Goal: Task Accomplishment & Management: Manage account settings

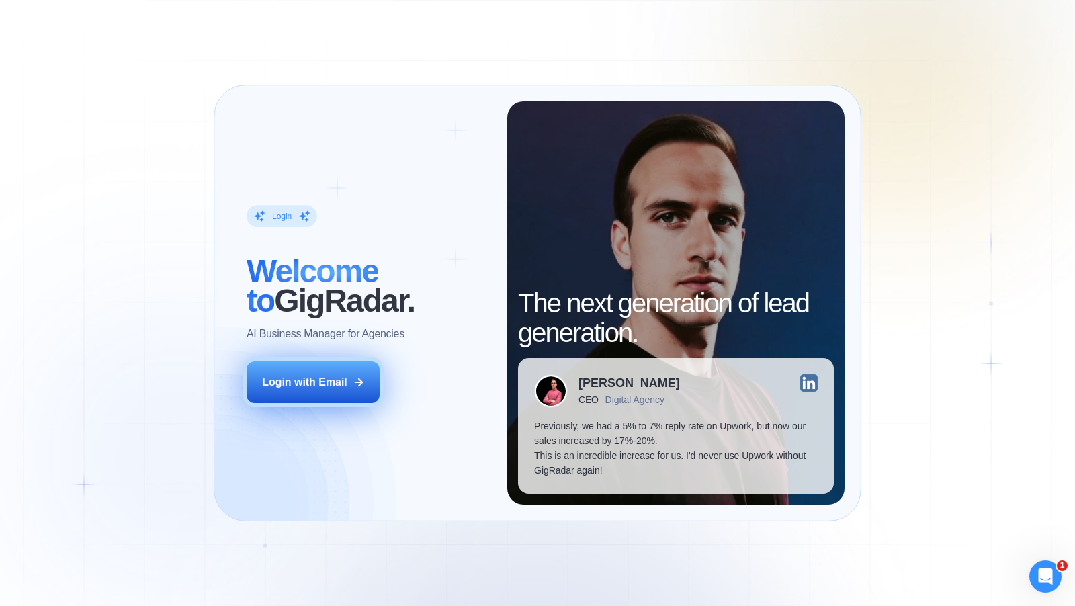
click at [318, 364] on button "Login with Email" at bounding box center [313, 382] width 133 height 42
click at [324, 384] on div "Login with Email" at bounding box center [304, 382] width 85 height 15
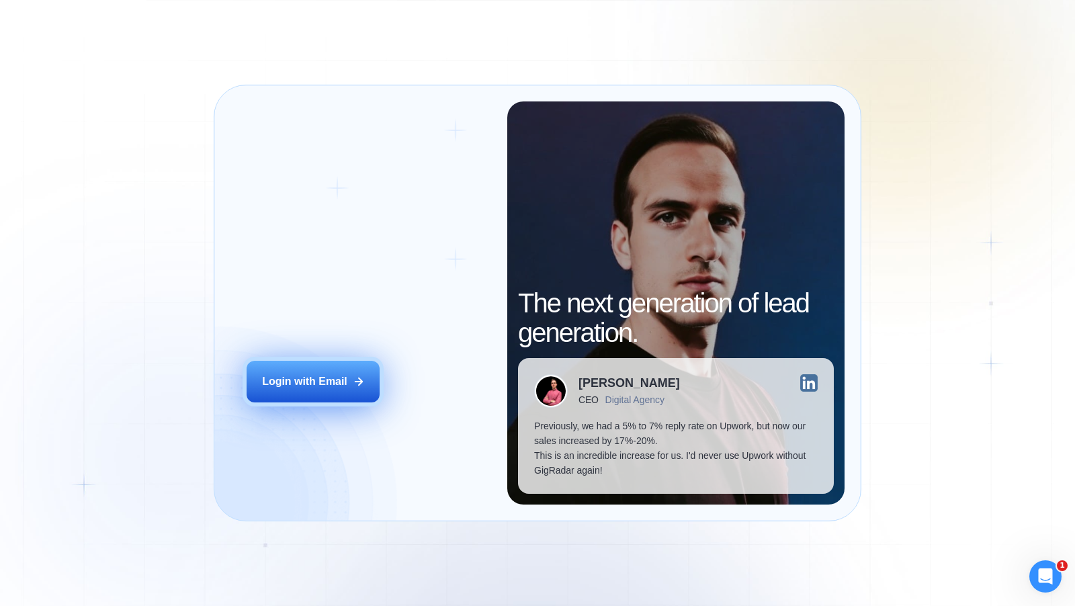
click at [352, 370] on button "Login with Email" at bounding box center [313, 382] width 133 height 42
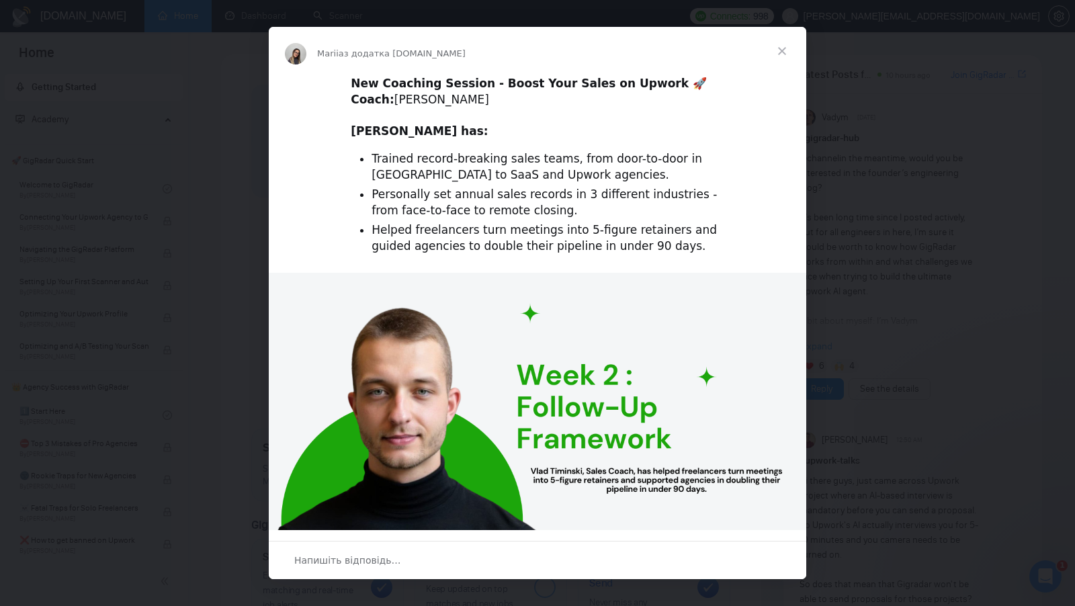
click at [778, 51] on span "Закрити" at bounding box center [782, 51] width 48 height 48
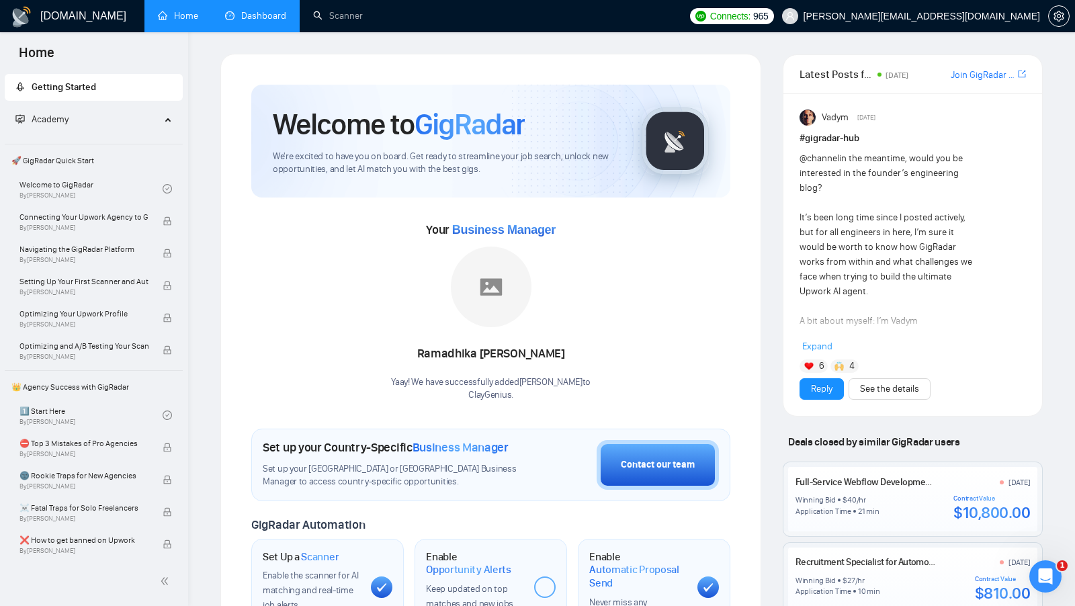
click at [238, 21] on link "Dashboard" at bounding box center [255, 15] width 61 height 11
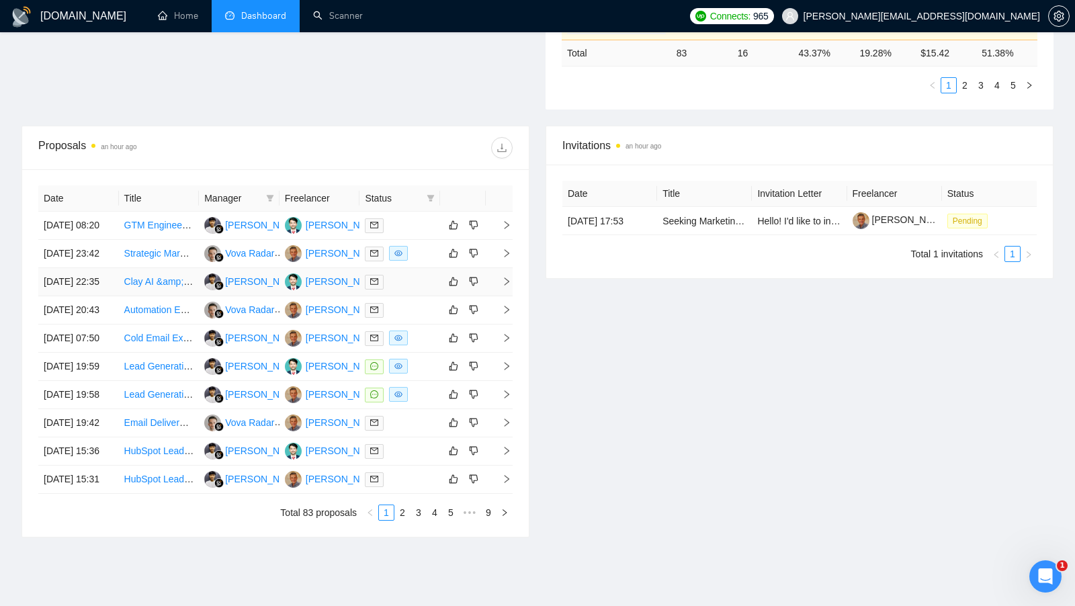
scroll to position [435, 0]
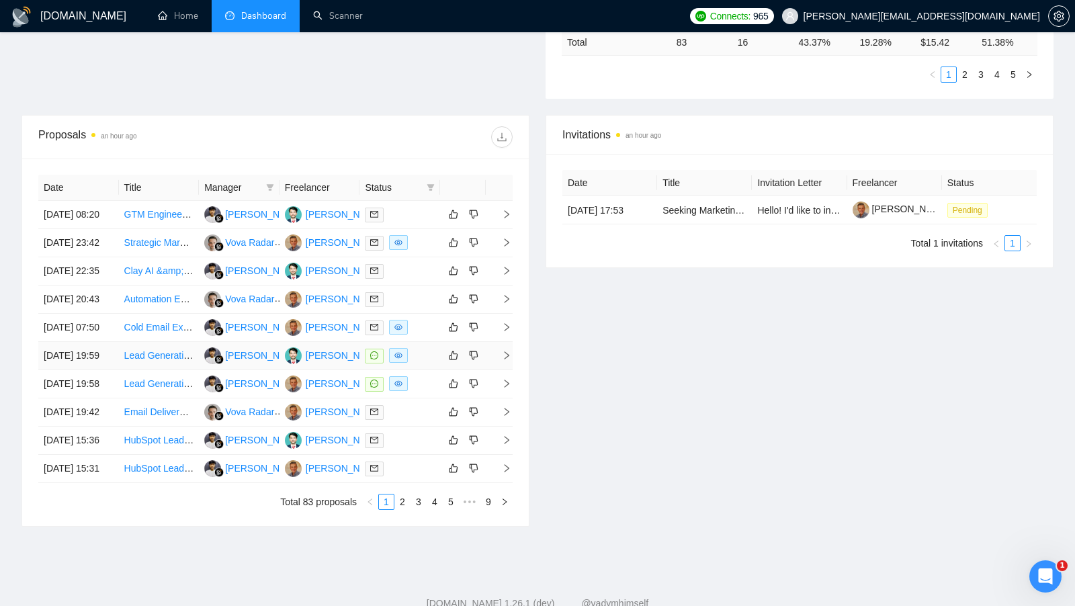
click at [420, 363] on div at bounding box center [400, 355] width 70 height 15
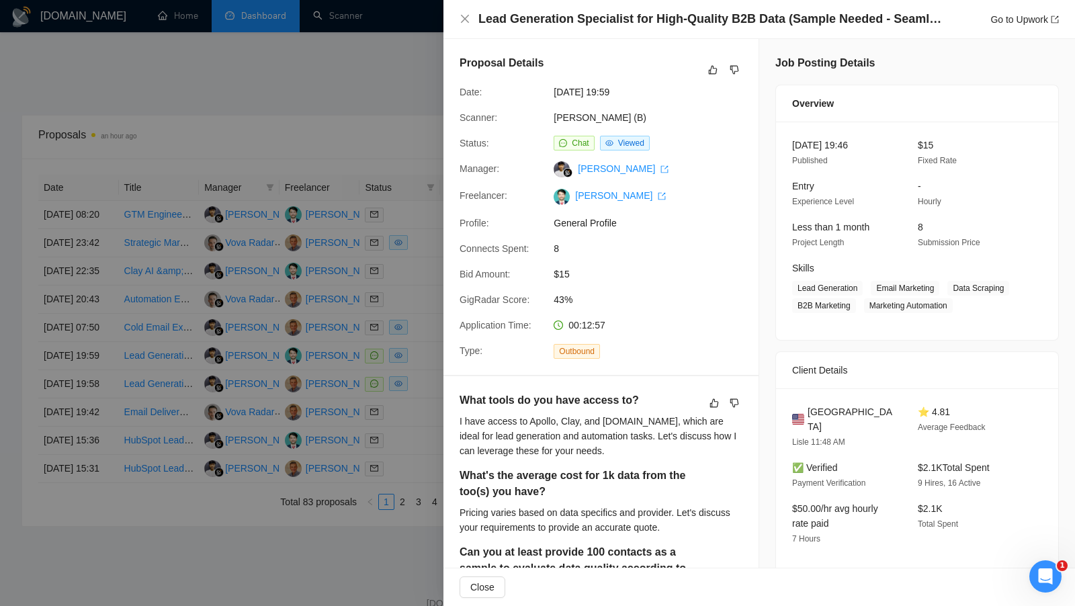
click at [410, 394] on div at bounding box center [537, 303] width 1075 height 606
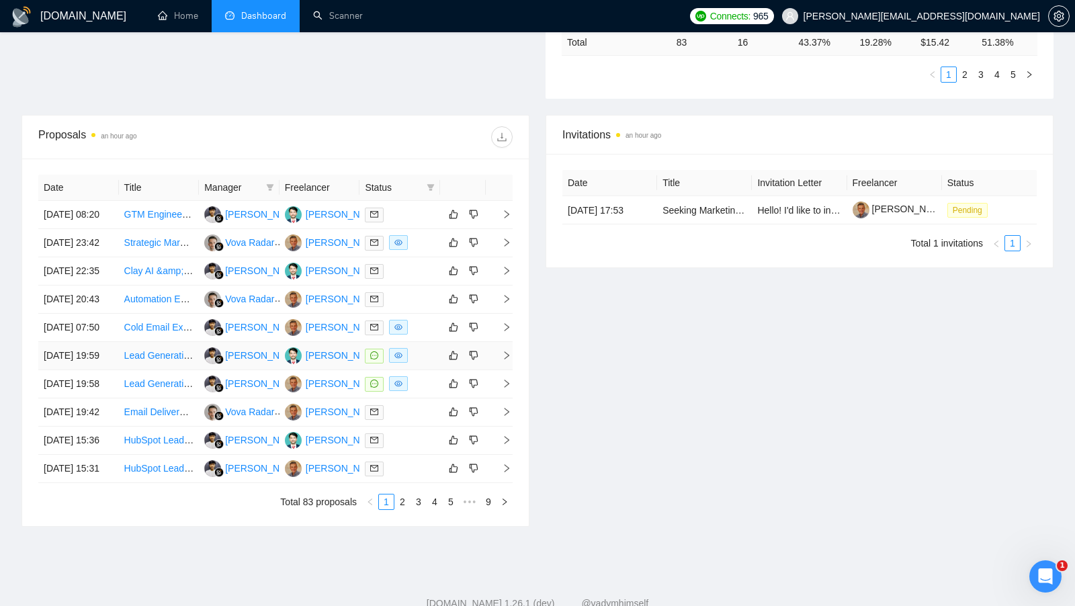
click at [422, 370] on td at bounding box center [399, 356] width 81 height 28
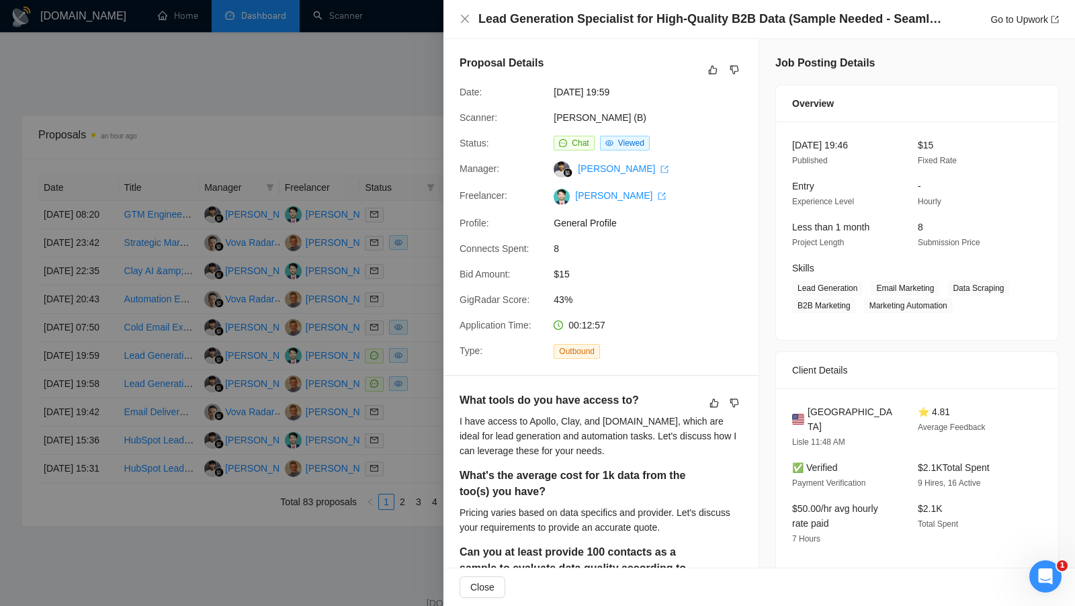
click at [420, 414] on div at bounding box center [537, 303] width 1075 height 606
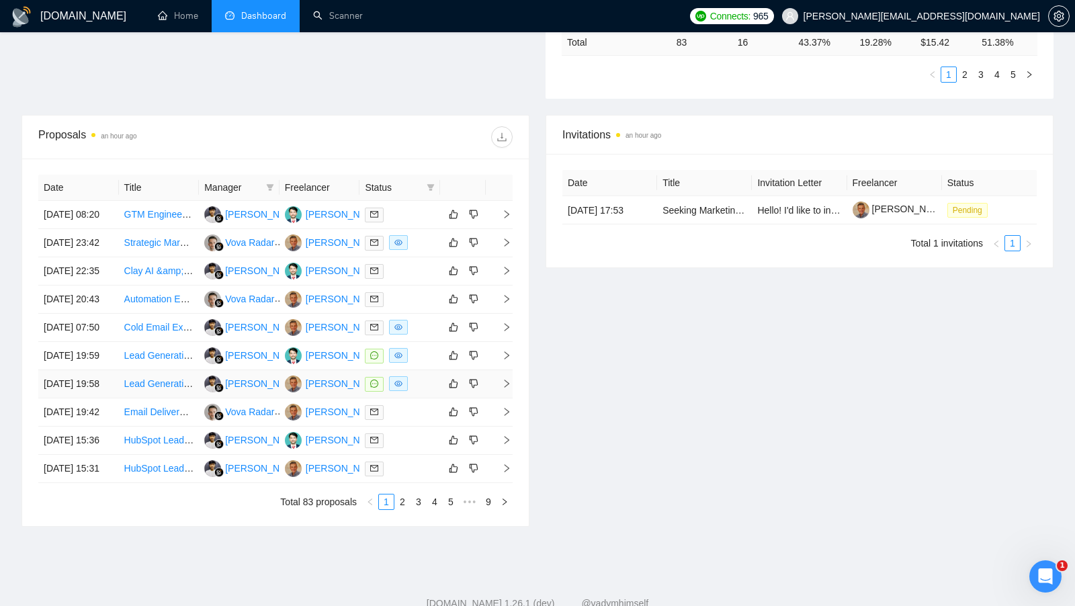
click at [418, 392] on div at bounding box center [400, 383] width 70 height 15
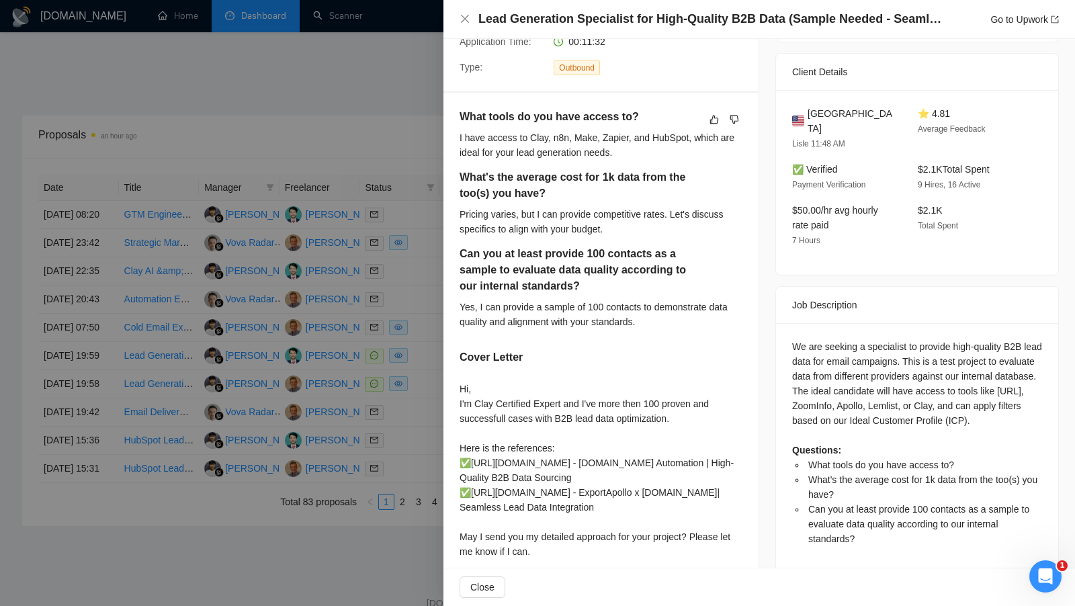
scroll to position [310, 0]
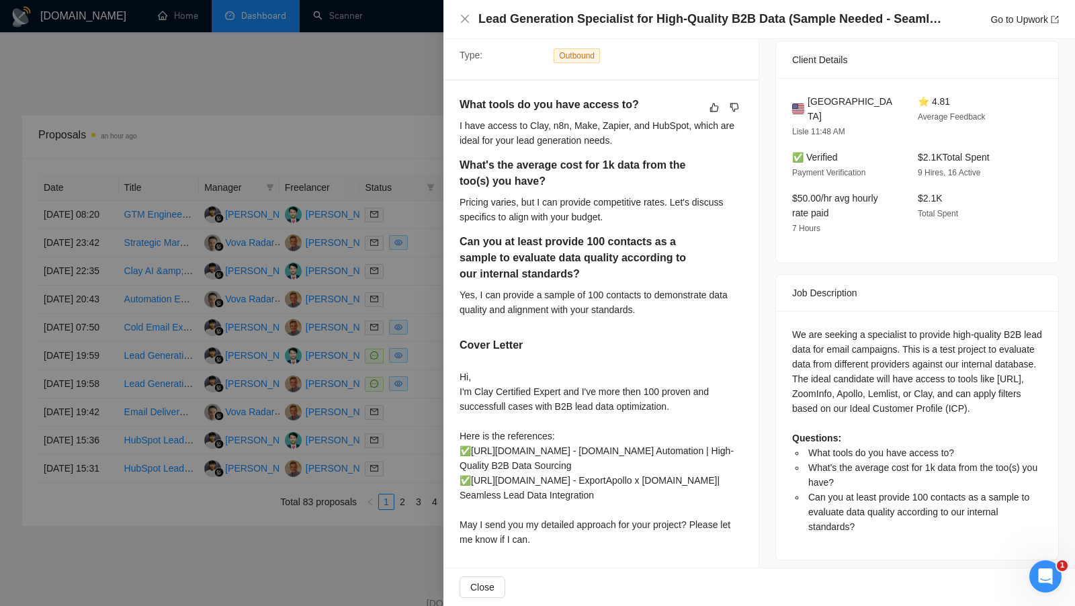
click at [424, 449] on div at bounding box center [537, 303] width 1075 height 606
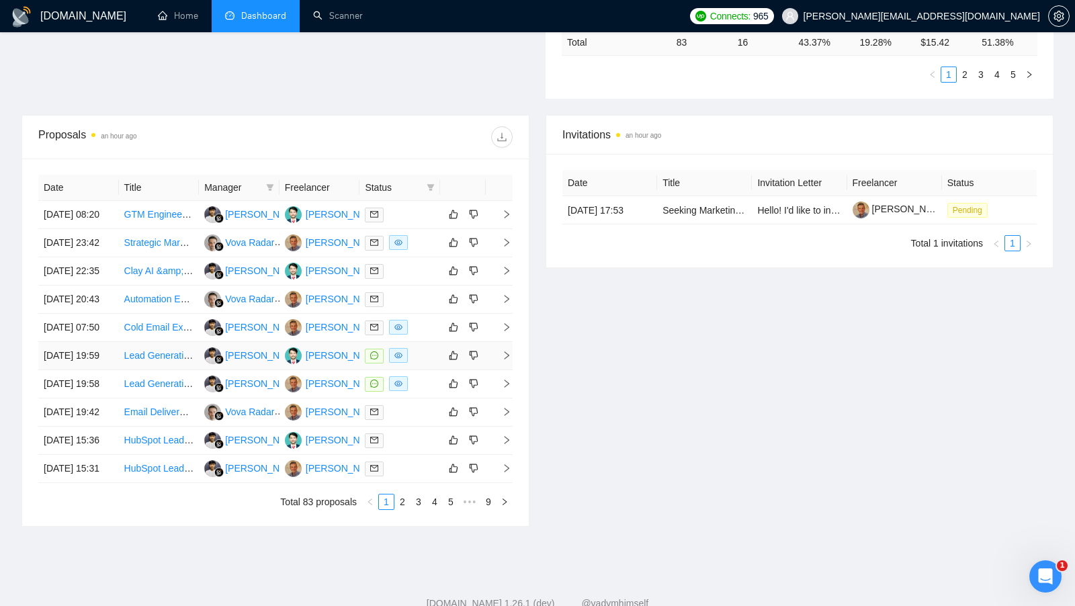
click at [424, 363] on div at bounding box center [400, 355] width 70 height 15
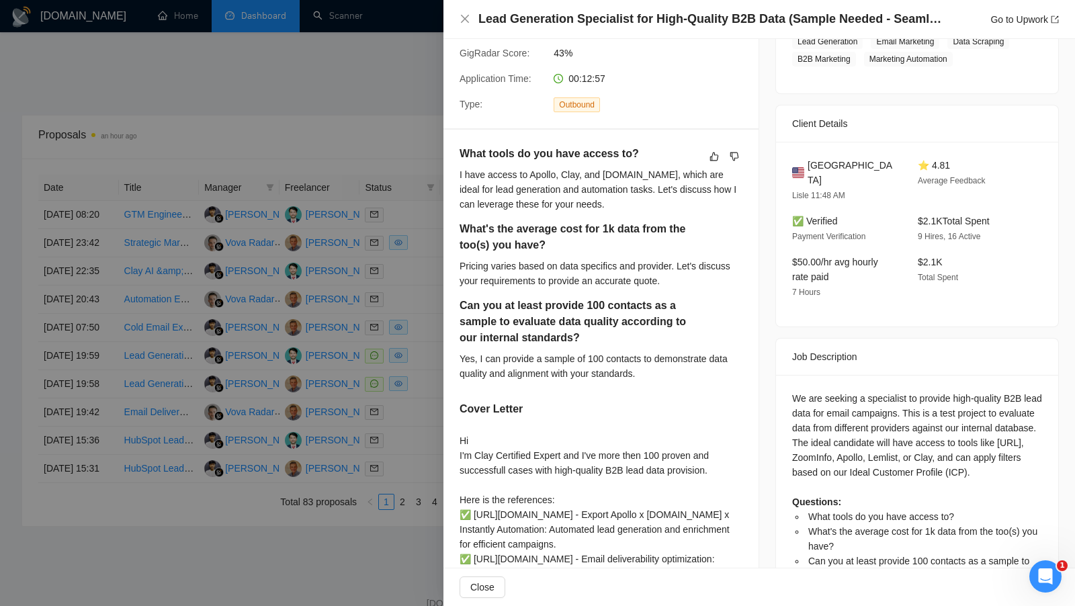
scroll to position [234, 0]
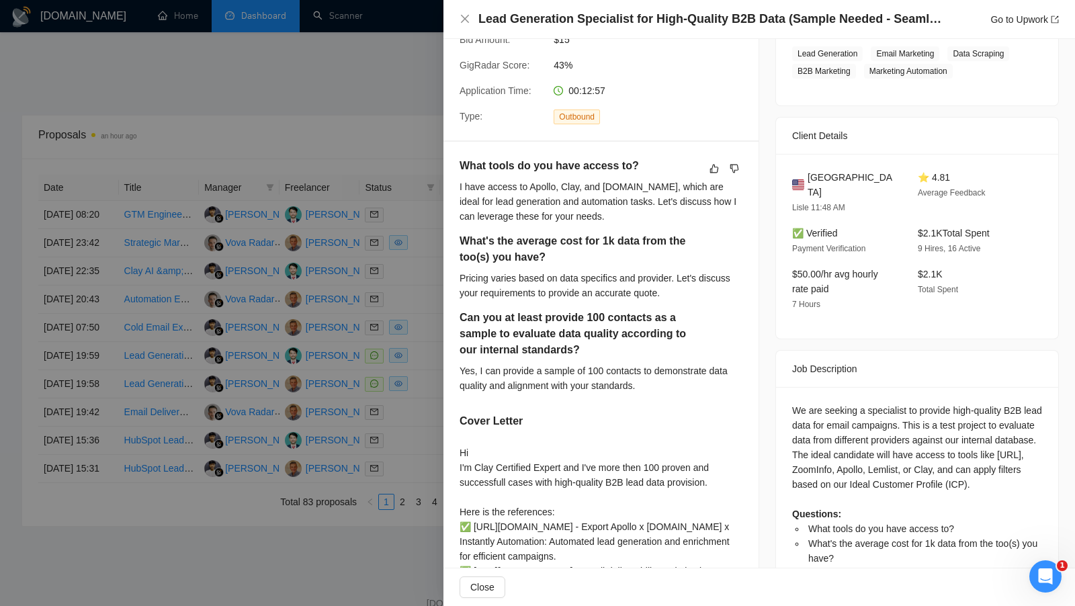
click at [400, 380] on div at bounding box center [537, 303] width 1075 height 606
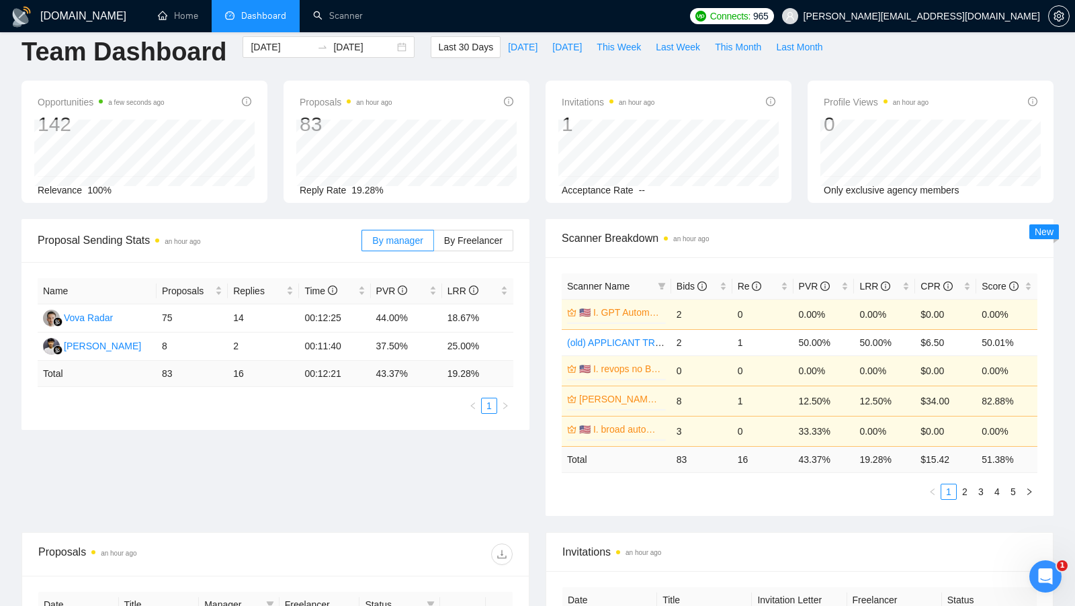
scroll to position [0, 0]
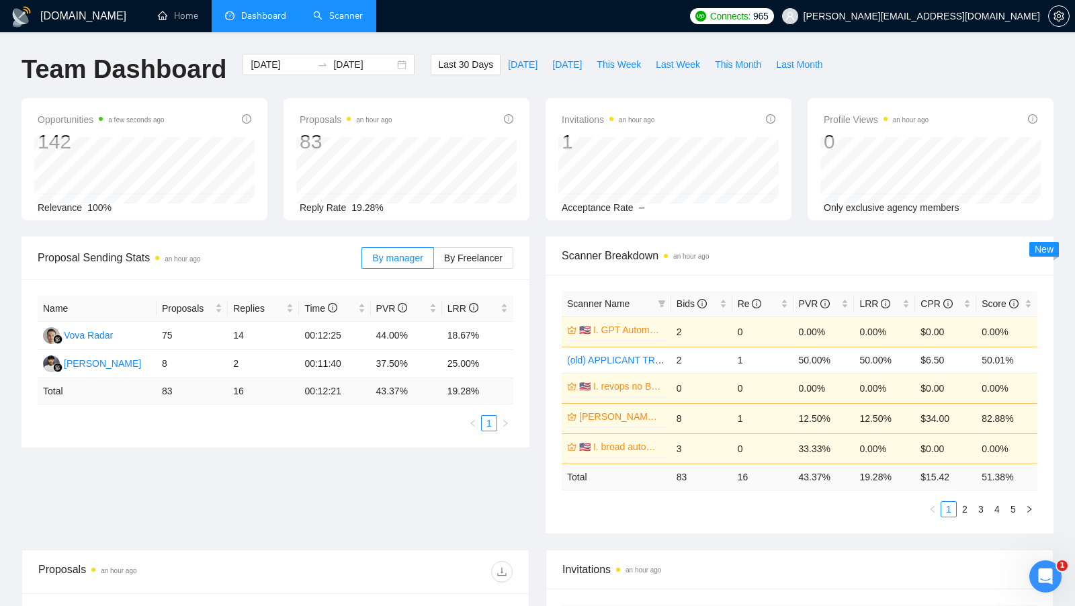
click at [334, 21] on link "Scanner" at bounding box center [338, 15] width 50 height 11
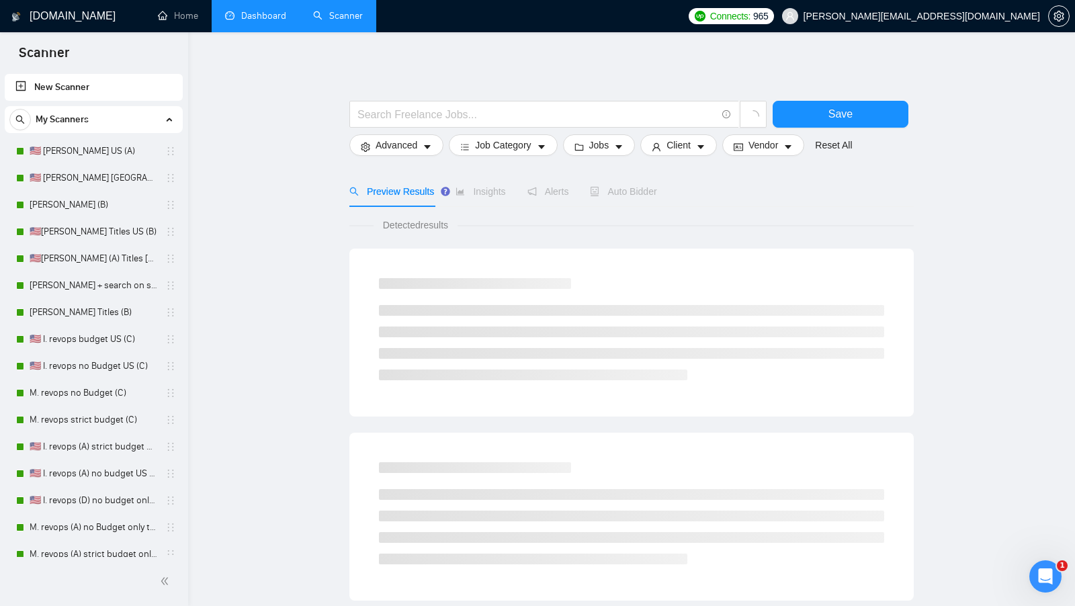
click at [280, 21] on link "Dashboard" at bounding box center [255, 15] width 61 height 11
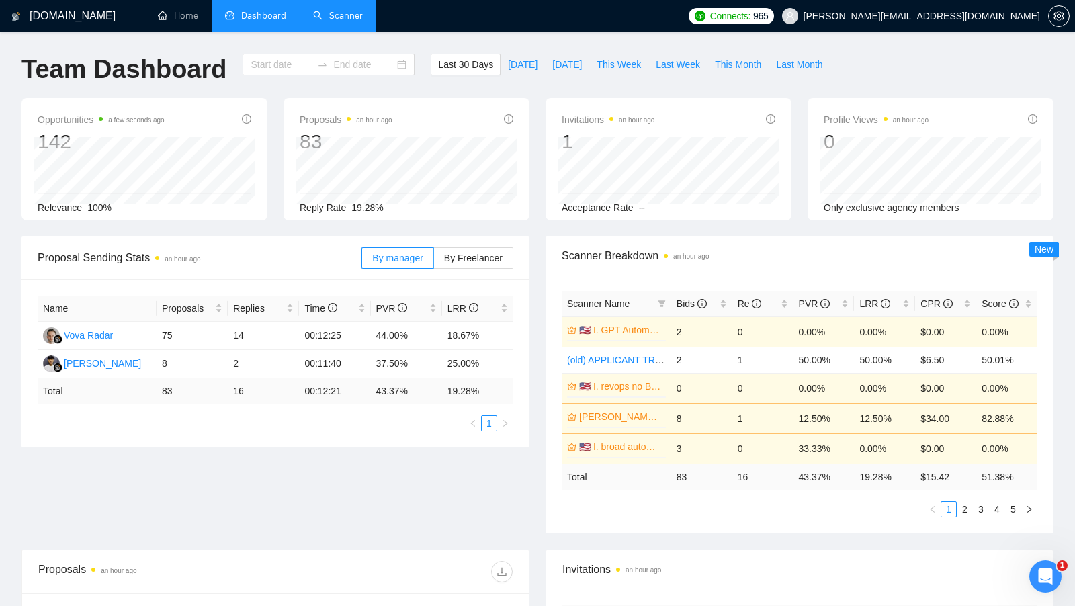
type input "2025-09-02"
type input "2025-10-02"
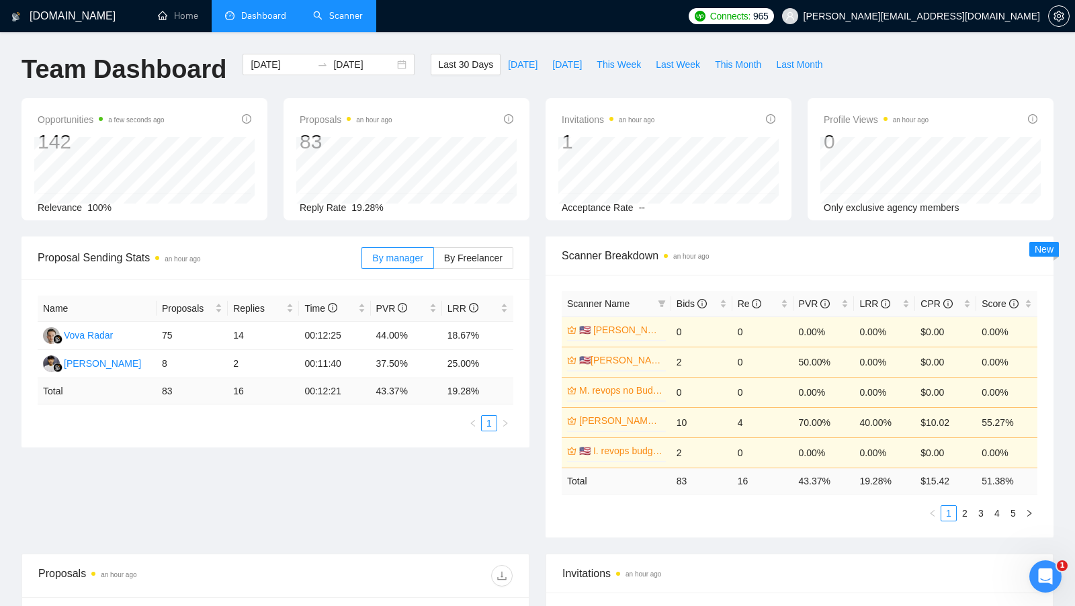
click at [538, 220] on div "Opportunities a few seconds ago 142 Relevance 100% Proposals an hour ago 83 Rep…" at bounding box center [537, 167] width 1048 height 138
click at [442, 424] on ul "1" at bounding box center [276, 423] width 476 height 16
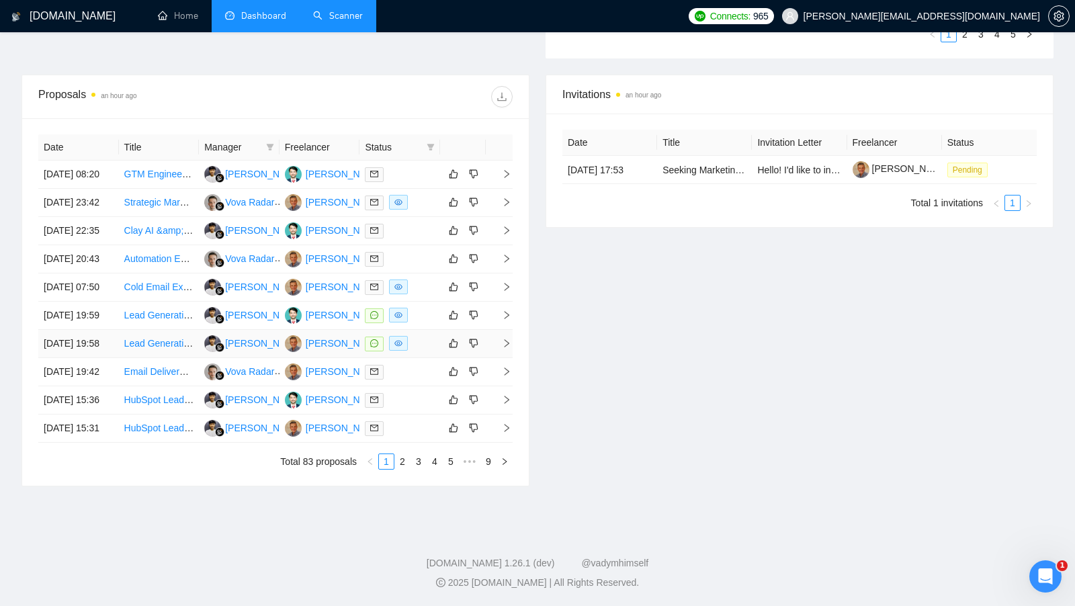
scroll to position [496, 0]
click at [424, 197] on div at bounding box center [400, 202] width 70 height 15
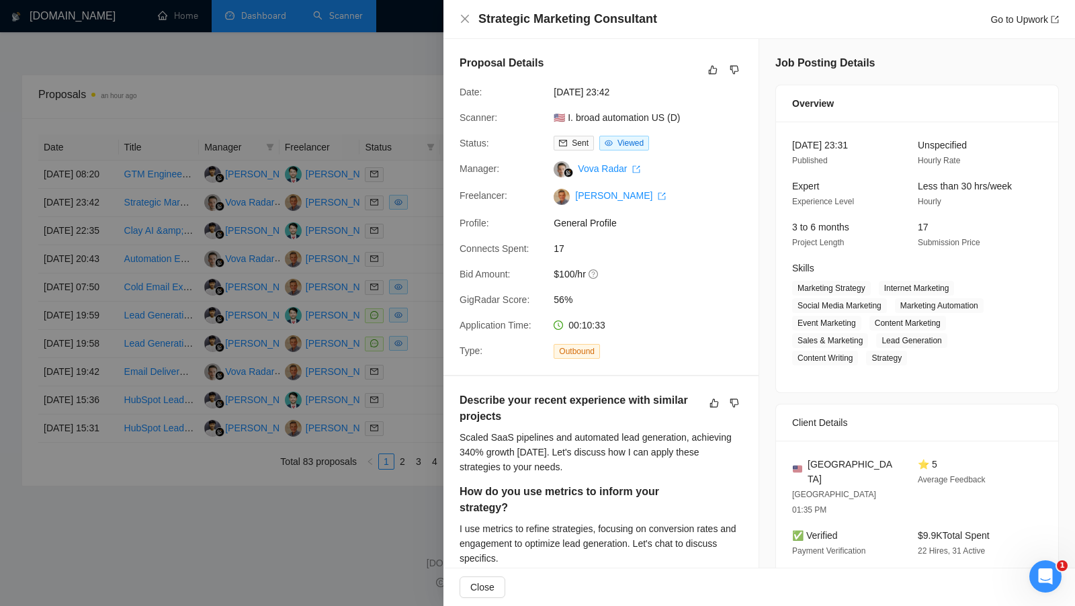
click at [421, 201] on div at bounding box center [537, 303] width 1075 height 606
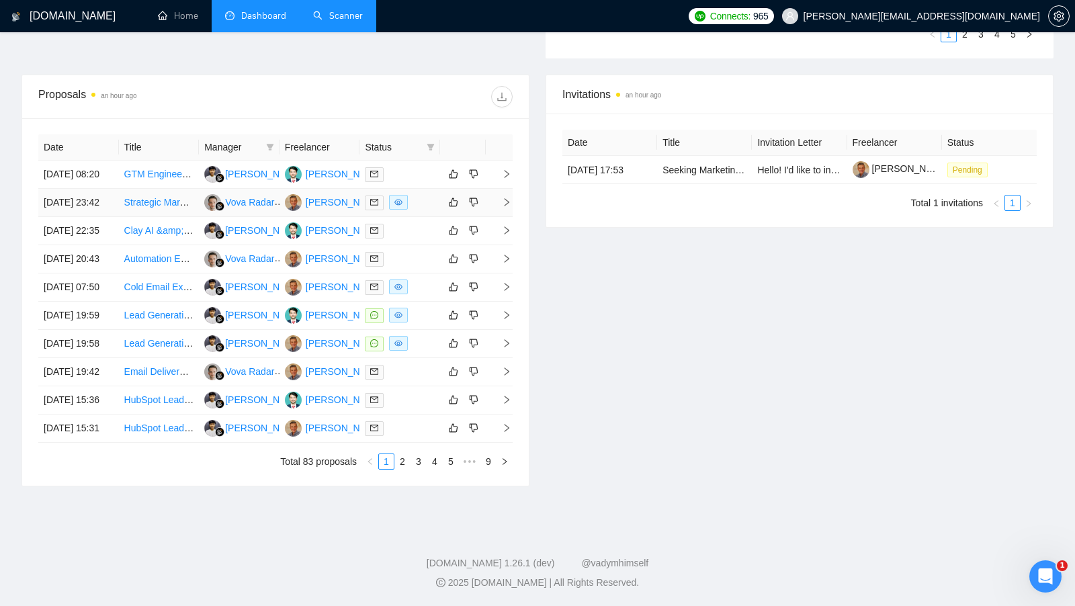
scroll to position [488, 0]
click at [420, 204] on div at bounding box center [400, 202] width 70 height 15
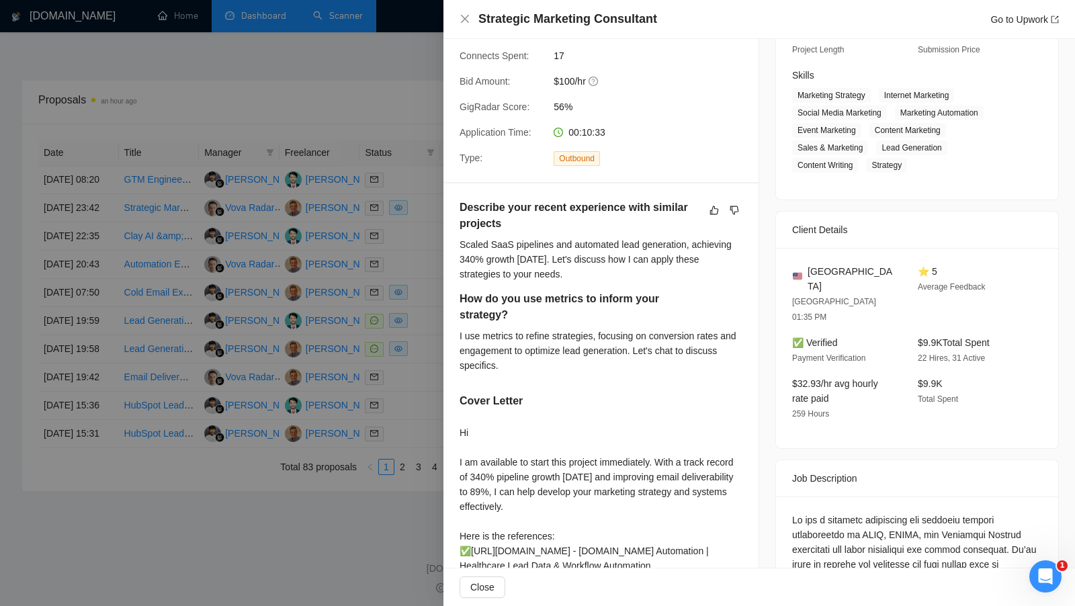
scroll to position [195, 0]
click at [316, 111] on div at bounding box center [537, 303] width 1075 height 606
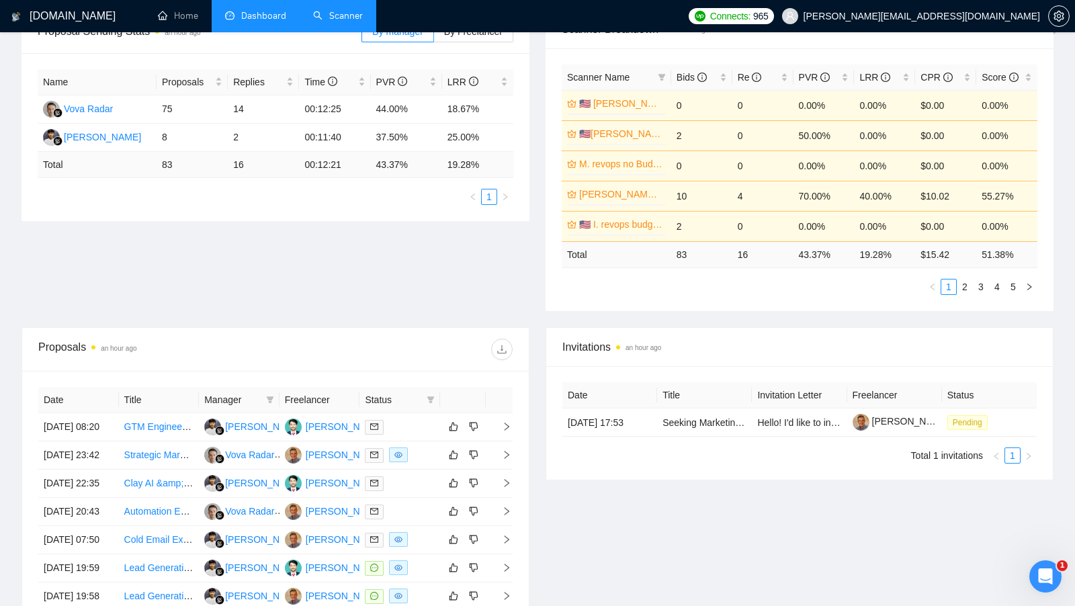
scroll to position [0, 0]
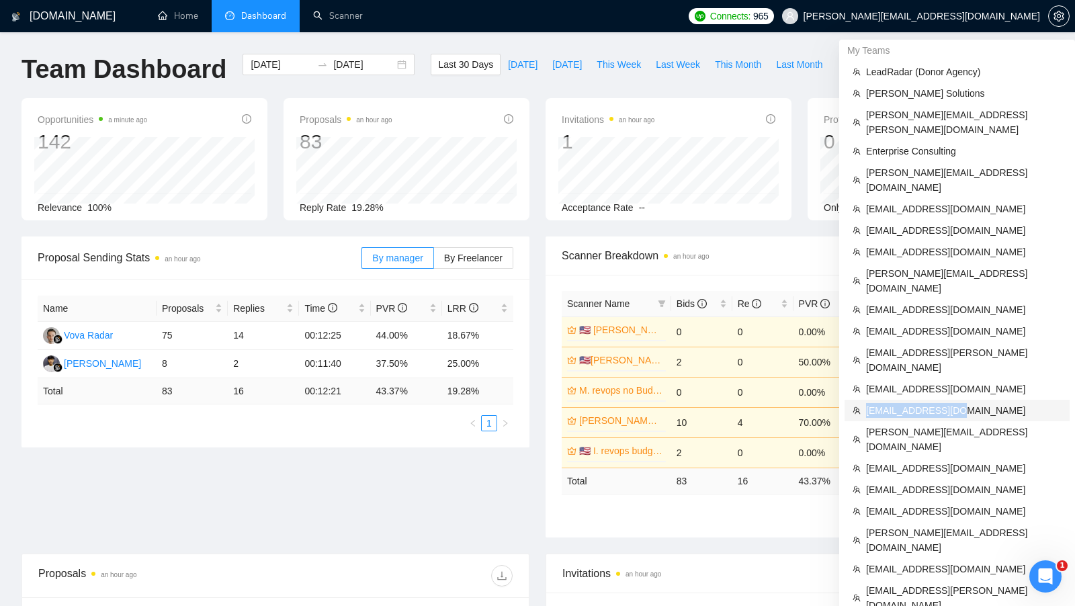
copy span "ankurmit@gmail.com"
drag, startPoint x: 955, startPoint y: 355, endPoint x: 874, endPoint y: 4, distance: 359.9
click at [864, 400] on li "ankurmit@gmail.com" at bounding box center [956, 410] width 225 height 21
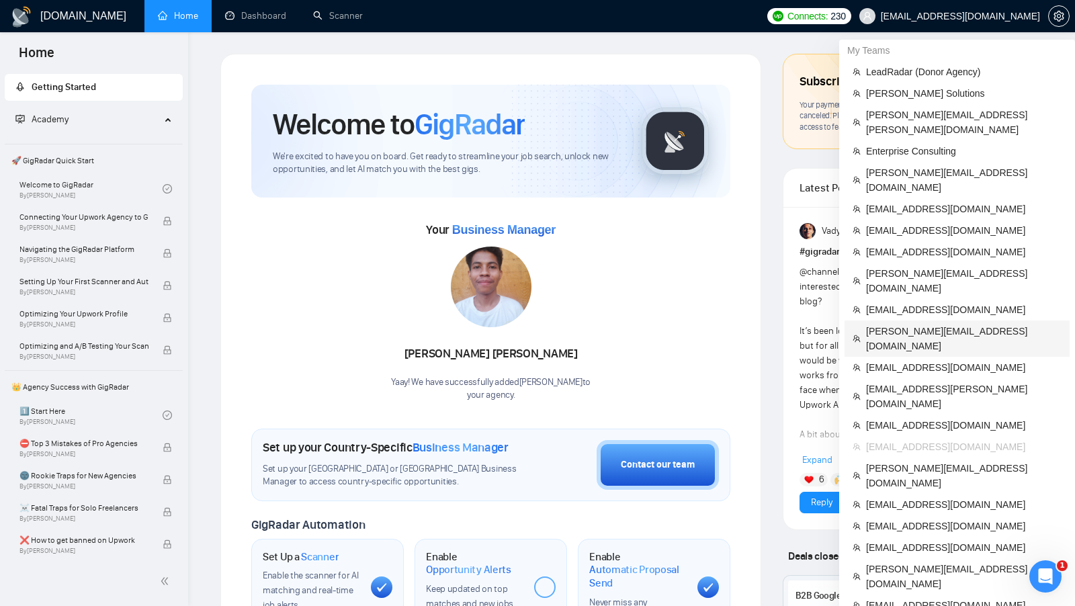
click at [942, 324] on span "charlotte@the-virtual-recruiter.com" at bounding box center [963, 339] width 195 height 30
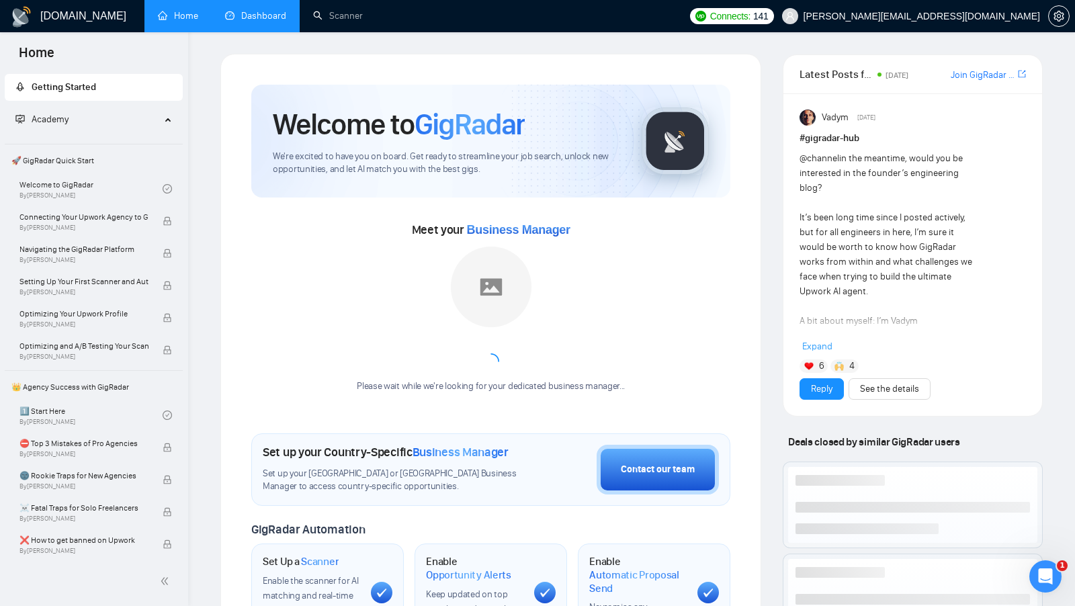
click at [286, 21] on link "Dashboard" at bounding box center [255, 15] width 61 height 11
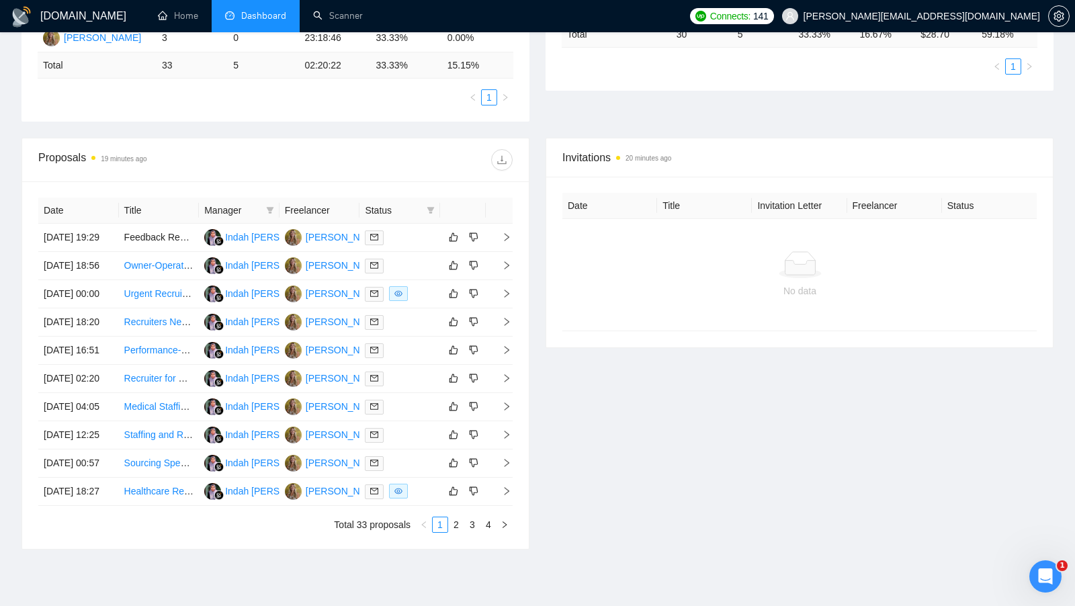
scroll to position [332, 0]
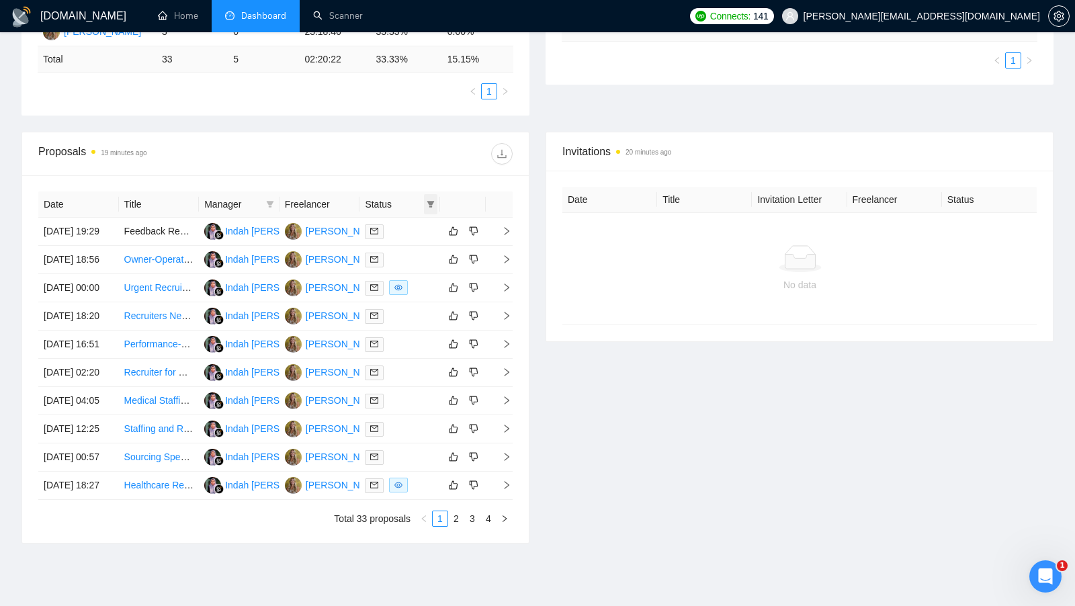
click at [435, 205] on span at bounding box center [430, 204] width 13 height 20
click at [392, 234] on li "Chat" at bounding box center [396, 226] width 81 height 21
checkbox input "true"
click at [388, 167] on div "Proposals 19 minutes ago" at bounding box center [275, 153] width 474 height 43
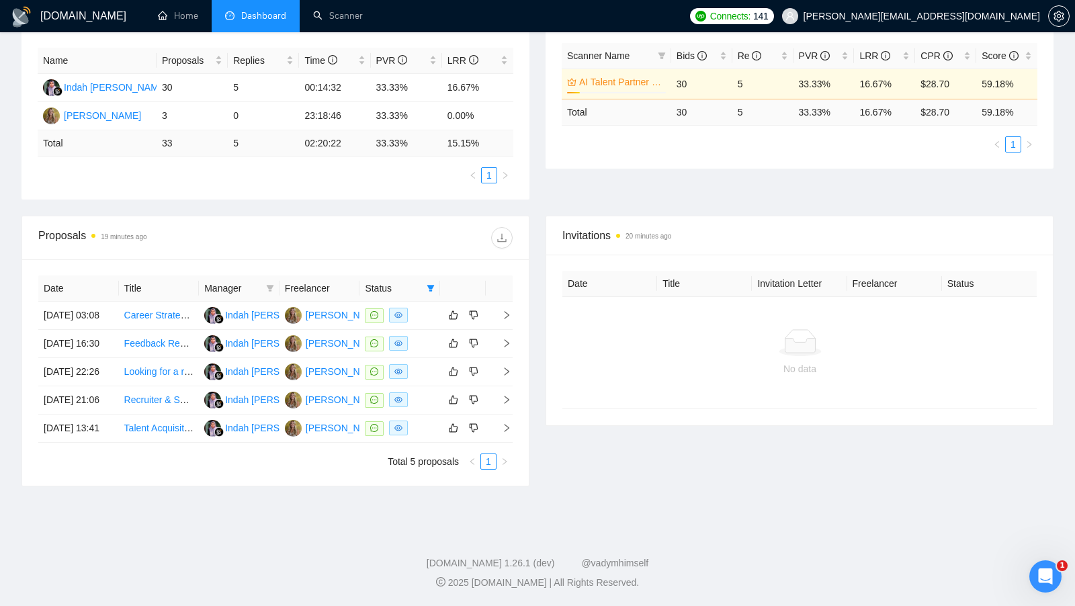
scroll to position [306, 0]
click at [432, 364] on div at bounding box center [400, 371] width 70 height 15
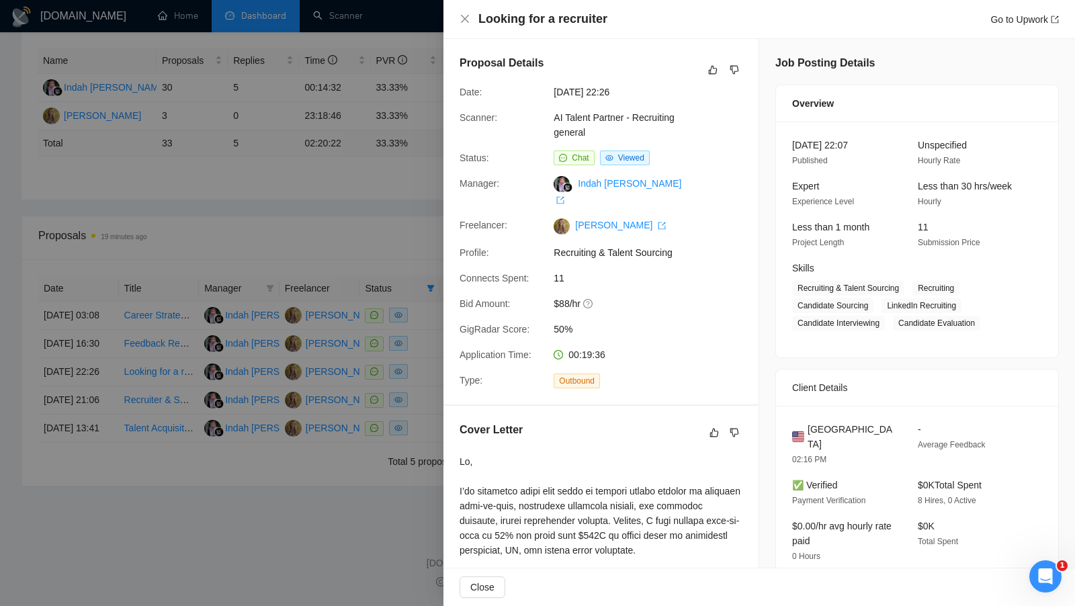
click at [419, 201] on div at bounding box center [537, 303] width 1075 height 606
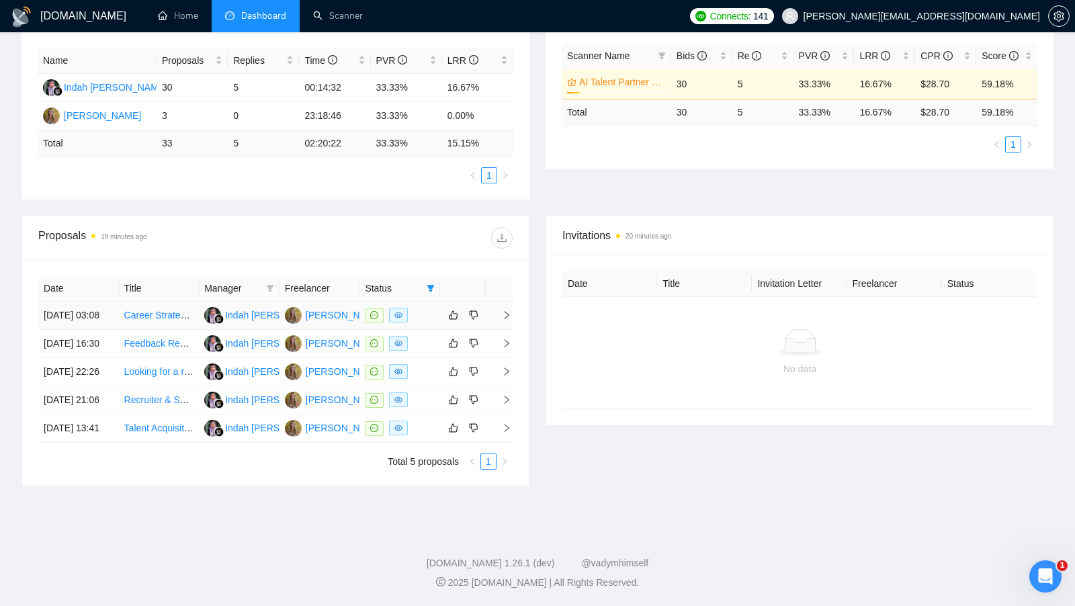
click at [436, 302] on td at bounding box center [399, 316] width 81 height 28
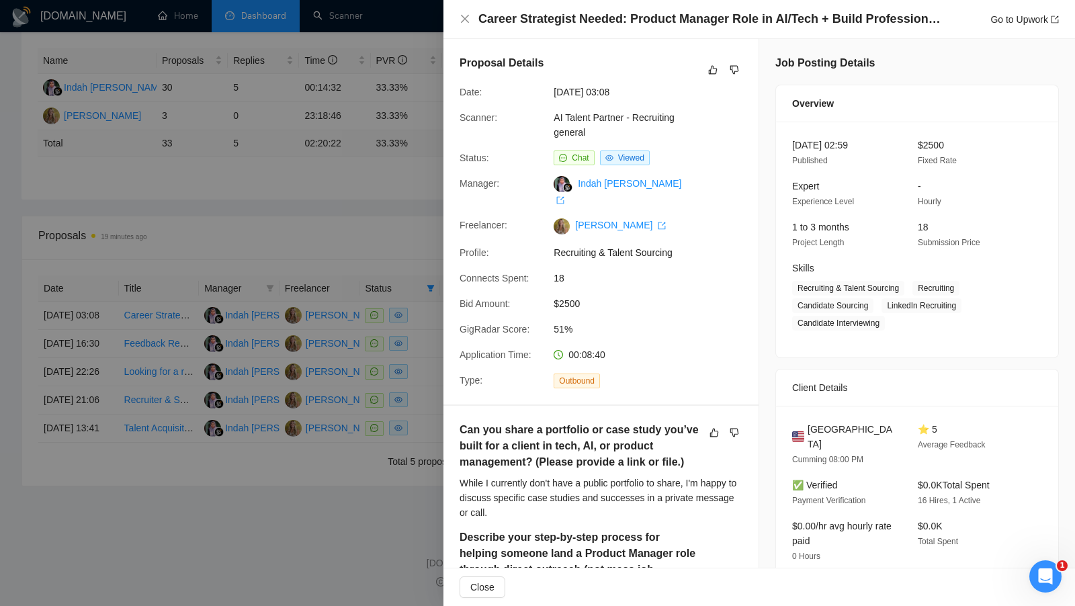
click at [420, 281] on div at bounding box center [537, 303] width 1075 height 606
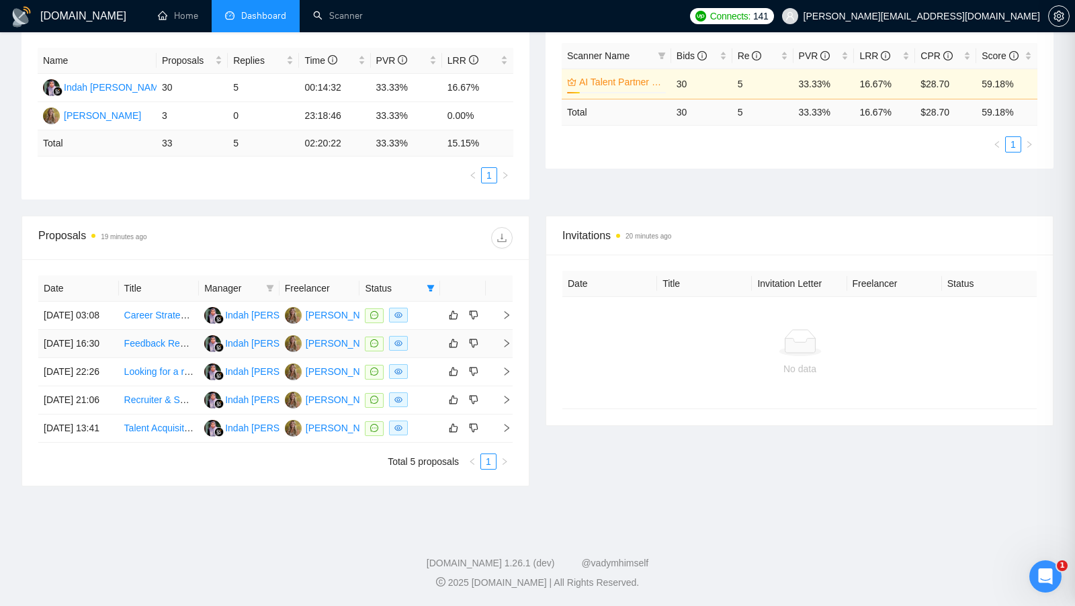
click at [420, 330] on td at bounding box center [399, 344] width 81 height 28
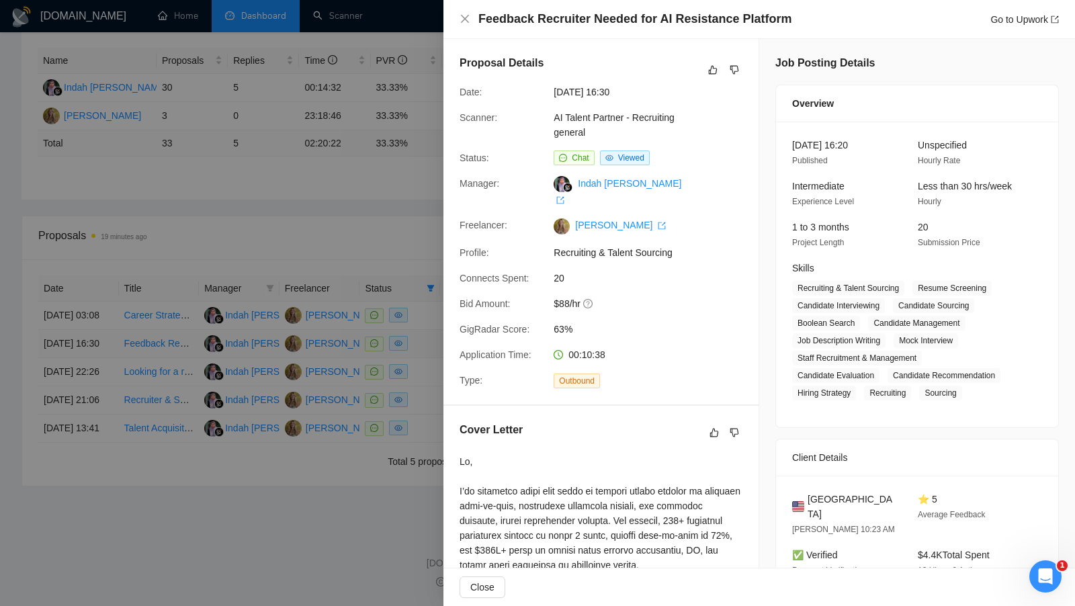
click at [420, 289] on div at bounding box center [537, 303] width 1075 height 606
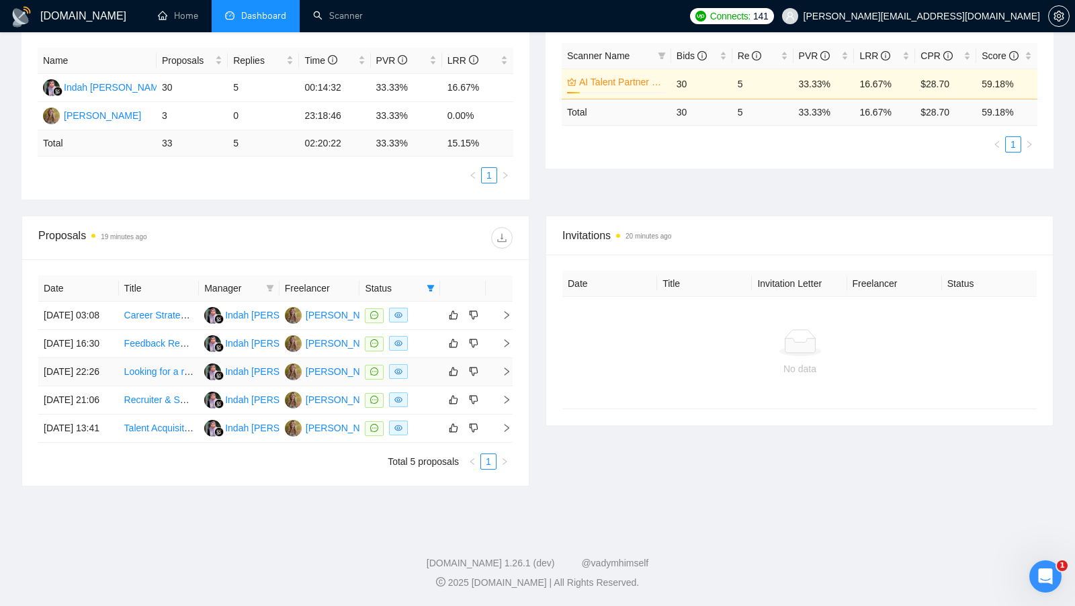
click at [416, 364] on div at bounding box center [400, 371] width 70 height 15
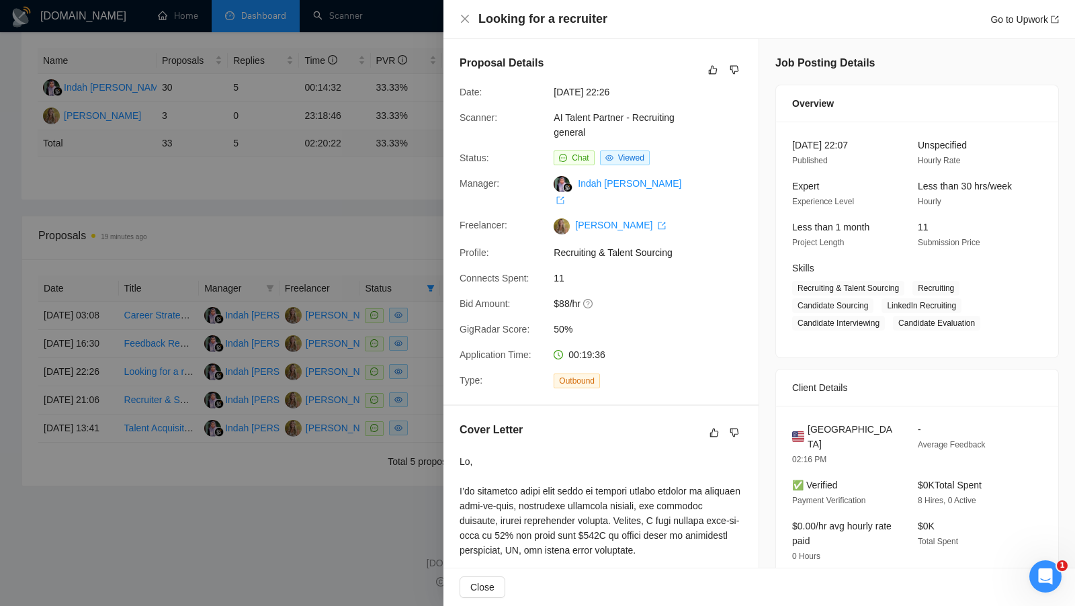
click at [418, 342] on div at bounding box center [537, 303] width 1075 height 606
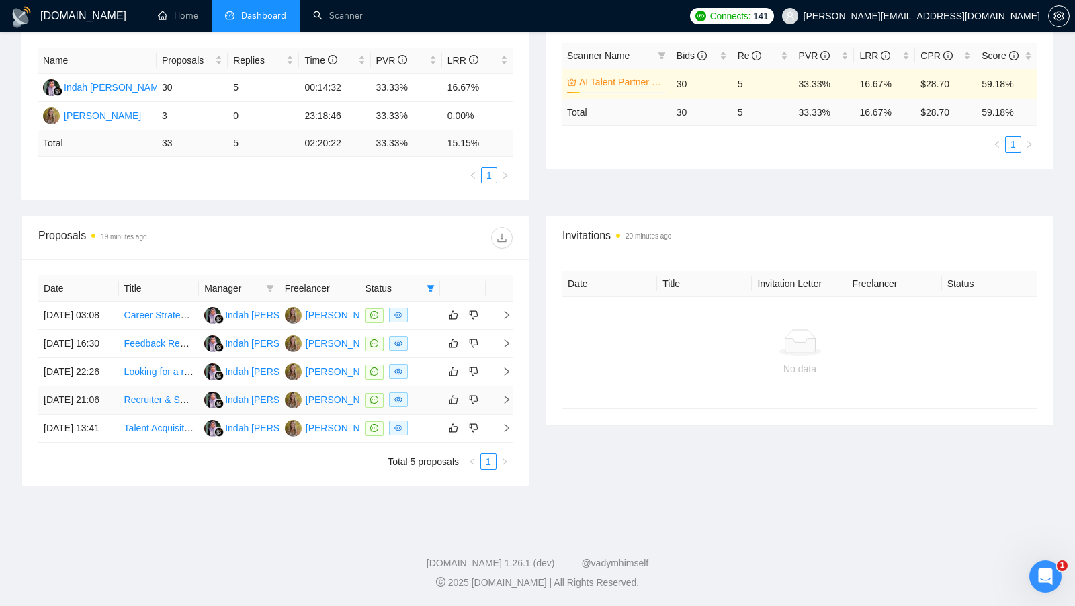
click at [418, 386] on td at bounding box center [399, 400] width 81 height 28
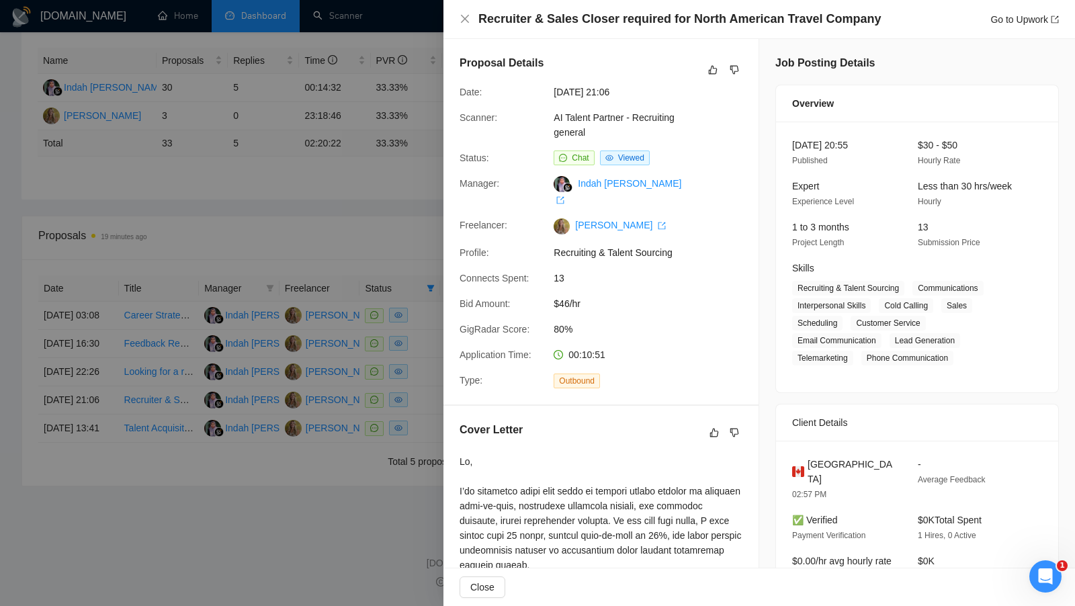
click at [419, 376] on div at bounding box center [537, 303] width 1075 height 606
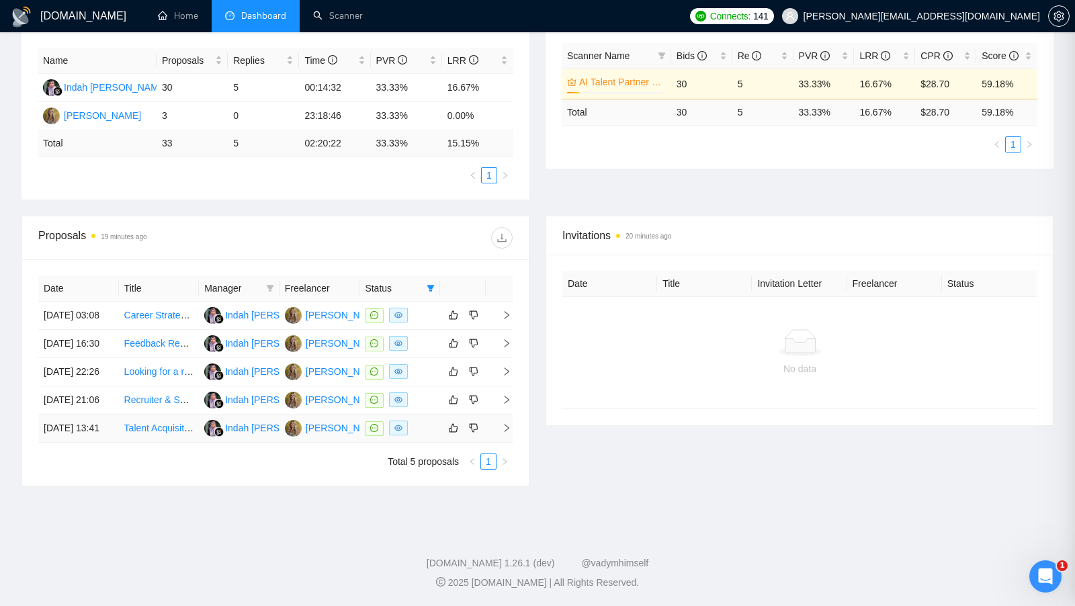
click at [419, 414] on td at bounding box center [399, 428] width 81 height 28
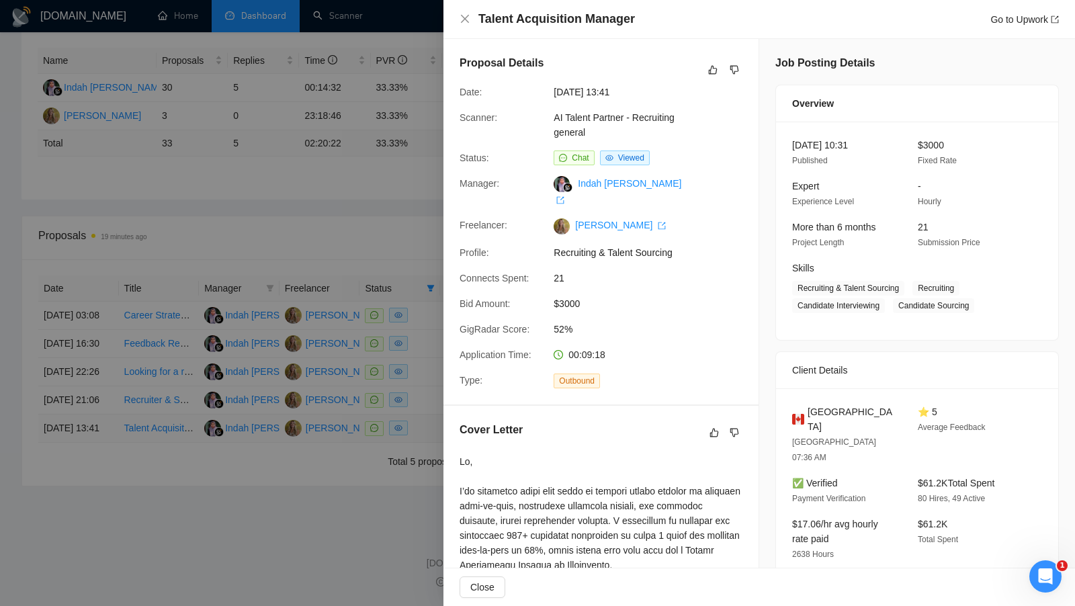
click at [419, 408] on div at bounding box center [537, 303] width 1075 height 606
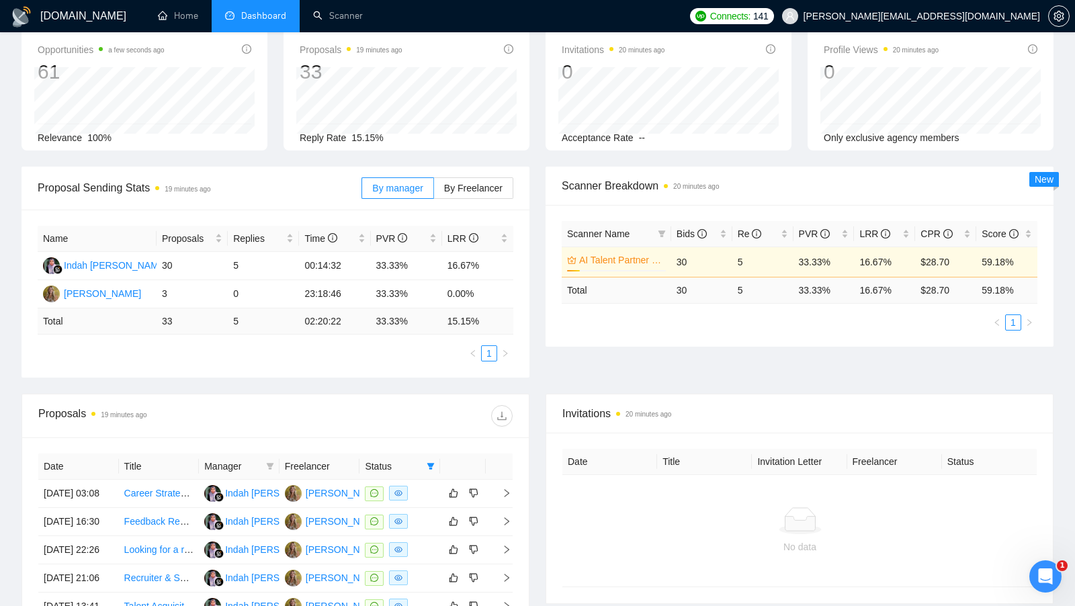
scroll to position [0, 0]
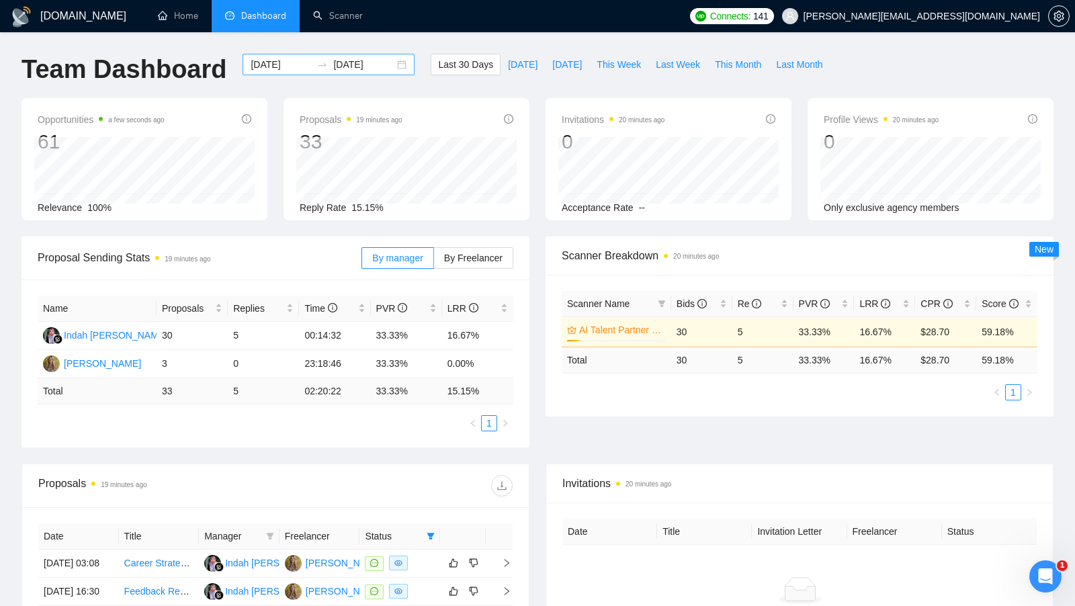
click at [392, 64] on div "2025-09-02 2025-10-02" at bounding box center [328, 64] width 172 height 21
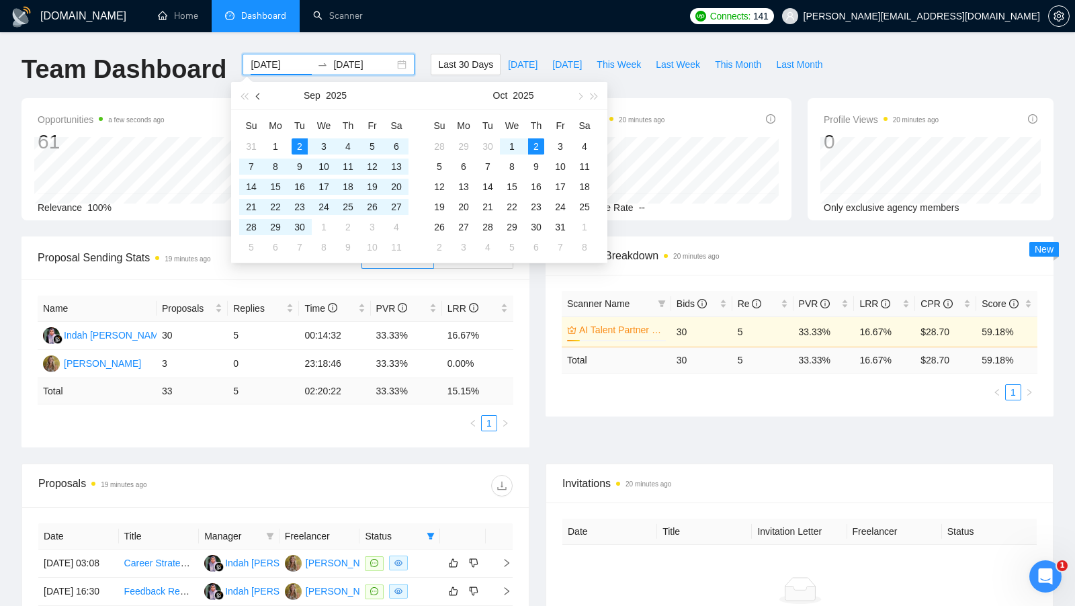
click at [255, 98] on button "button" at bounding box center [258, 95] width 15 height 27
click at [256, 98] on button "button" at bounding box center [258, 95] width 15 height 27
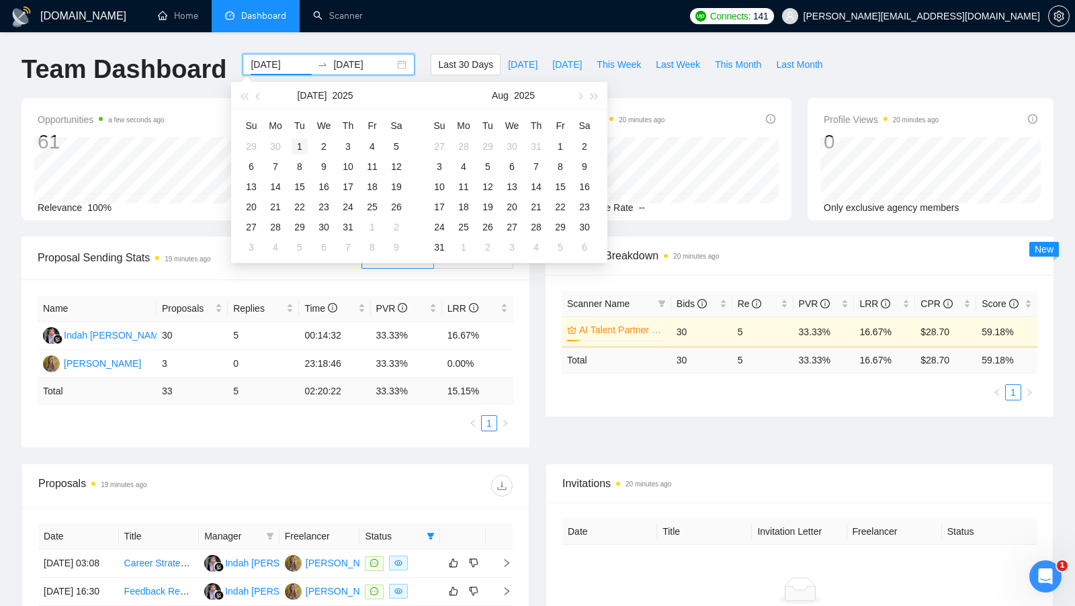
type input "2025-07-01"
click at [301, 148] on div "1" at bounding box center [300, 146] width 16 height 16
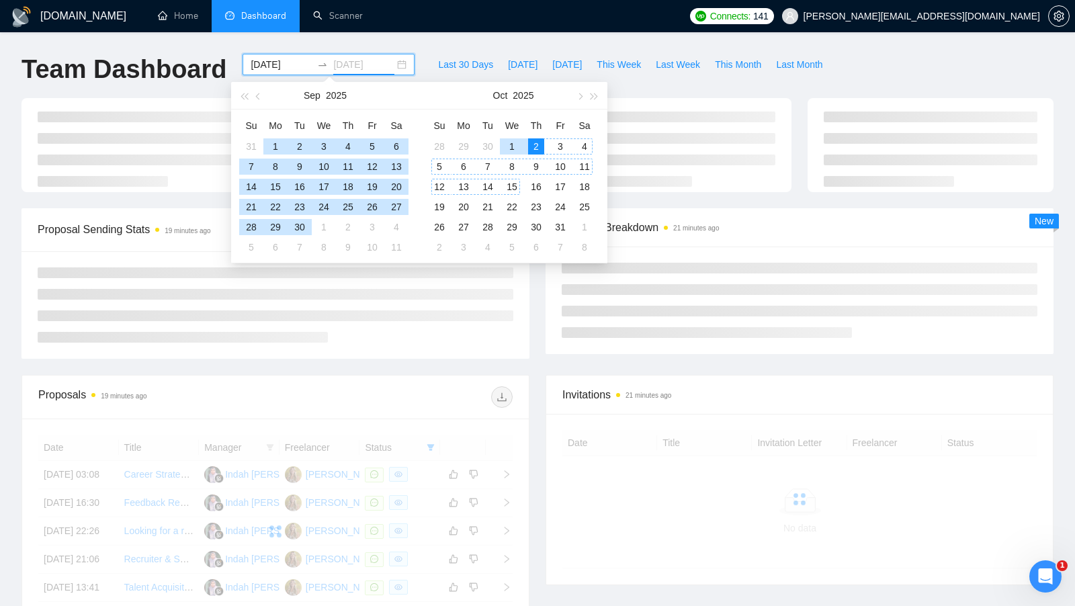
type input "[DATE]"
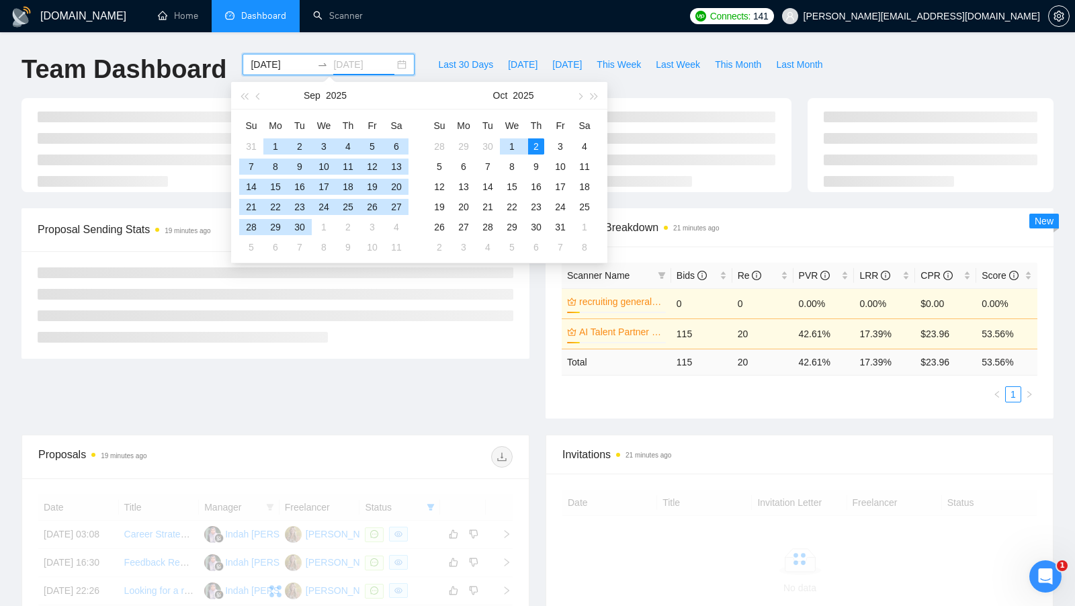
click at [540, 146] on div "2" at bounding box center [536, 146] width 16 height 16
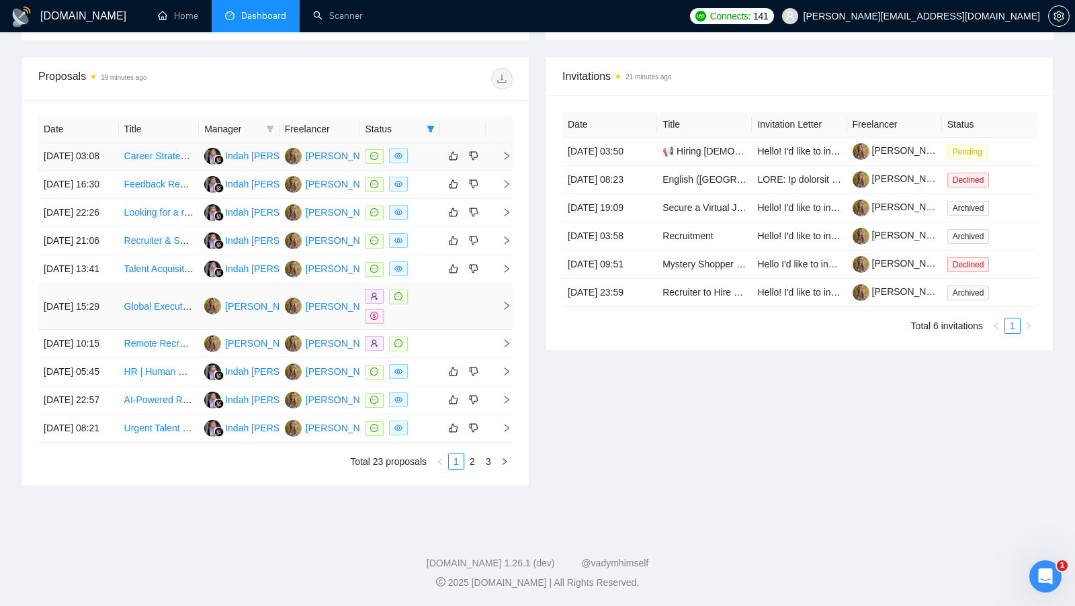
scroll to position [477, 0]
click at [487, 469] on div "Date Title Manager Freelancer Status 18 Sep, 2025 03:08 Career Strategist Neede…" at bounding box center [275, 292] width 474 height 353
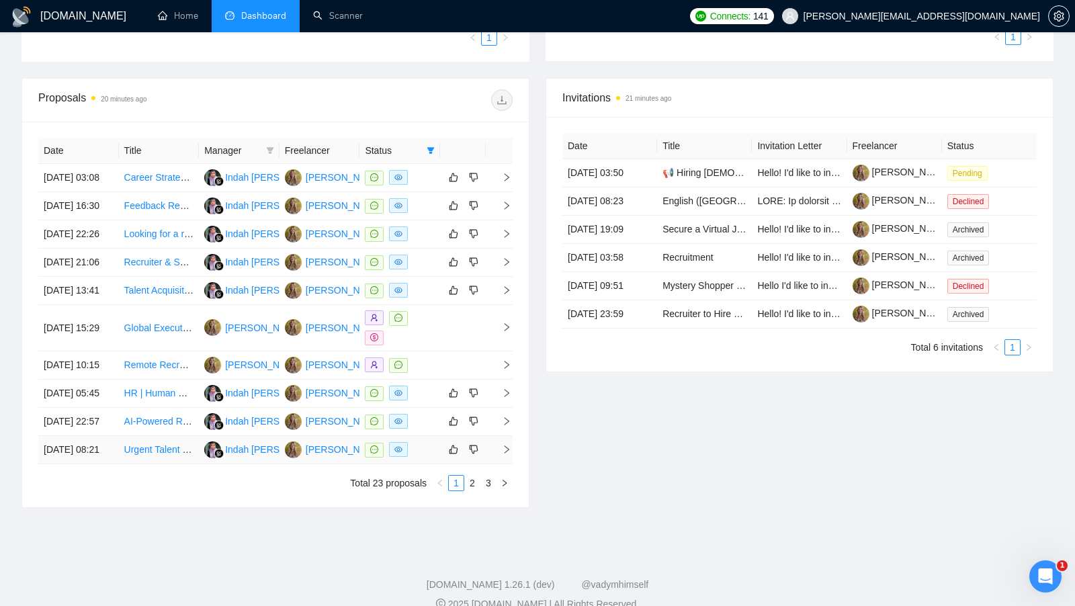
scroll to position [388, 0]
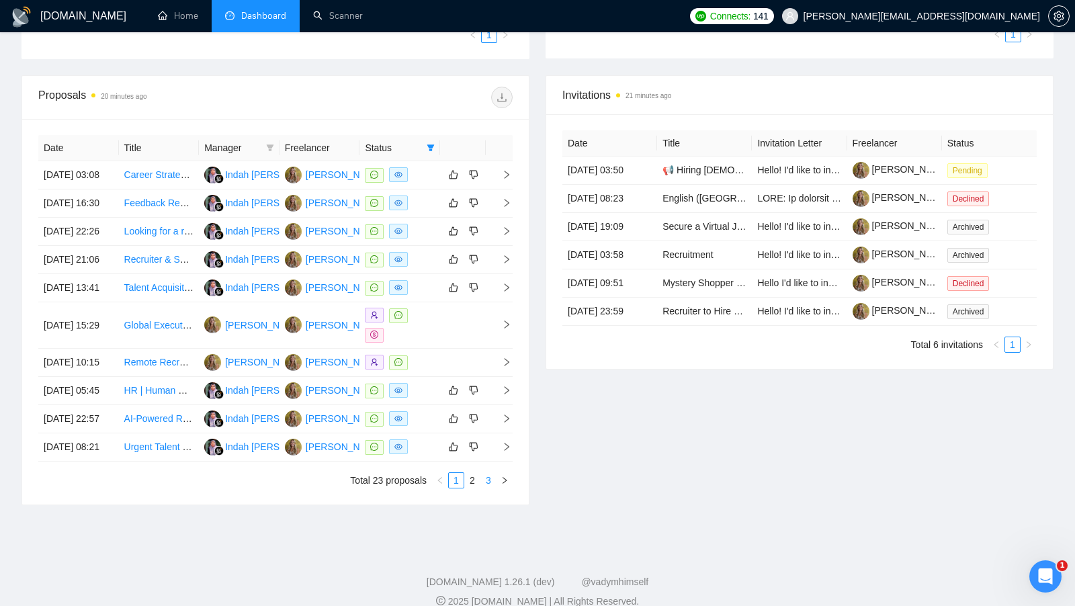
click at [490, 488] on link "3" at bounding box center [488, 480] width 15 height 15
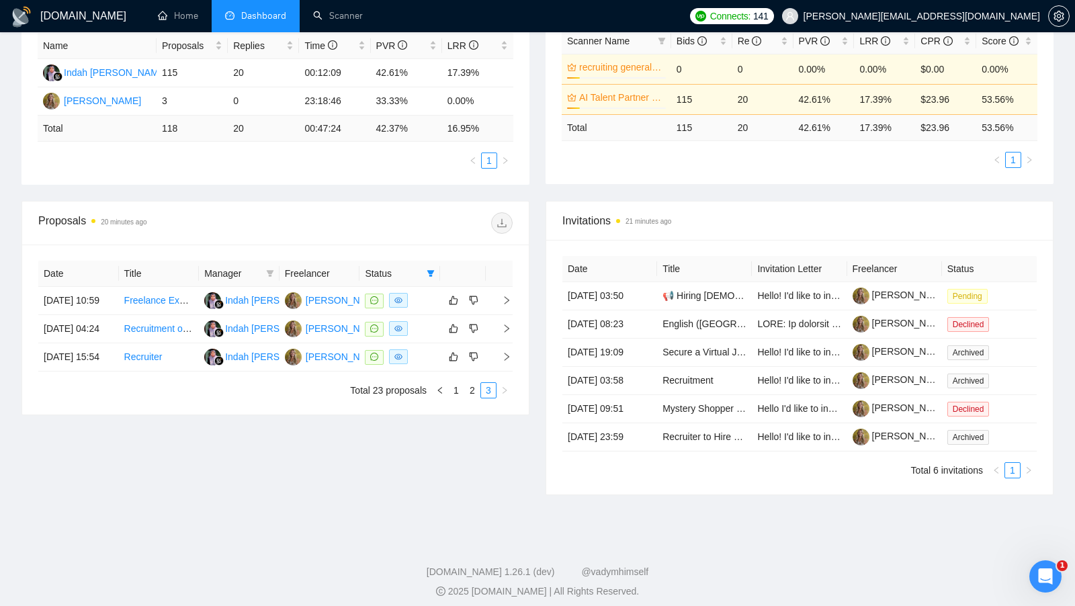
scroll to position [261, 0]
click at [431, 345] on td at bounding box center [399, 330] width 81 height 28
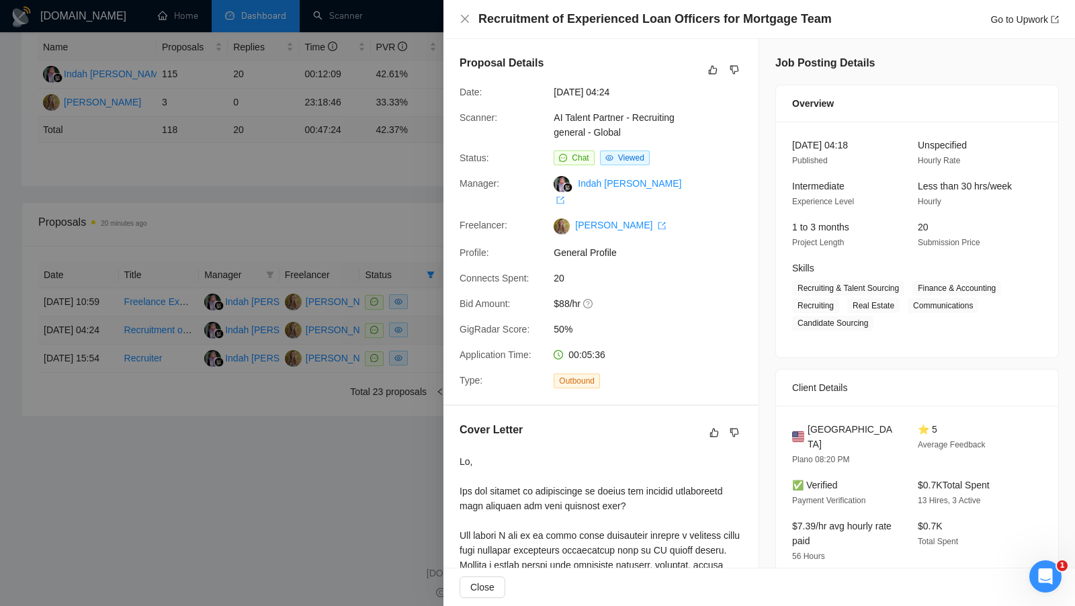
click at [431, 361] on div at bounding box center [537, 303] width 1075 height 606
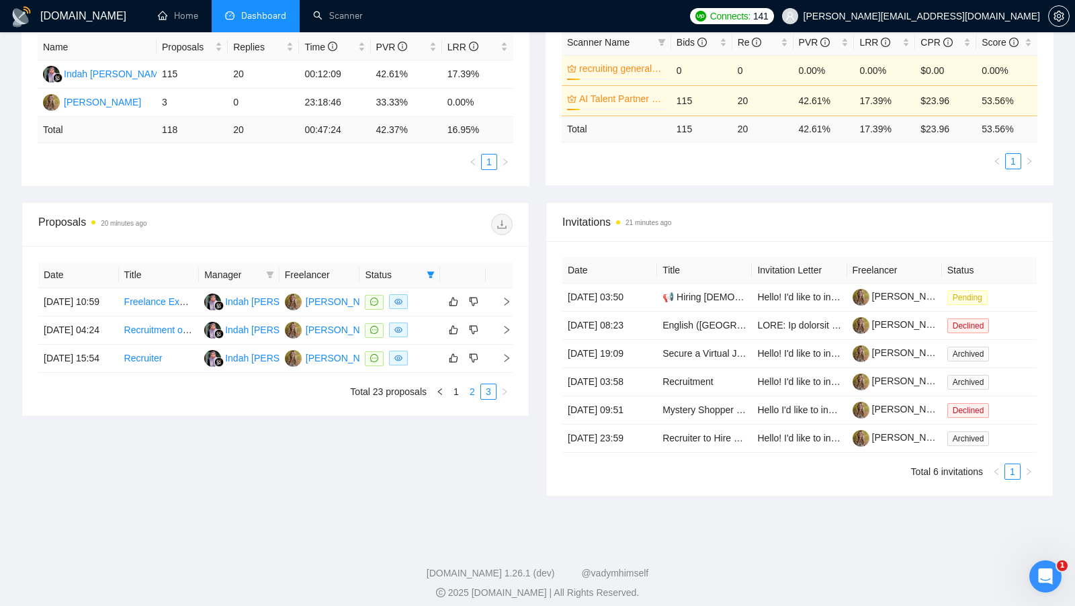
click at [473, 399] on link "2" at bounding box center [472, 391] width 15 height 15
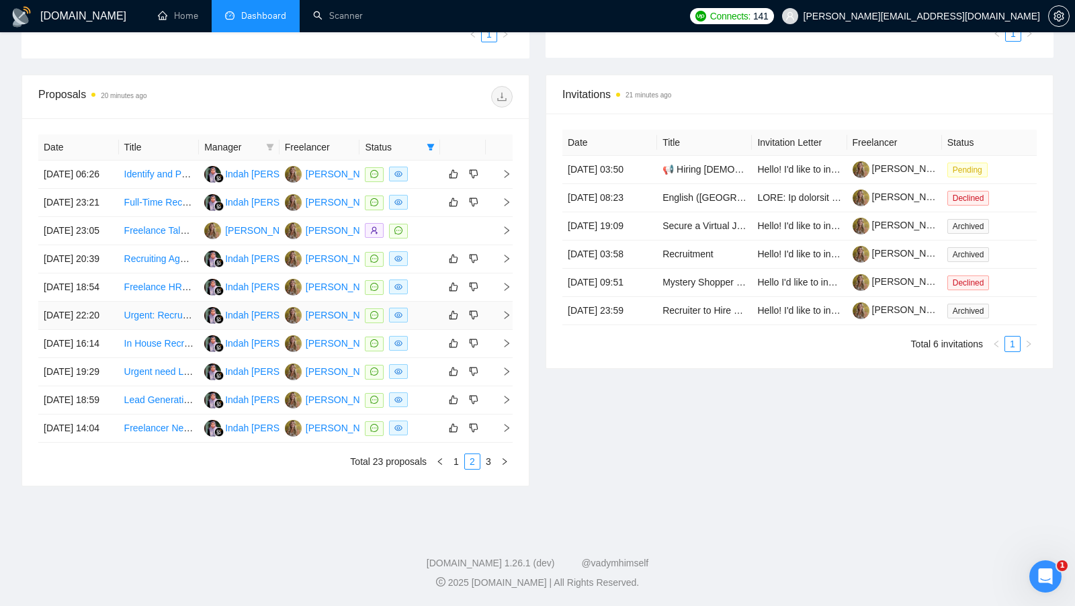
scroll to position [484, 0]
click at [426, 336] on div at bounding box center [400, 343] width 70 height 15
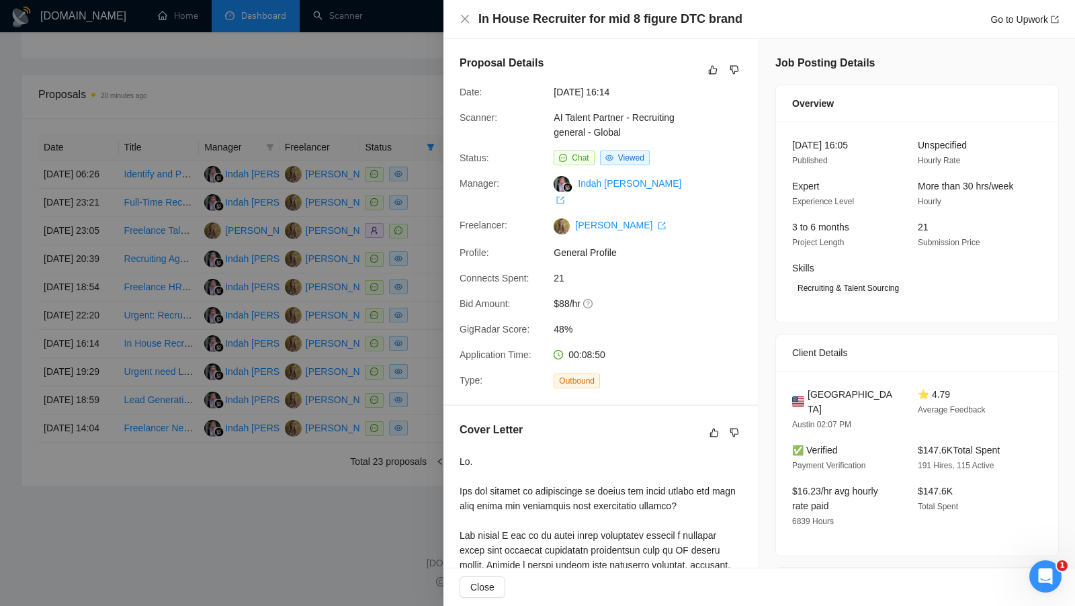
click at [162, 339] on div at bounding box center [537, 303] width 1075 height 606
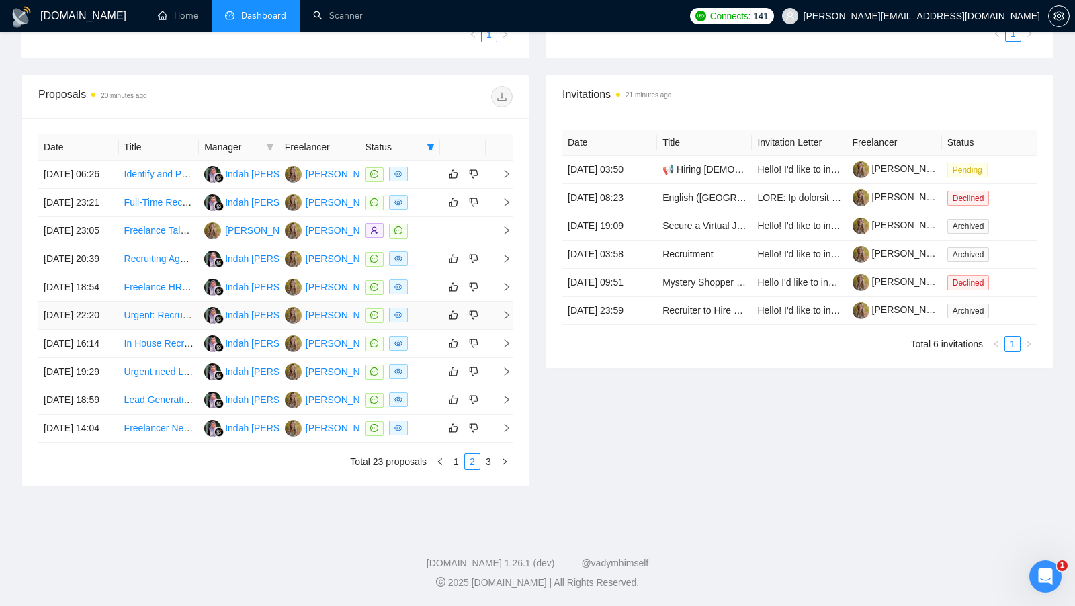
scroll to position [428, 0]
click at [430, 269] on td at bounding box center [399, 259] width 81 height 28
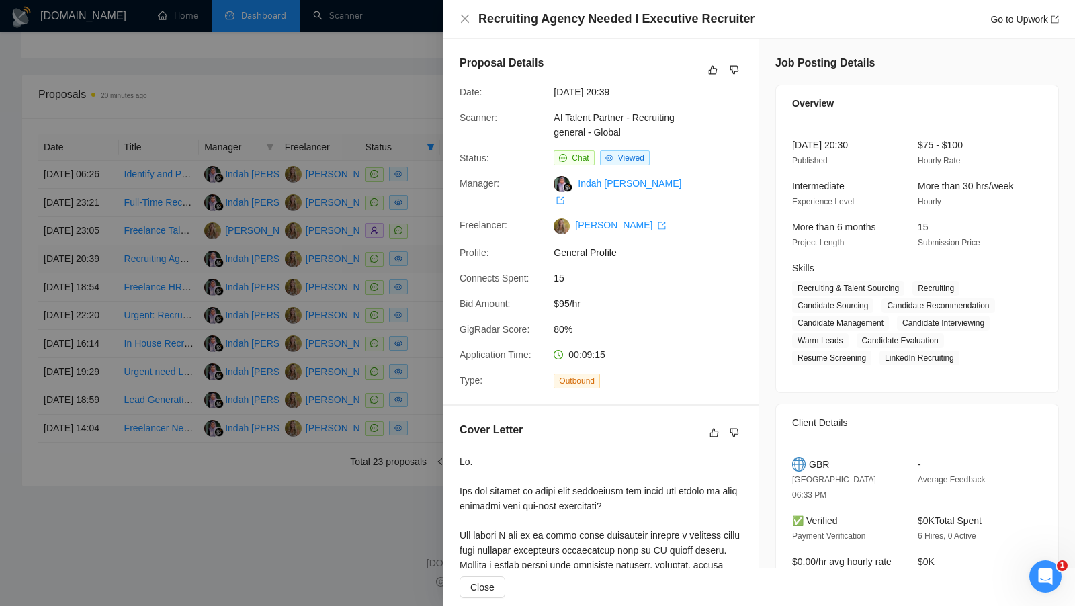
click at [430, 269] on div at bounding box center [537, 303] width 1075 height 606
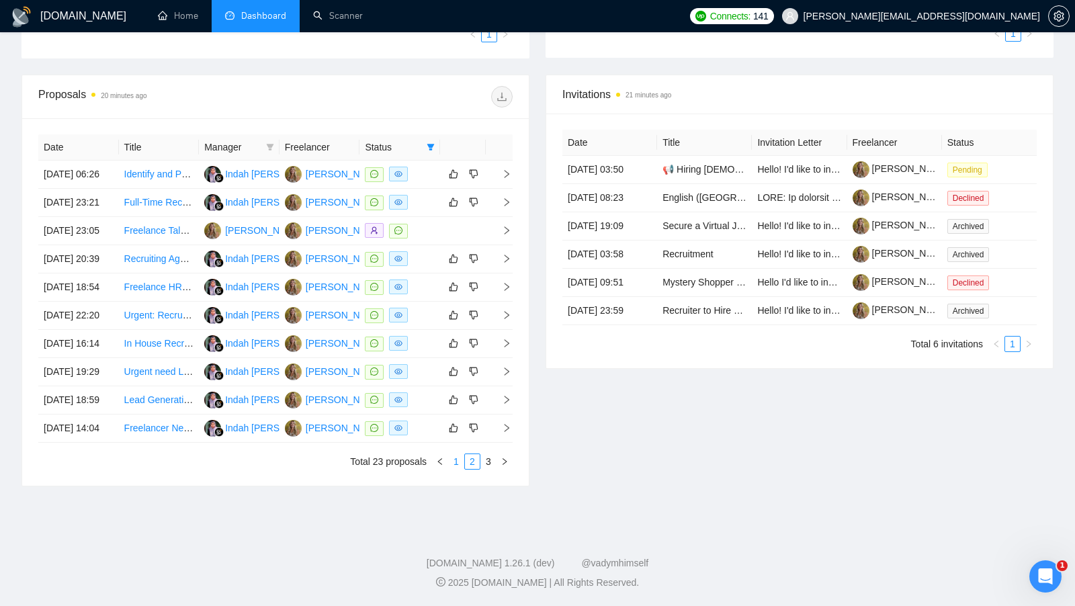
click at [457, 469] on link "1" at bounding box center [456, 461] width 15 height 15
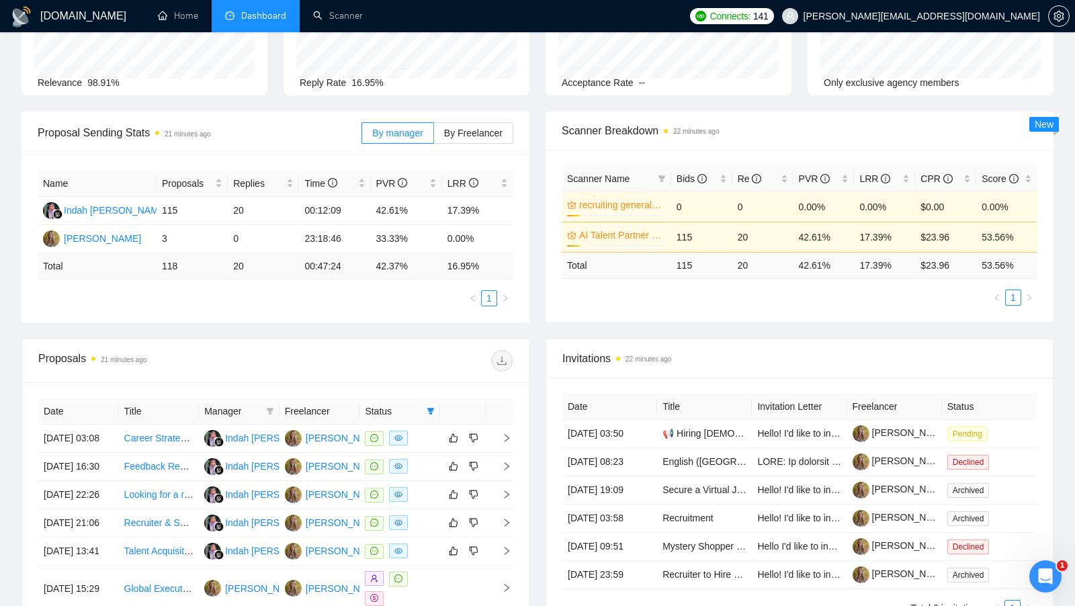
scroll to position [0, 0]
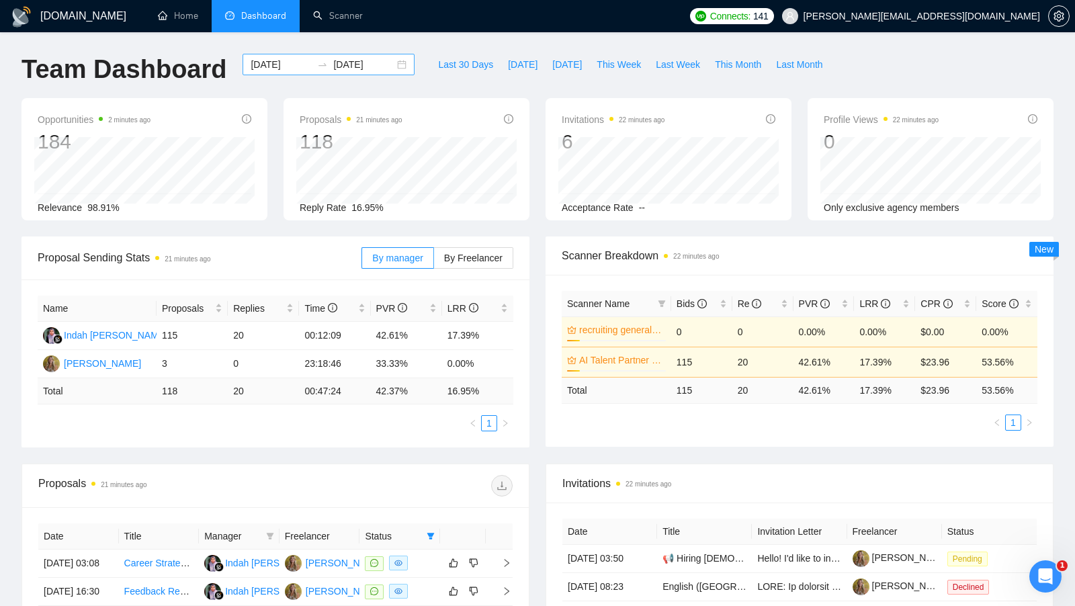
click at [388, 66] on div "2025-07-01 2025-10-02" at bounding box center [328, 64] width 172 height 21
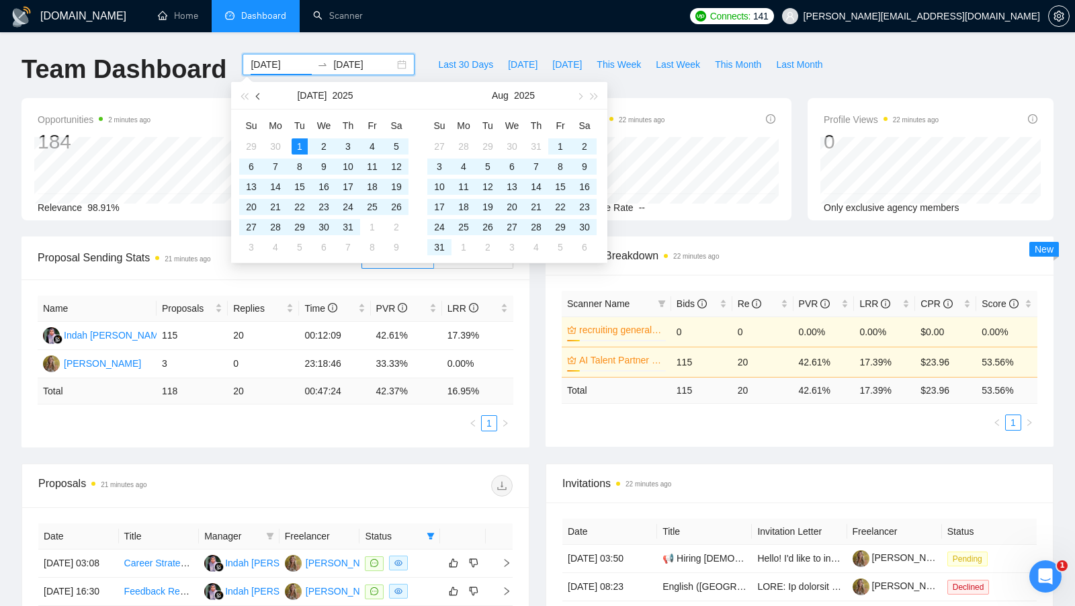
click at [265, 95] on button "button" at bounding box center [258, 95] width 15 height 27
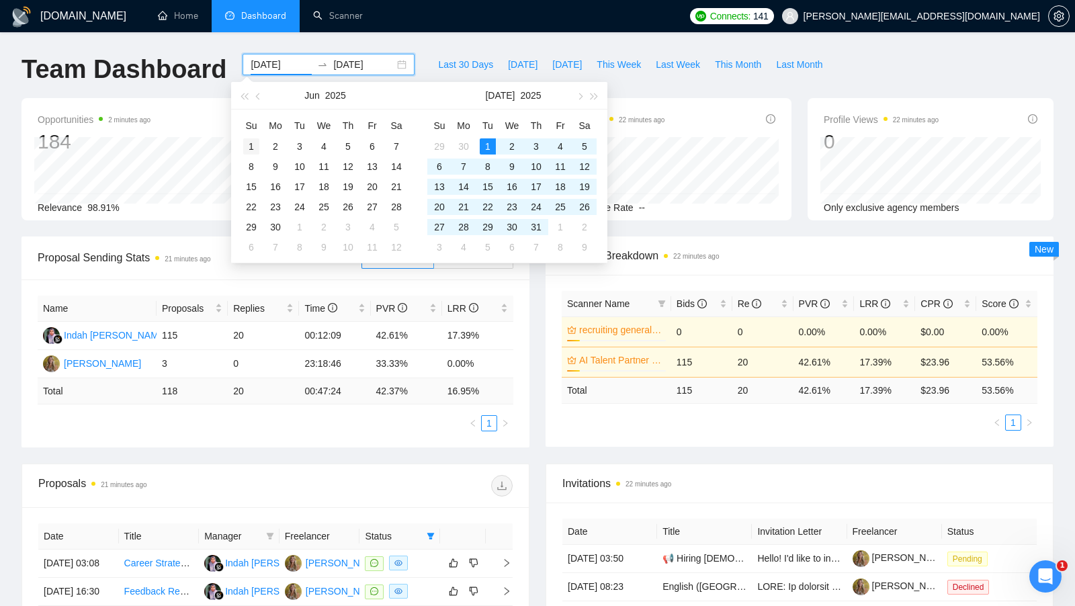
type input "2025-06-01"
click at [260, 139] on td "1" at bounding box center [251, 146] width 24 height 20
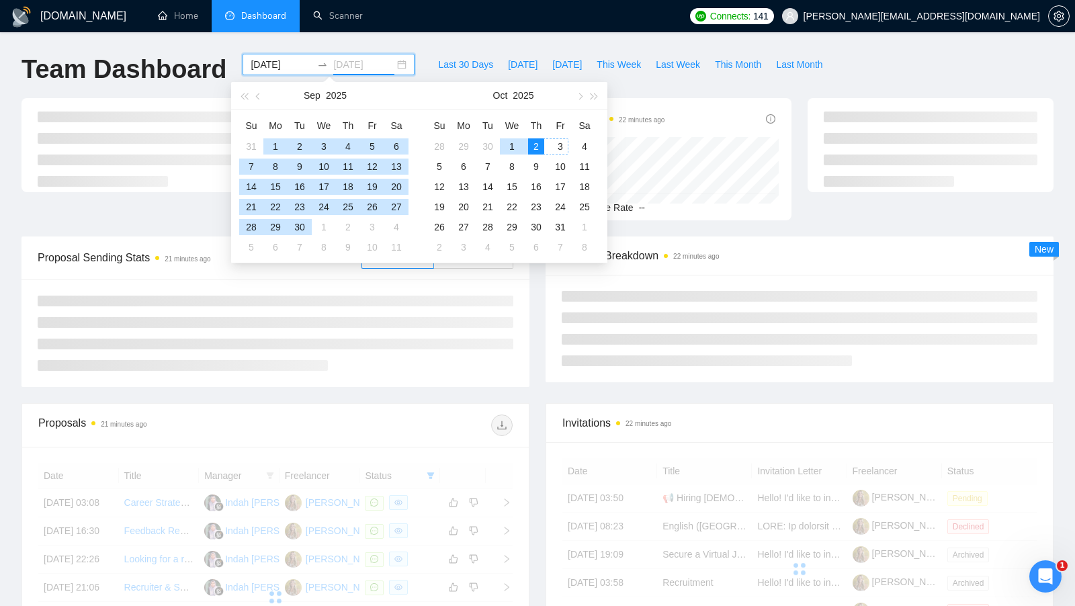
type input "[DATE]"
click at [536, 145] on div "2" at bounding box center [536, 146] width 16 height 16
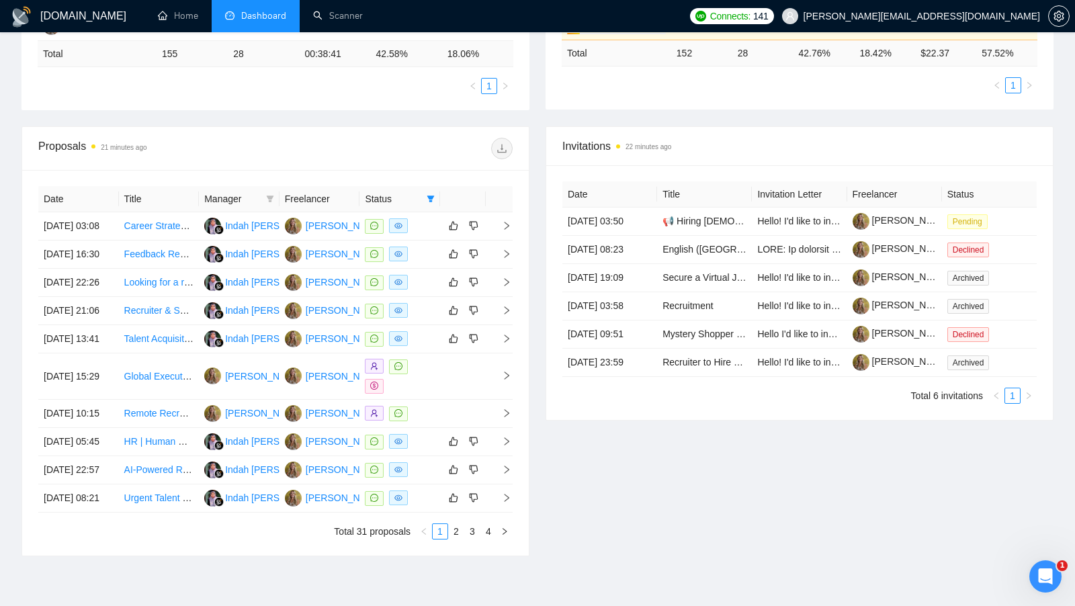
scroll to position [514, 0]
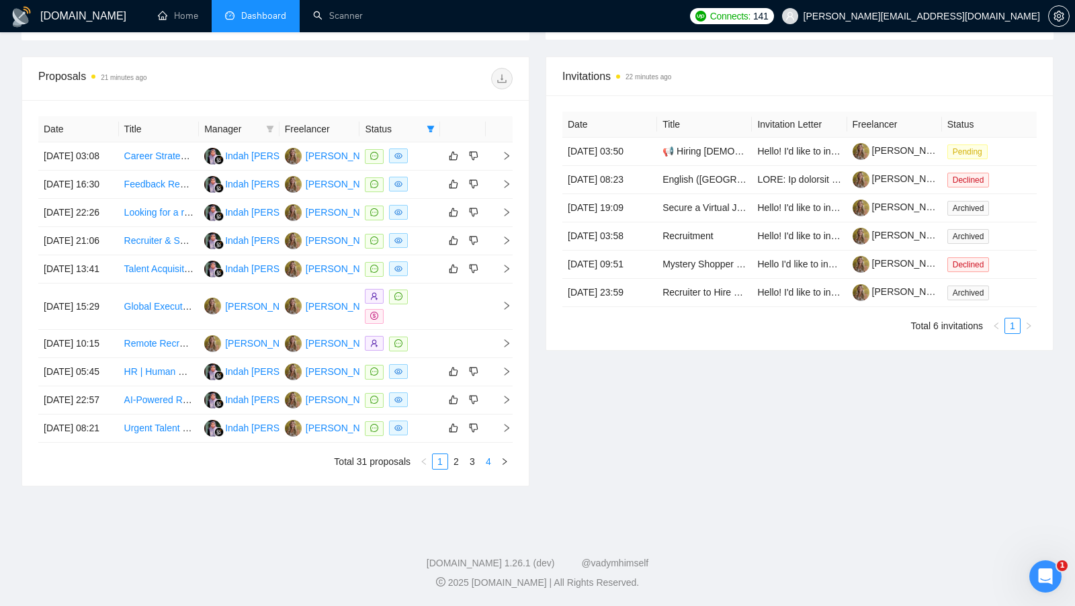
click at [490, 457] on link "4" at bounding box center [488, 461] width 15 height 15
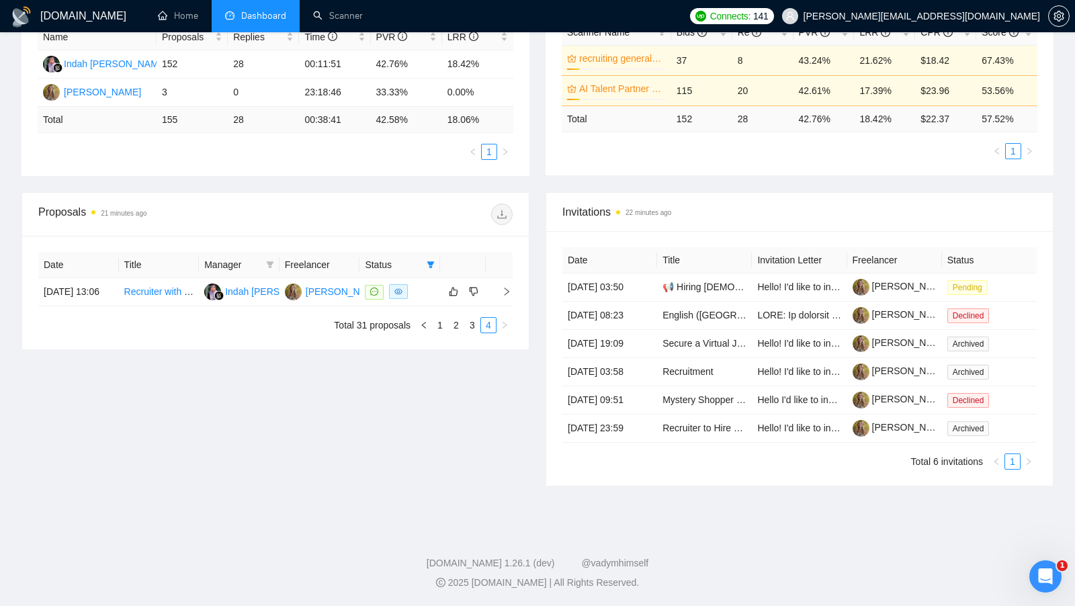
scroll to position [304, 0]
click at [476, 318] on link "3" at bounding box center [472, 325] width 15 height 15
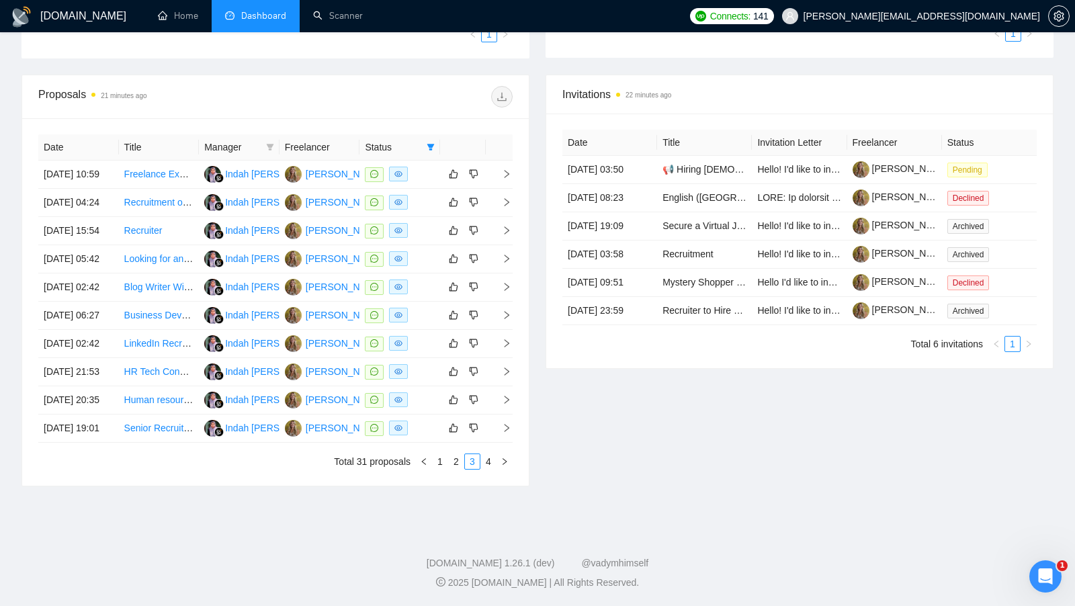
scroll to position [431, 0]
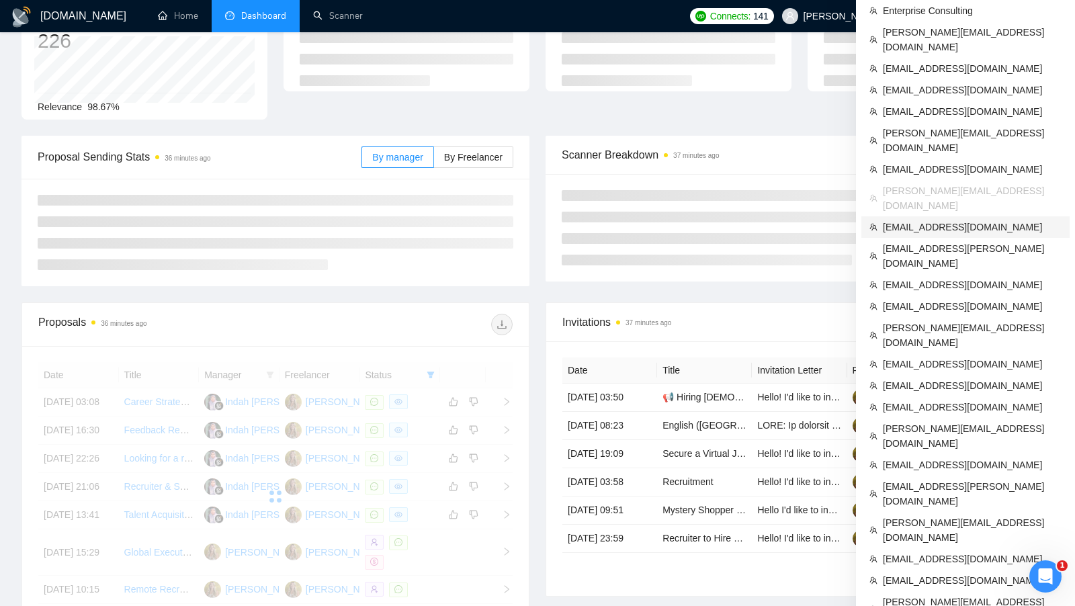
click at [942, 216] on li "[EMAIL_ADDRESS][DOMAIN_NAME]" at bounding box center [965, 226] width 208 height 21
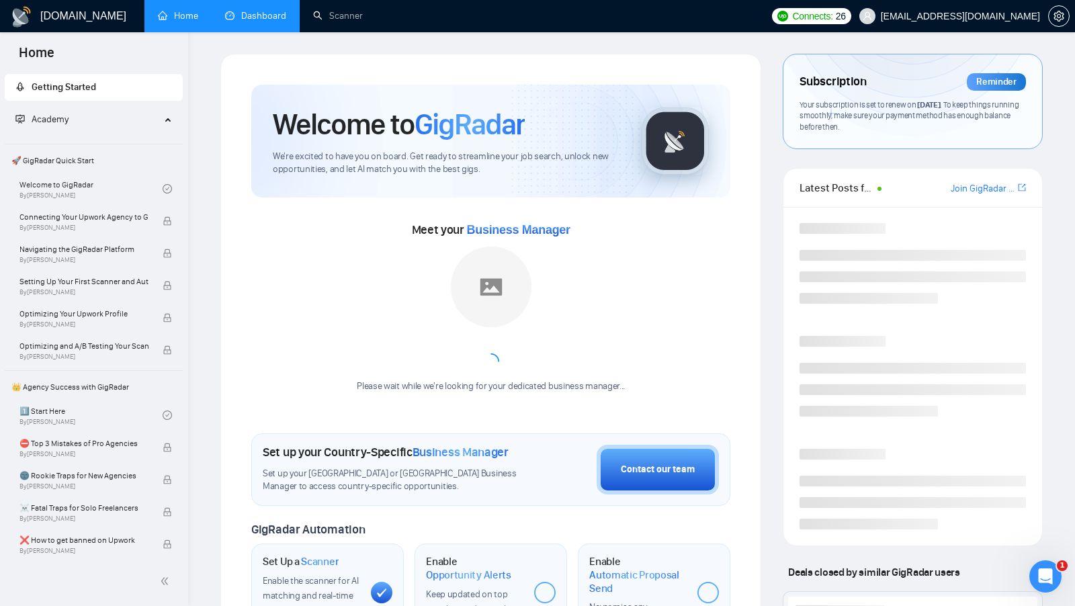
click at [278, 21] on link "Dashboard" at bounding box center [255, 15] width 61 height 11
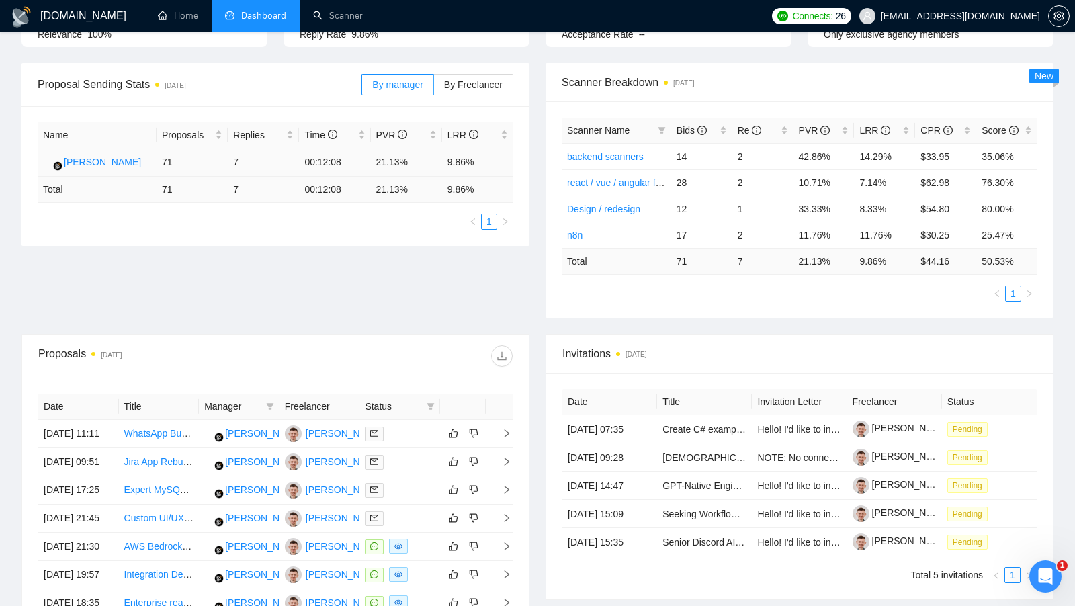
scroll to position [292, 0]
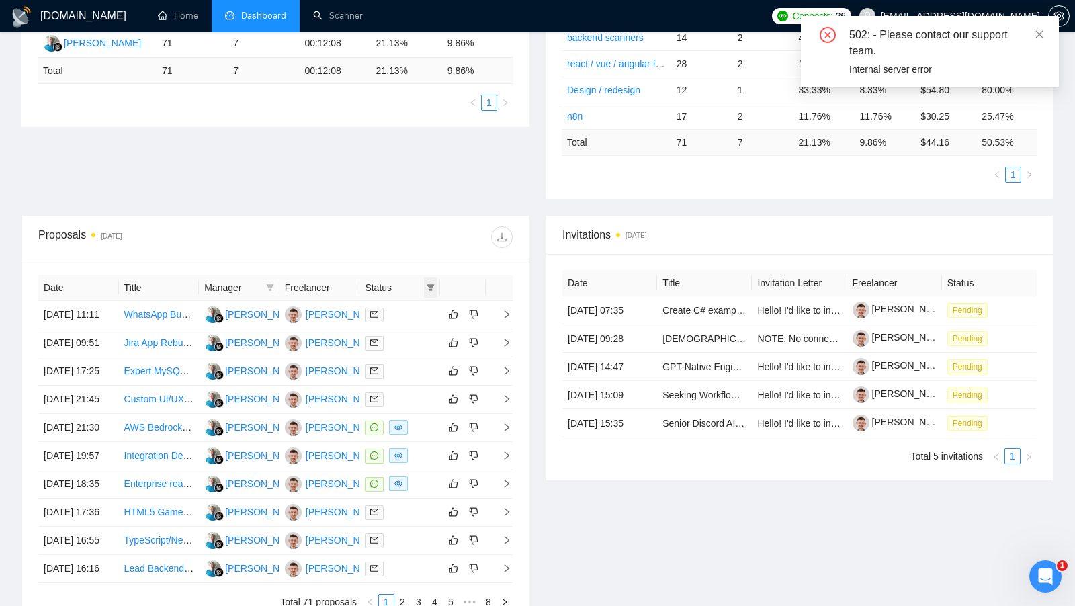
click at [429, 284] on icon "filter" at bounding box center [431, 287] width 8 height 8
click at [390, 307] on span "Chat" at bounding box center [388, 309] width 26 height 11
checkbox input "true"
click at [406, 262] on div "Date Title Manager Freelancer Status 27 Sep, 2025 11:11 WhatsApp Business API I…" at bounding box center [275, 442] width 506 height 367
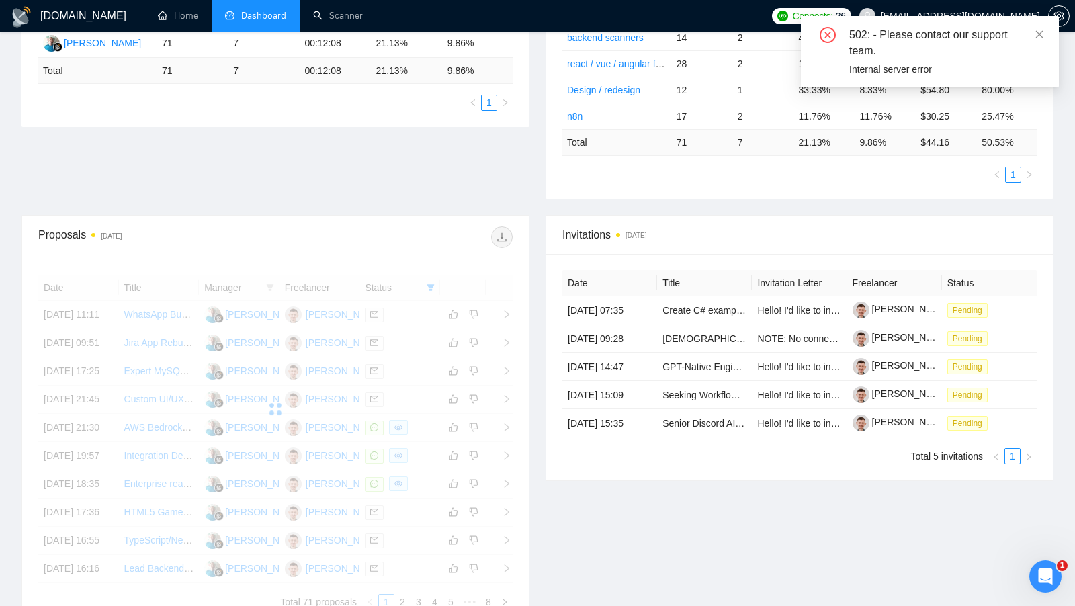
scroll to position [222, 0]
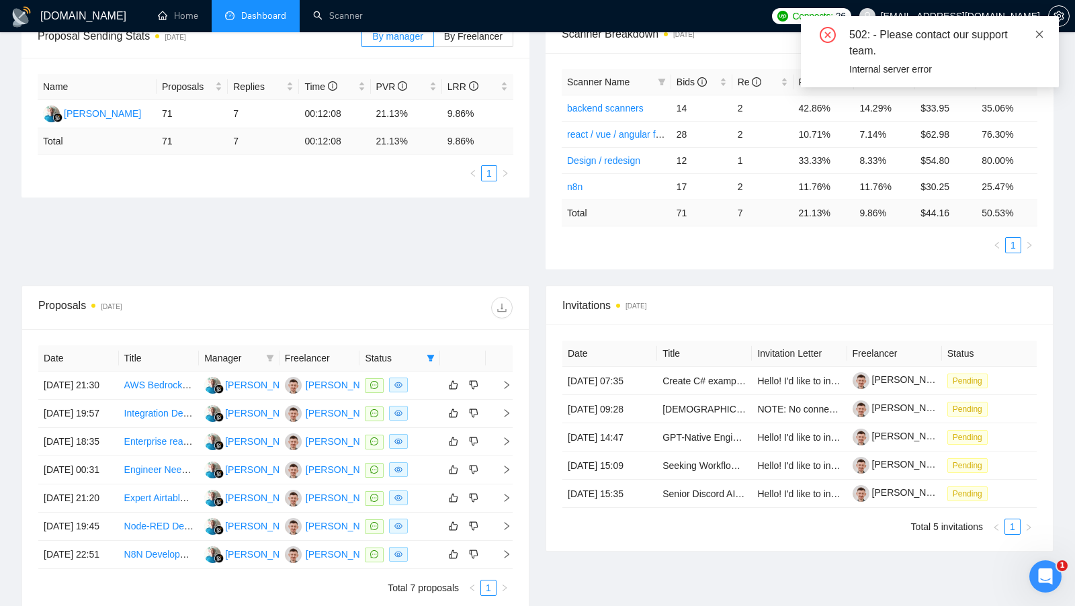
click at [1040, 38] on icon "close" at bounding box center [1038, 34] width 9 height 9
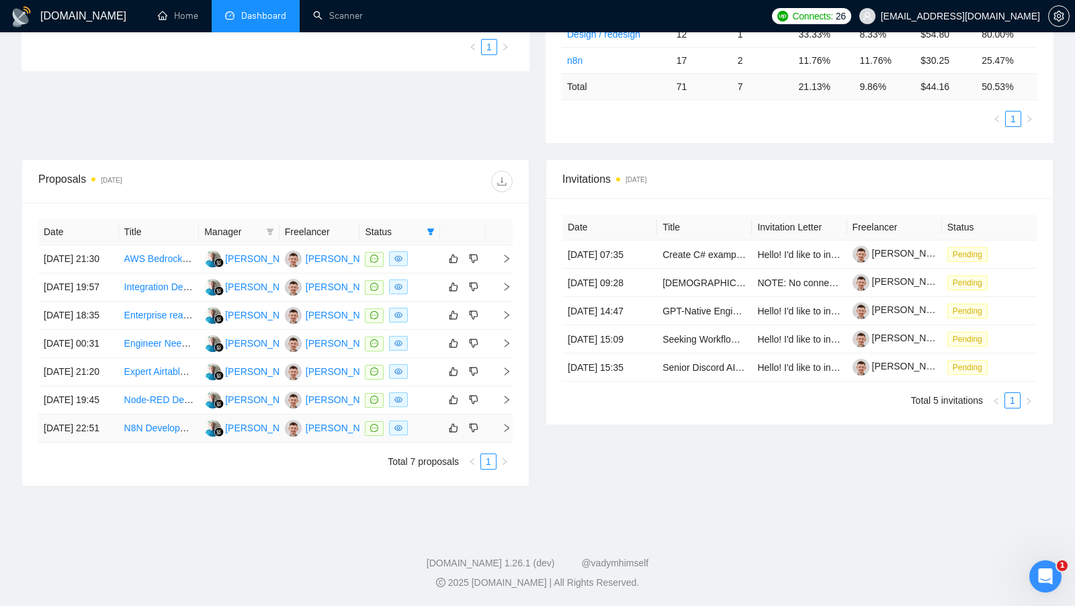
scroll to position [348, 0]
click at [430, 436] on div at bounding box center [400, 427] width 70 height 15
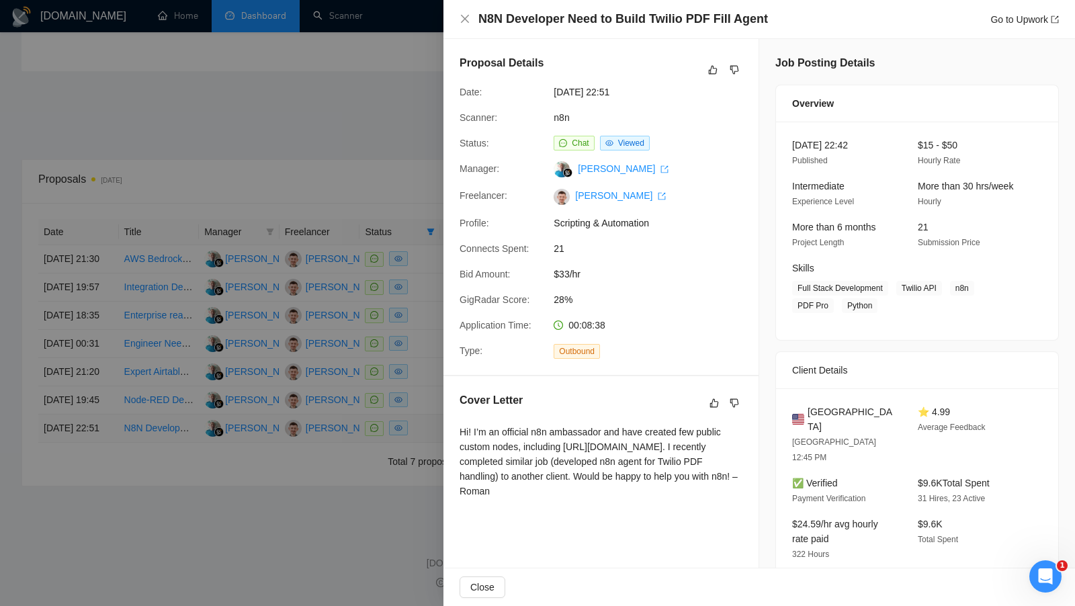
click at [430, 503] on div at bounding box center [537, 303] width 1075 height 606
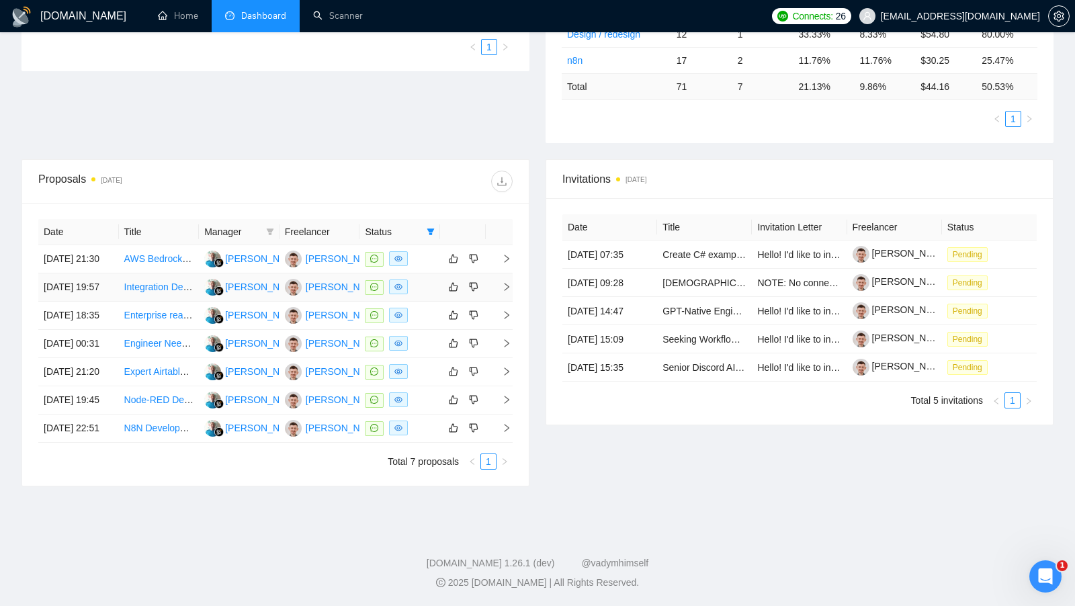
click at [447, 302] on td at bounding box center [463, 287] width 46 height 28
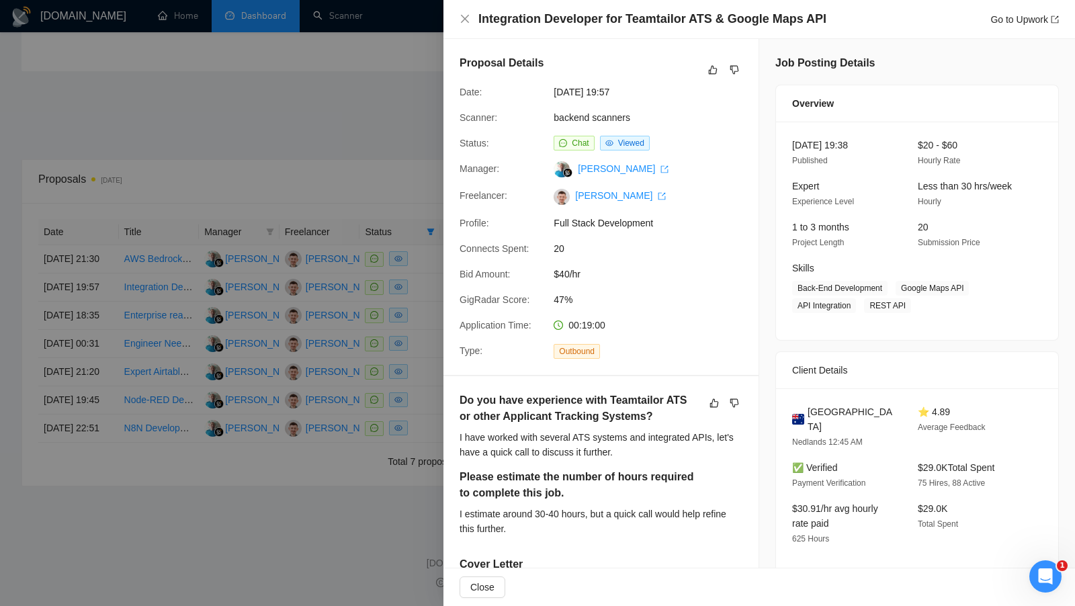
click at [396, 130] on div at bounding box center [537, 303] width 1075 height 606
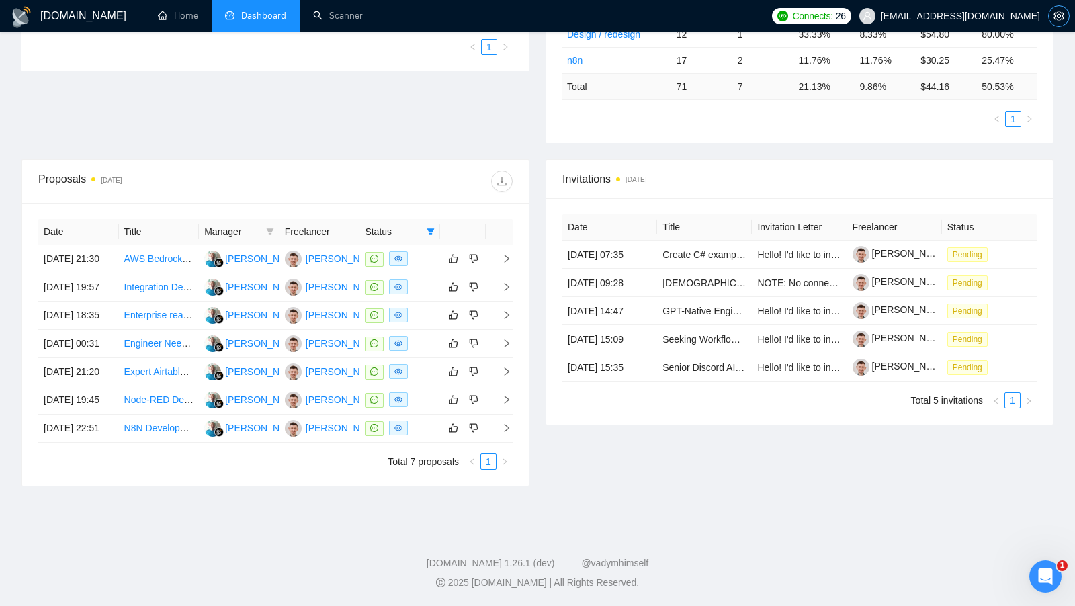
click at [1052, 17] on span "setting" at bounding box center [1058, 16] width 20 height 11
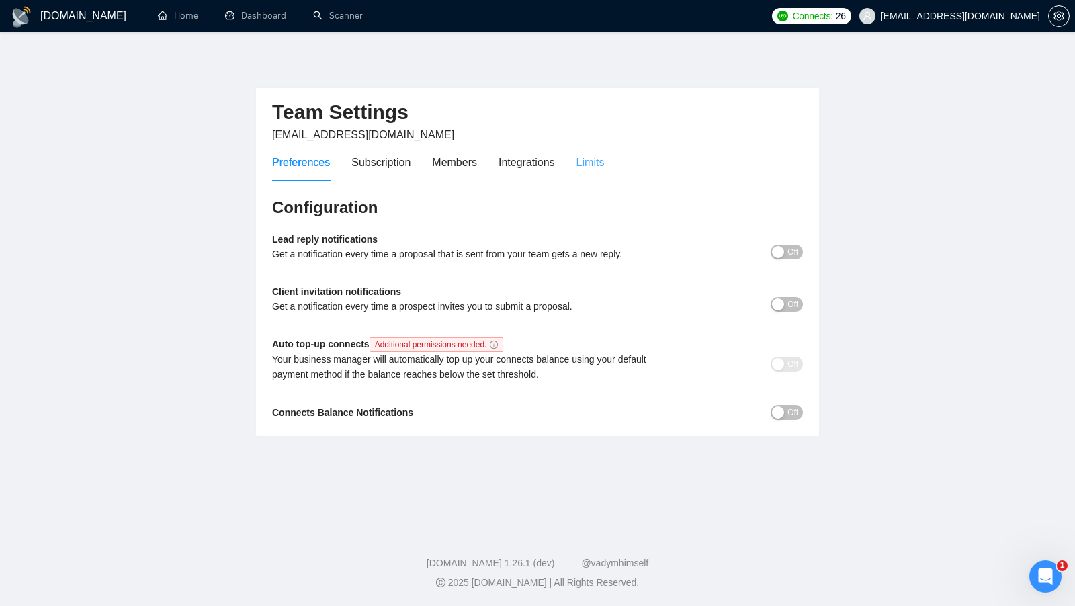
click at [604, 151] on div "Limits" at bounding box center [590, 162] width 28 height 38
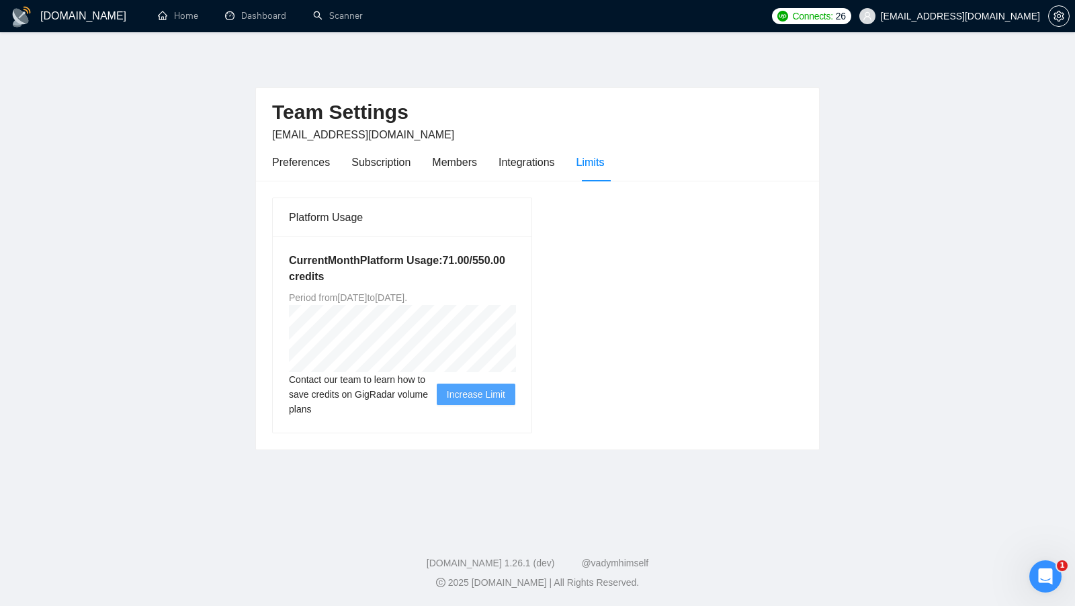
drag, startPoint x: 446, startPoint y: 295, endPoint x: 469, endPoint y: 295, distance: 22.8
click at [407, 295] on span "Period from [DATE] to [DATE] ." at bounding box center [348, 297] width 118 height 11
click at [407, 295] on span "Period from Thu Sep 04 2025 to Sat Oct 04 2025 ." at bounding box center [348, 297] width 118 height 11
drag, startPoint x: 487, startPoint y: 295, endPoint x: 422, endPoint y: 295, distance: 65.2
click at [407, 295] on span "Period from Thu Sep 04 2025 to Sat Oct 04 2025 ." at bounding box center [348, 297] width 118 height 11
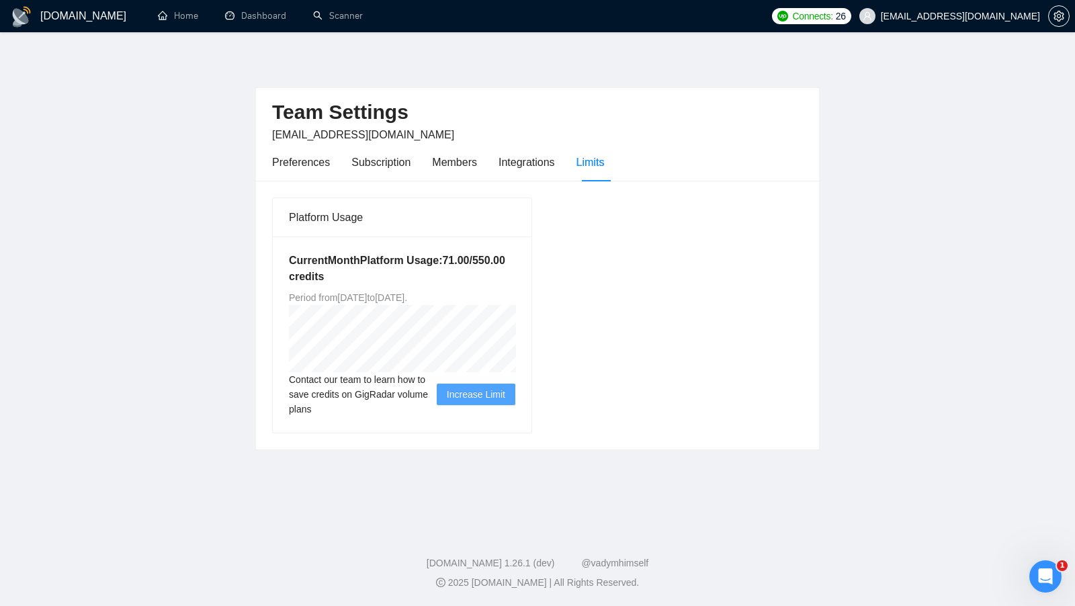
click at [407, 295] on span "Period from Thu Sep 04 2025 to Sat Oct 04 2025 ." at bounding box center [348, 297] width 118 height 11
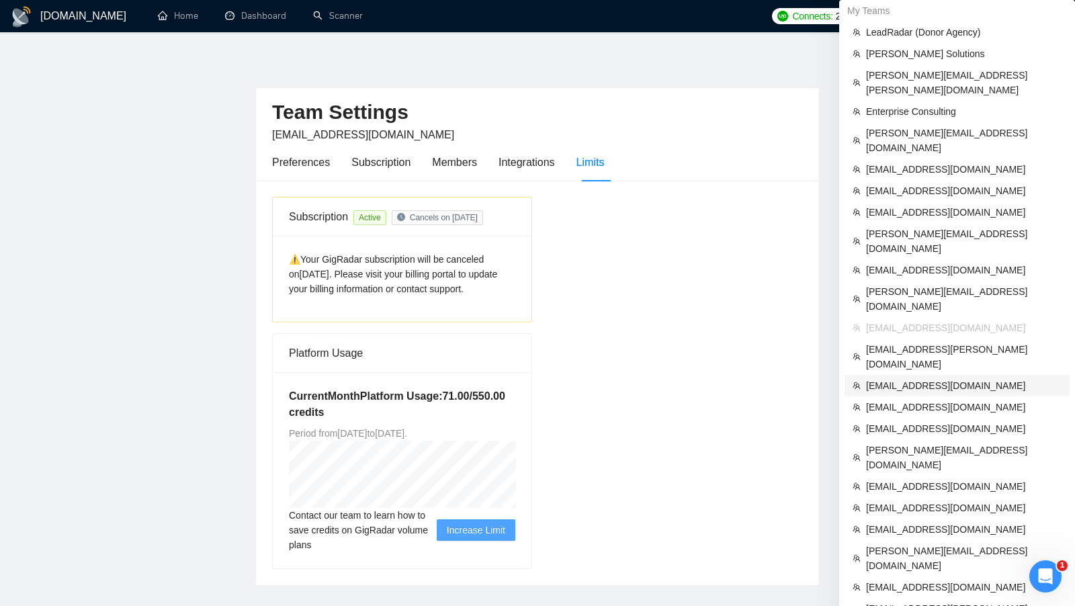
click at [922, 378] on span "[EMAIL_ADDRESS][DOMAIN_NAME]" at bounding box center [963, 385] width 195 height 15
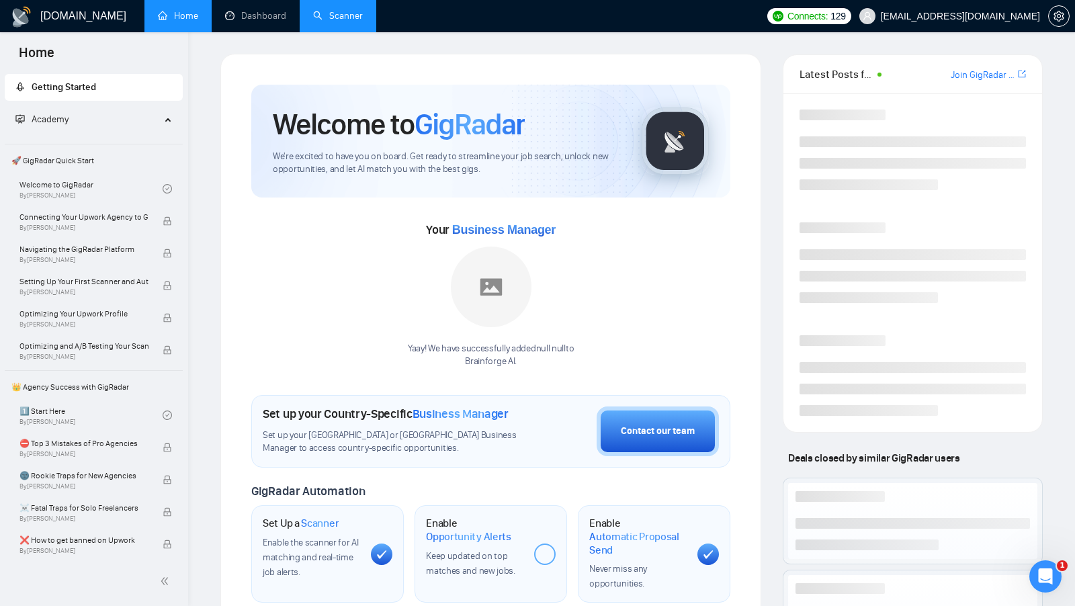
click at [344, 10] on link "Scanner" at bounding box center [338, 15] width 50 height 11
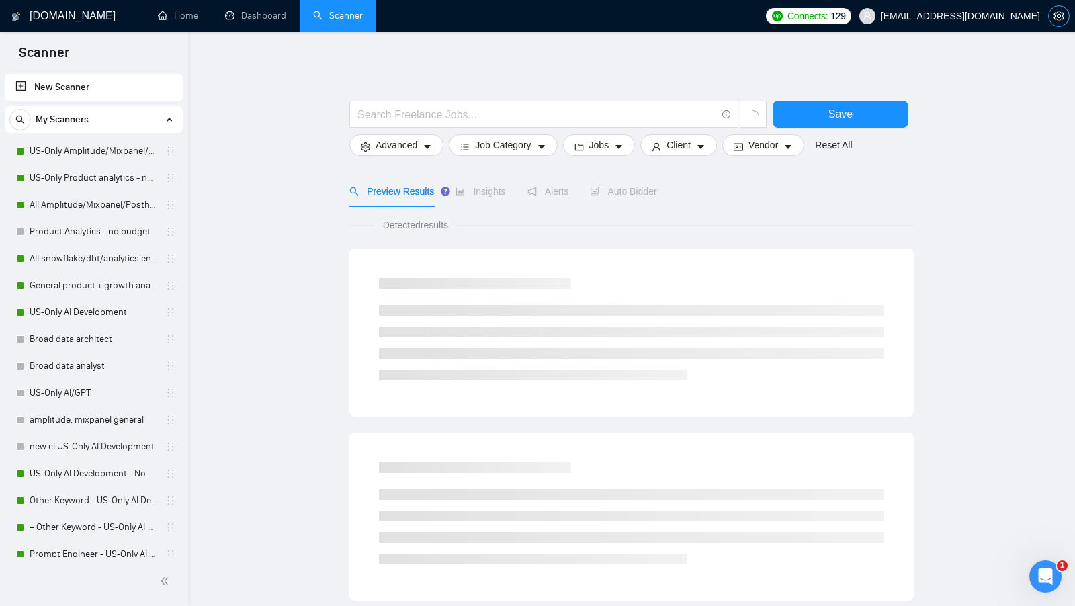
click at [1063, 13] on icon "setting" at bounding box center [1058, 16] width 11 height 11
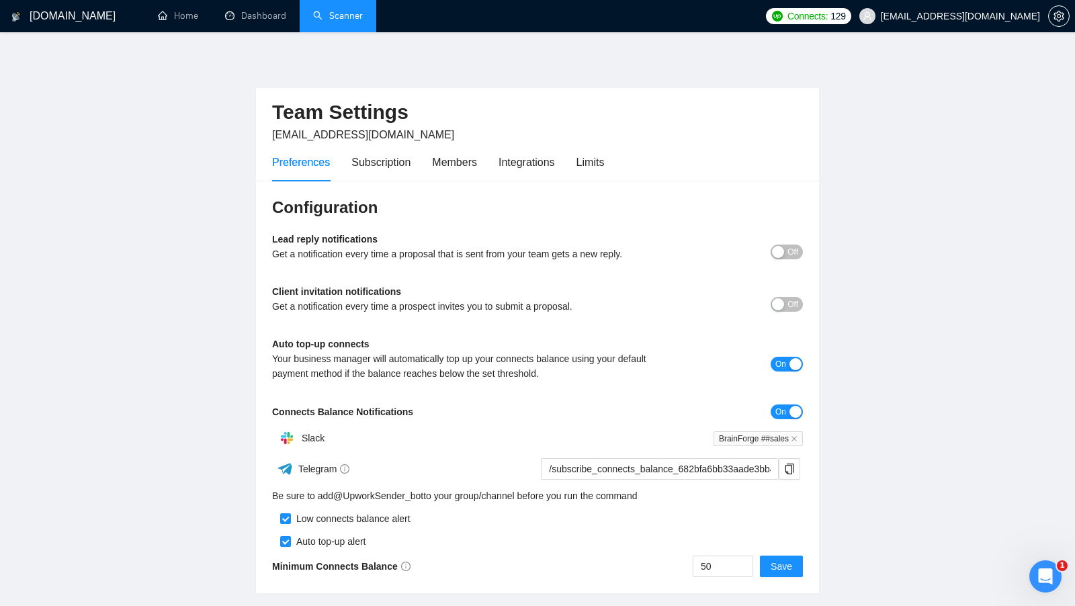
click at [618, 165] on div "Preferences Subscription Members Integrations Limits" at bounding box center [537, 162] width 531 height 38
click at [604, 165] on div "Limits" at bounding box center [590, 162] width 28 height 17
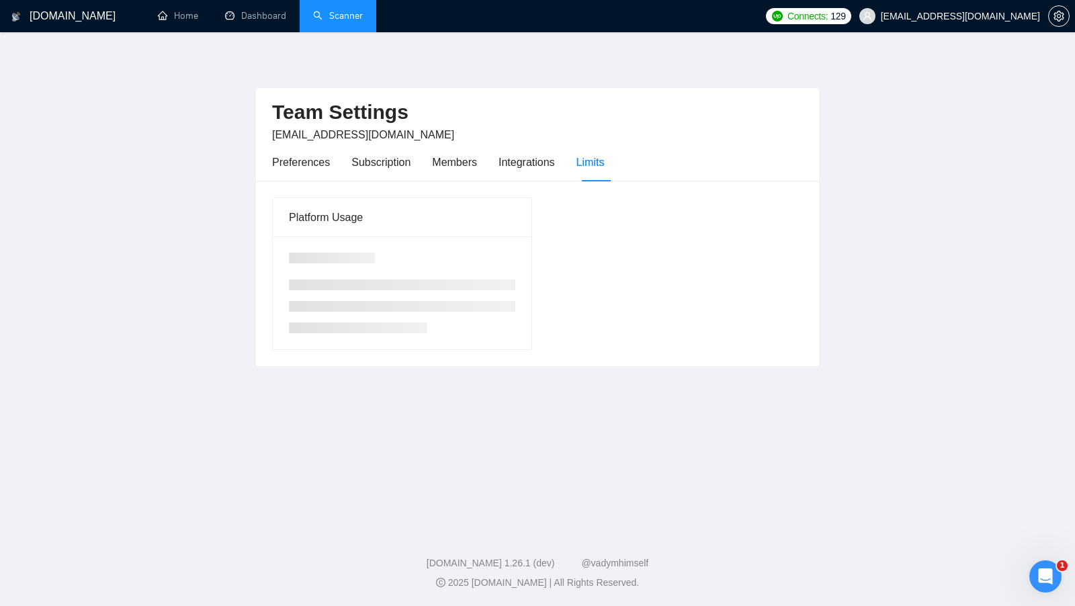
click at [670, 224] on div "Platform Usage" at bounding box center [537, 273] width 541 height 153
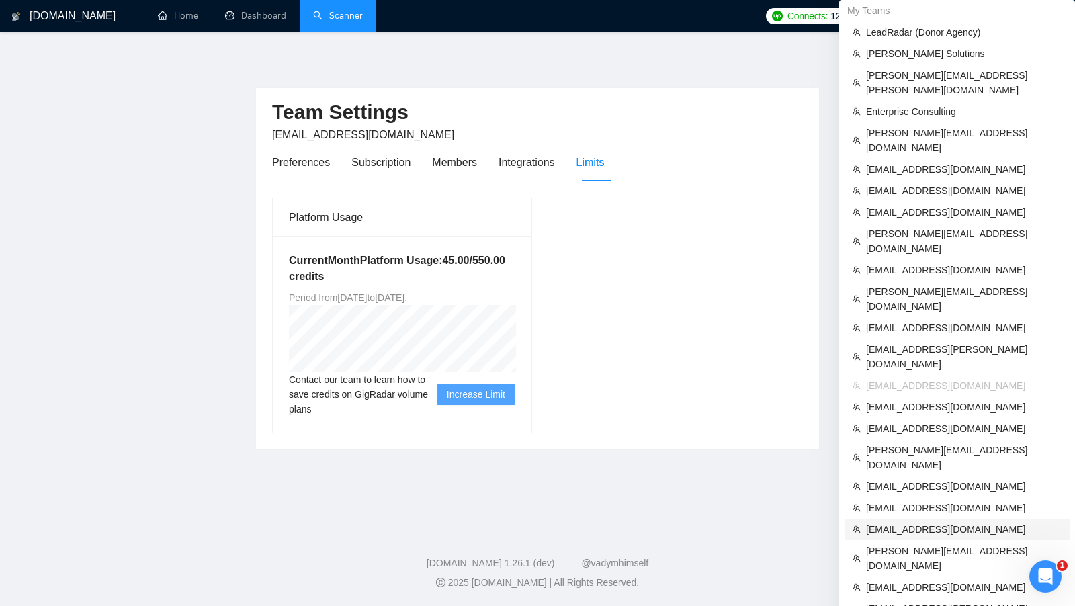
click at [927, 519] on li "[EMAIL_ADDRESS][DOMAIN_NAME]" at bounding box center [956, 529] width 225 height 21
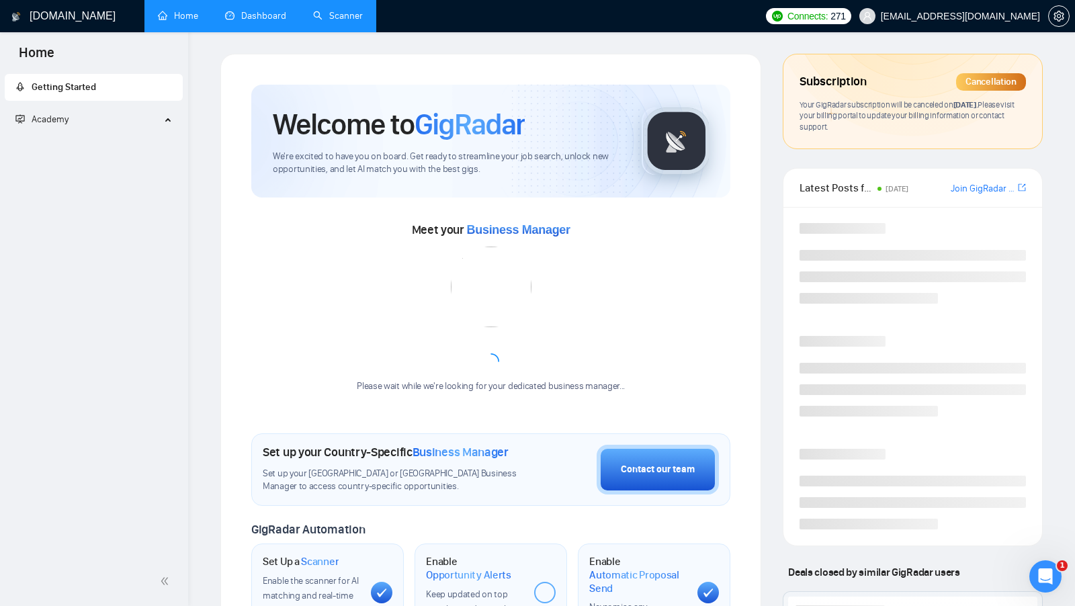
click at [256, 21] on link "Dashboard" at bounding box center [255, 15] width 61 height 11
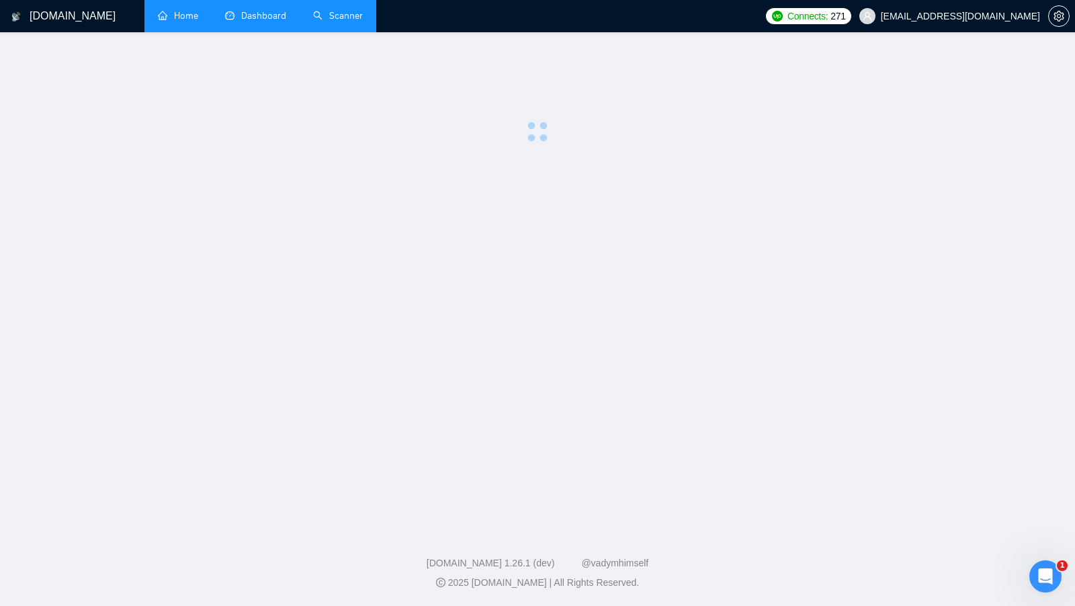
click at [255, 30] on li "Dashboard" at bounding box center [256, 16] width 88 height 32
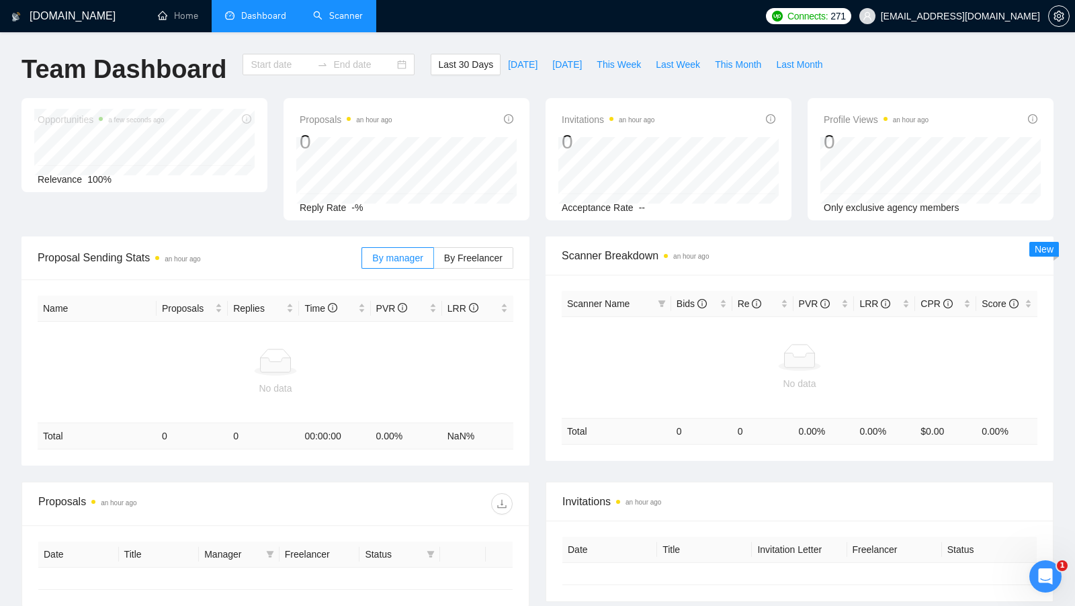
type input "[DATE]"
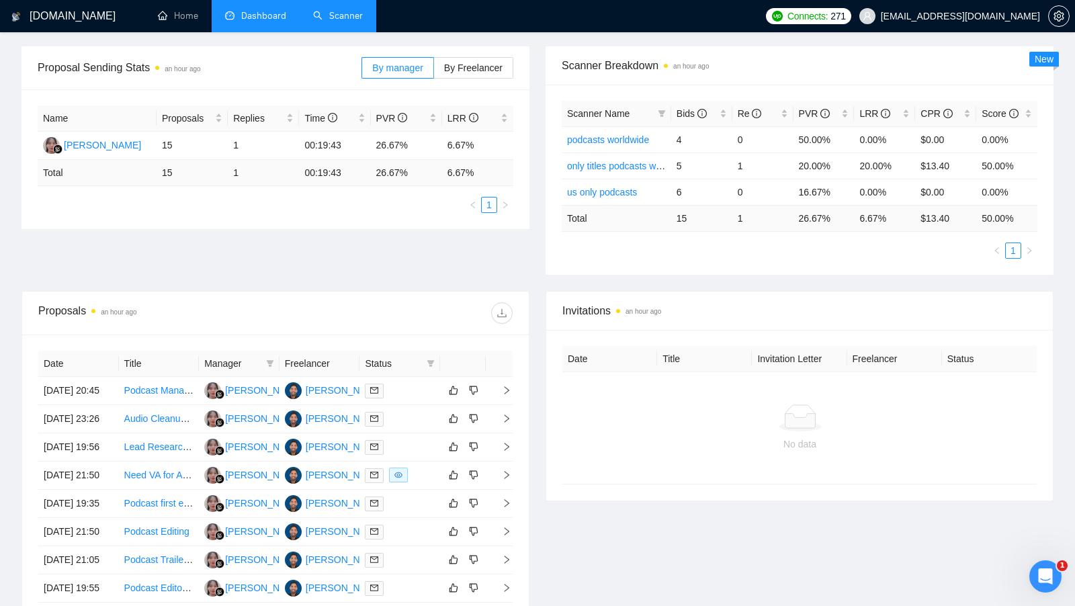
scroll to position [196, 0]
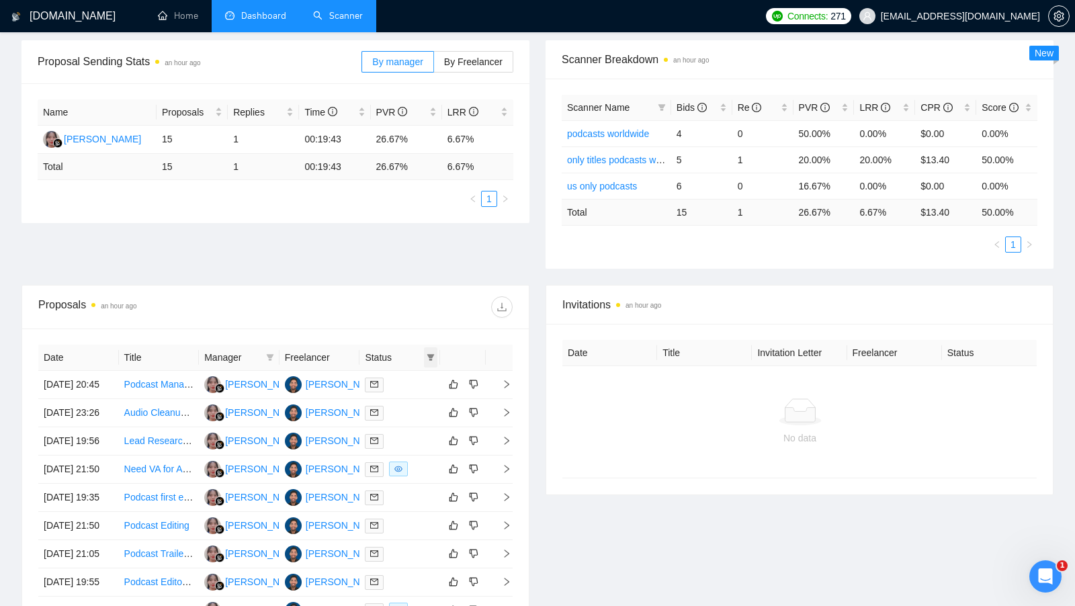
click at [431, 355] on icon "filter" at bounding box center [430, 357] width 7 height 7
click at [373, 381] on input "checkbox" at bounding box center [369, 379] width 11 height 11
click at [425, 303] on div at bounding box center [393, 306] width 237 height 21
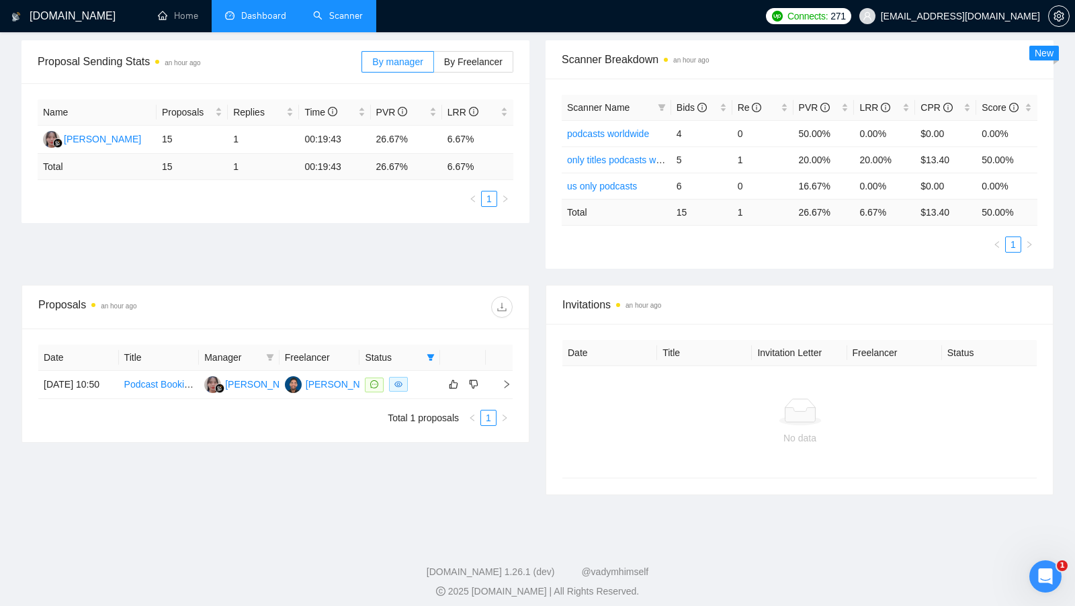
scroll to position [201, 0]
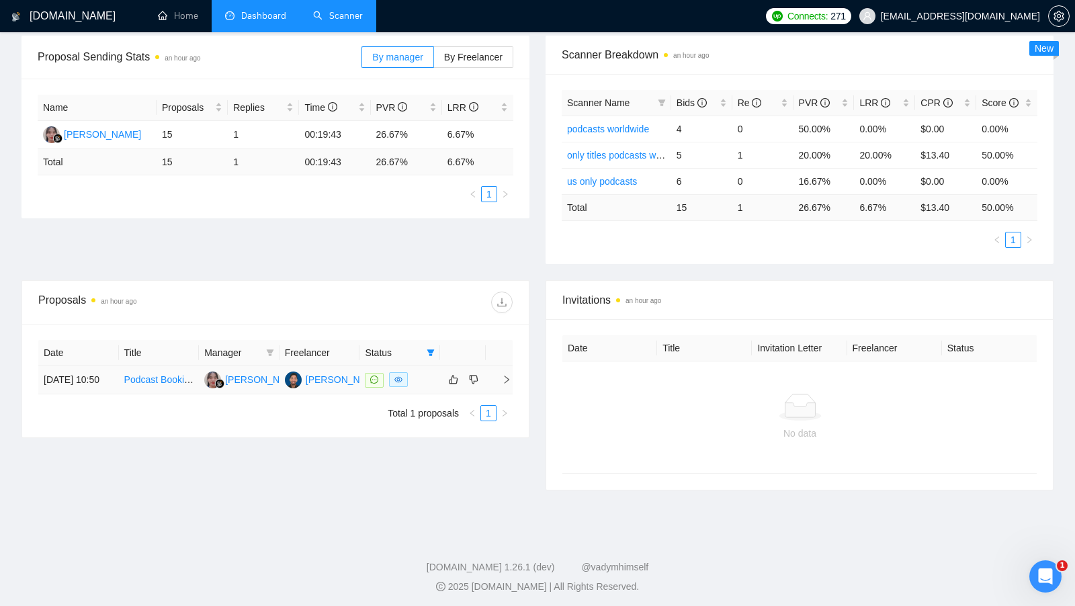
click at [435, 375] on td at bounding box center [399, 380] width 81 height 28
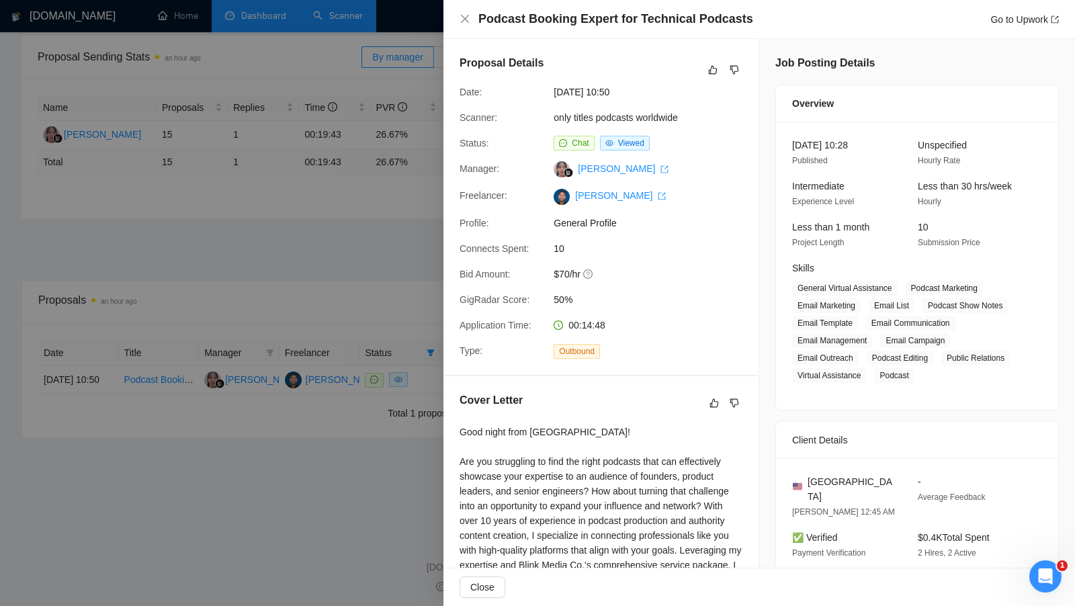
click at [385, 260] on div at bounding box center [537, 303] width 1075 height 606
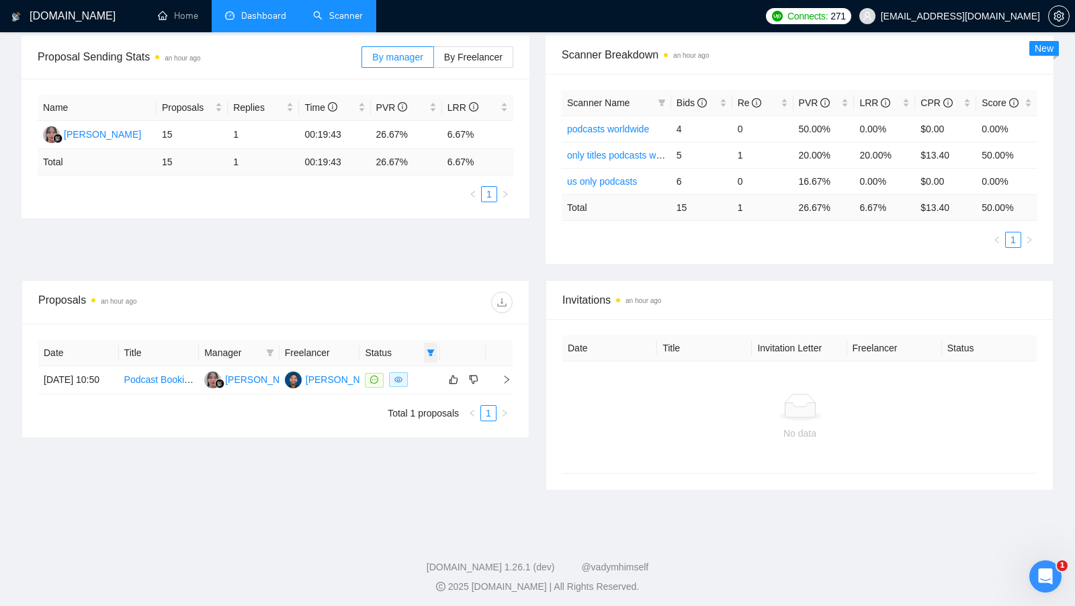
click at [434, 357] on span at bounding box center [430, 353] width 13 height 20
click at [375, 373] on span "Chat" at bounding box center [388, 375] width 26 height 11
checkbox input "false"
click at [410, 324] on div "Date Title Manager Freelancer Status 20 Sep, 2025 10:50 Podcast Booking Expert …" at bounding box center [275, 381] width 506 height 114
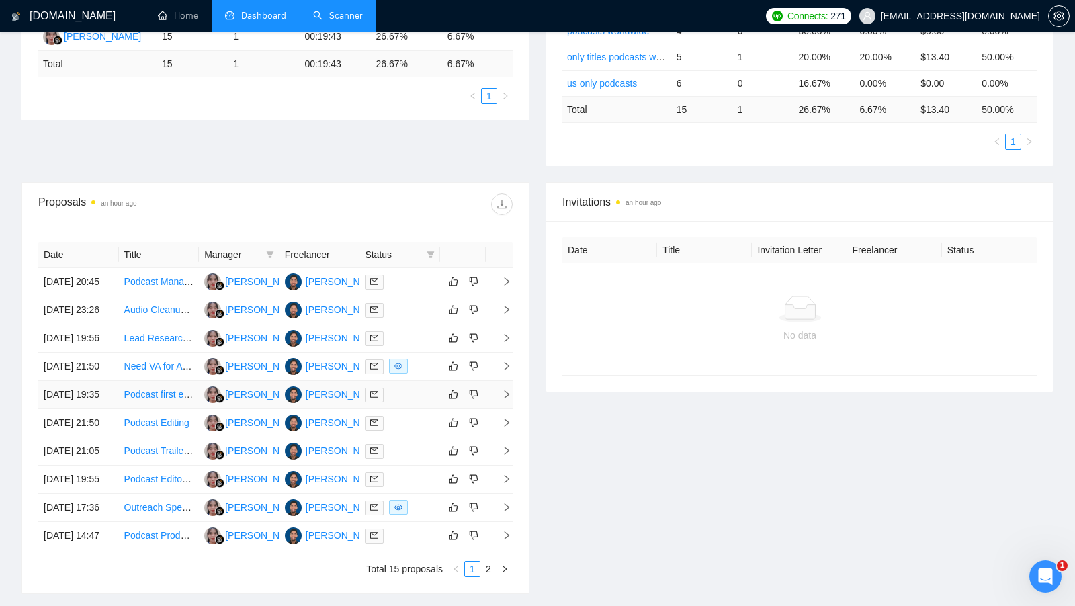
scroll to position [262, 0]
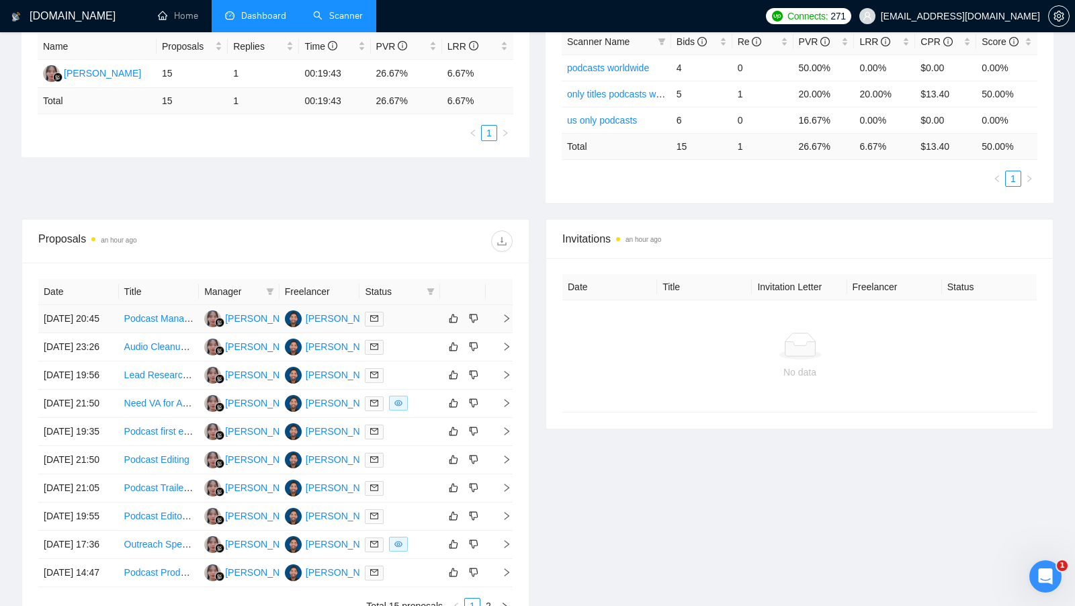
click at [410, 322] on div at bounding box center [400, 318] width 70 height 15
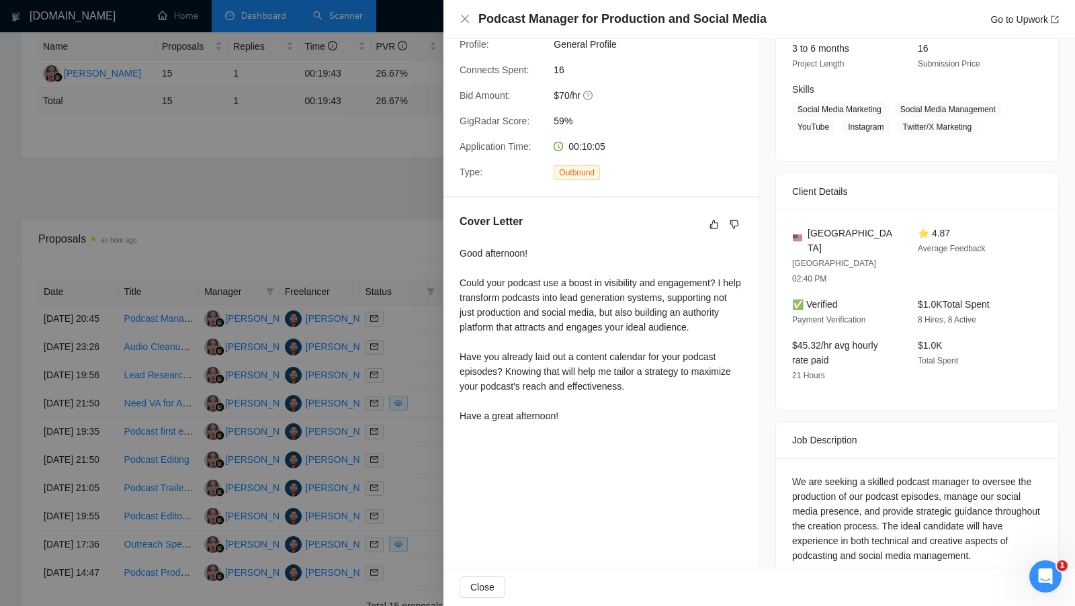
scroll to position [271, 0]
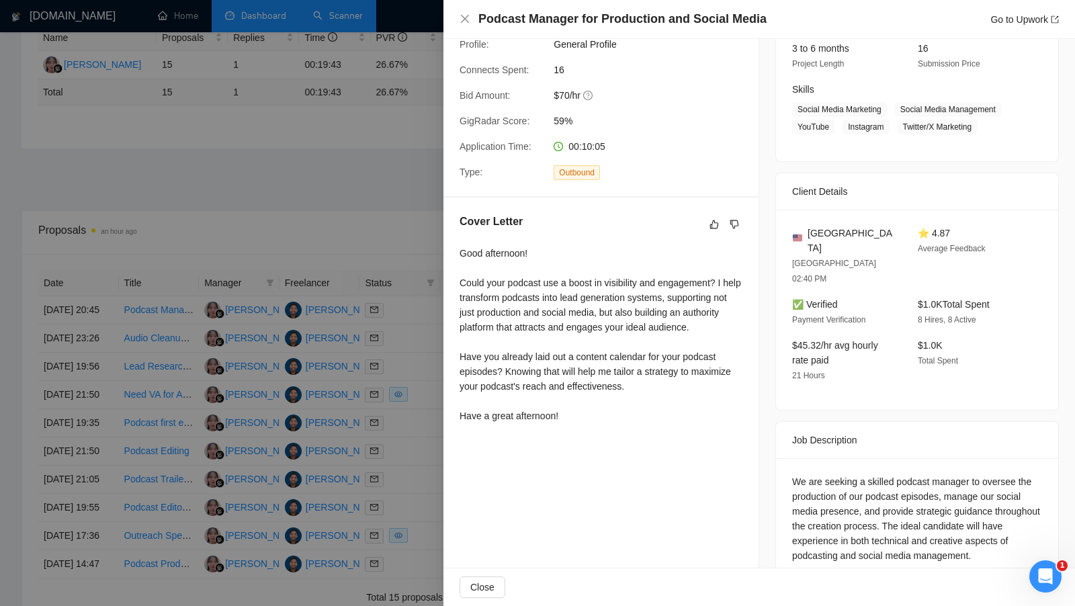
click at [355, 179] on div at bounding box center [537, 303] width 1075 height 606
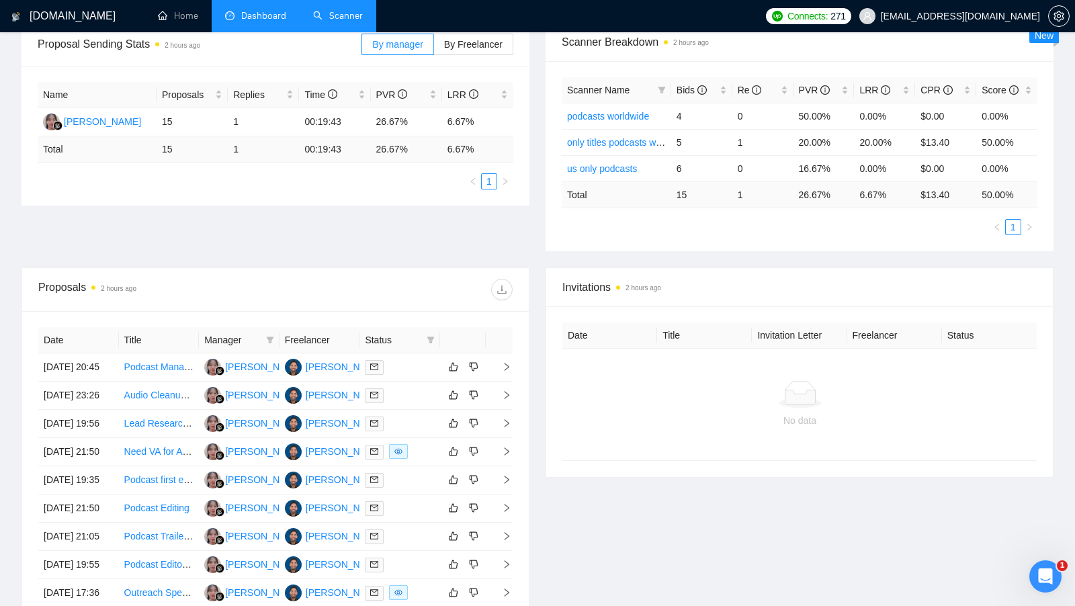
scroll to position [0, 0]
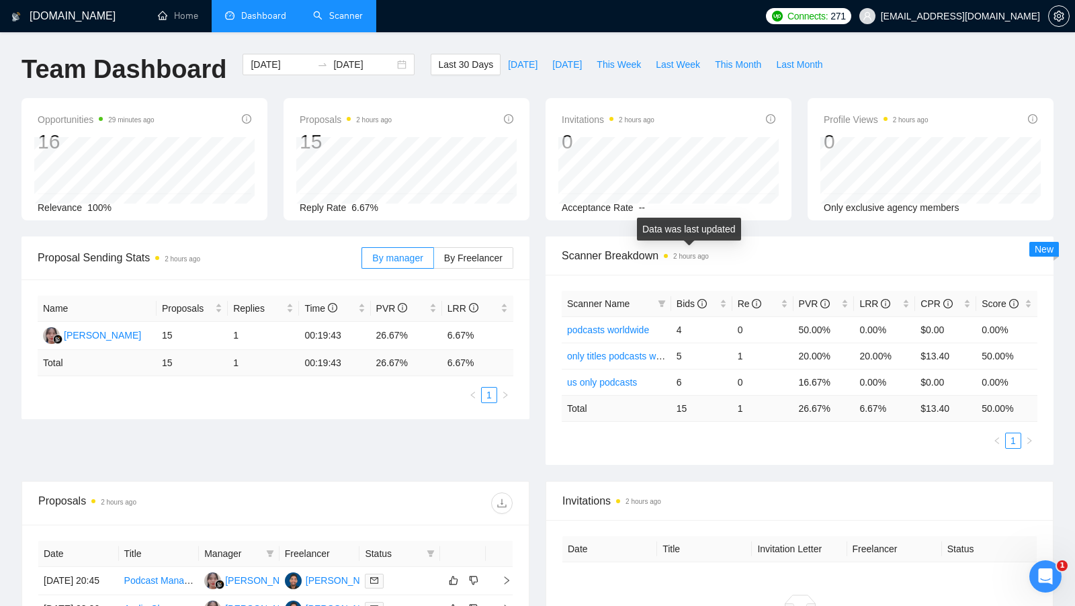
click at [717, 260] on span "Scanner Breakdown 2 hours ago" at bounding box center [800, 255] width 476 height 17
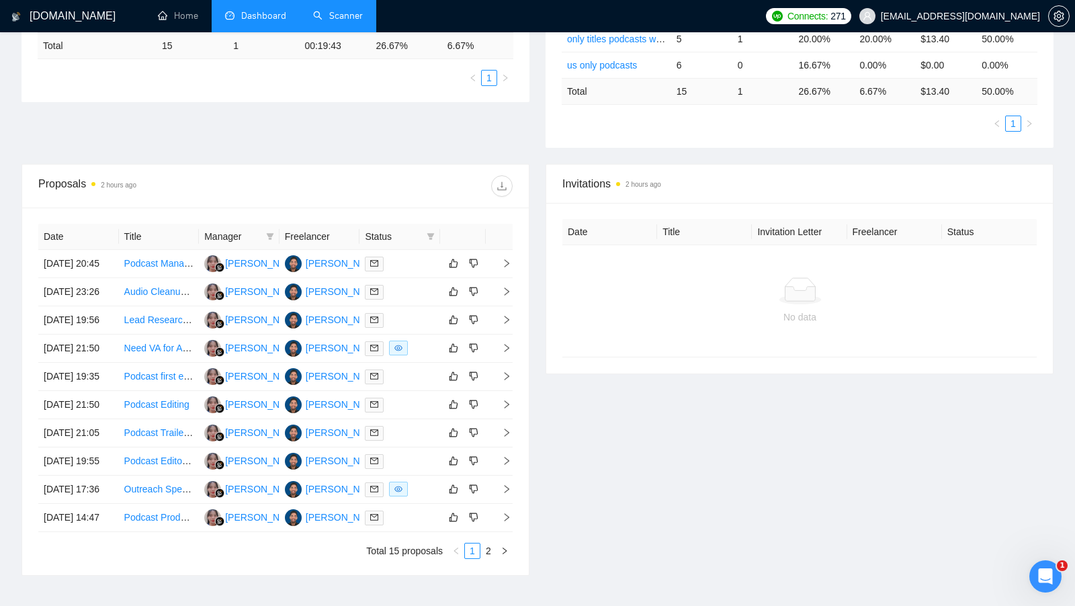
scroll to position [21, 0]
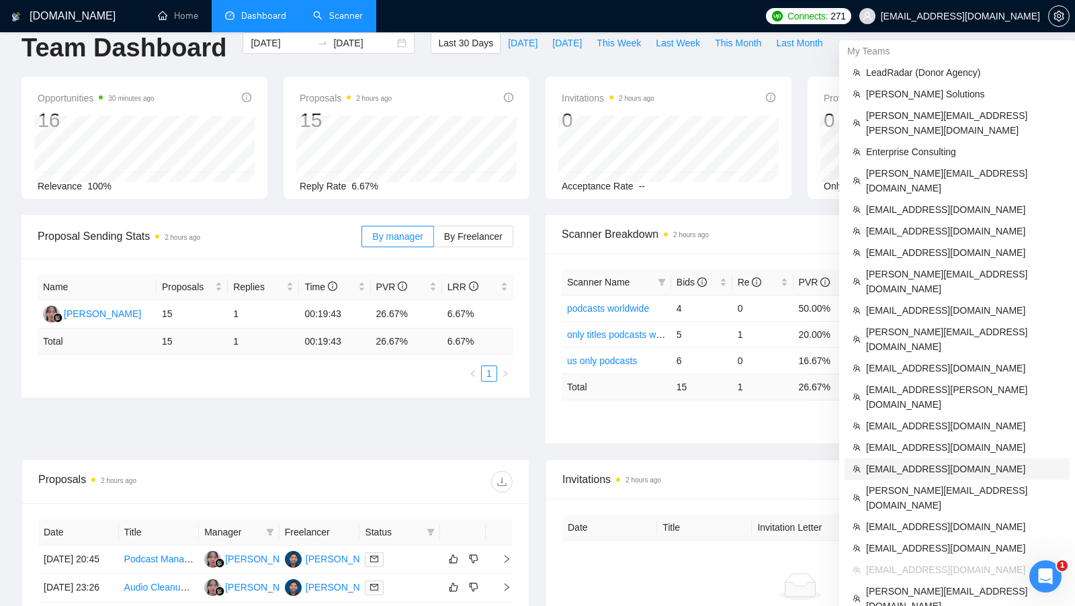
click at [887, 461] on span "[EMAIL_ADDRESS][DOMAIN_NAME]" at bounding box center [963, 468] width 195 height 15
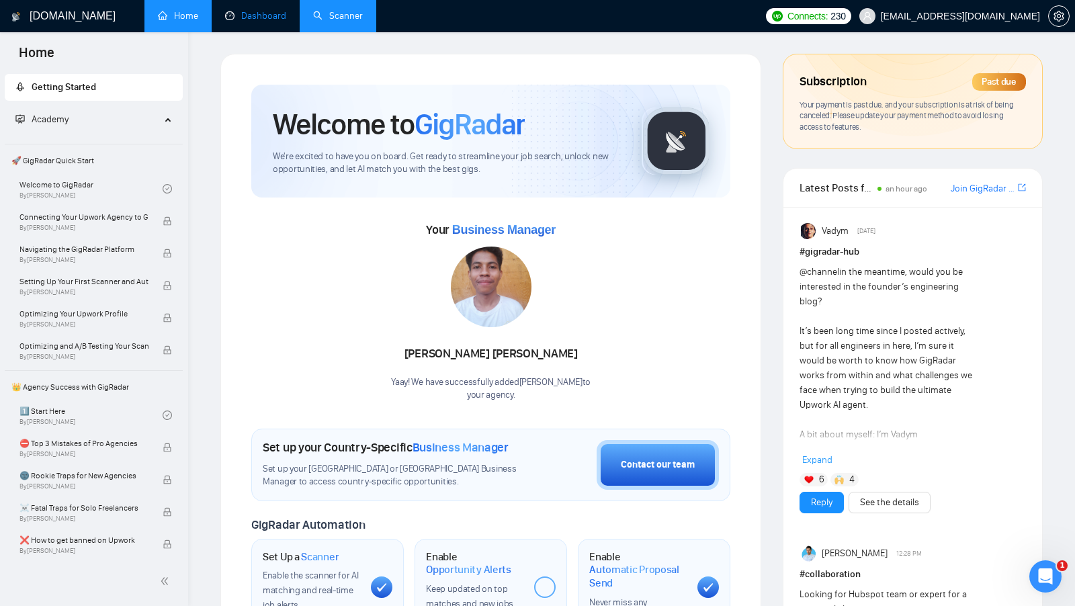
click at [284, 21] on link "Dashboard" at bounding box center [255, 15] width 61 height 11
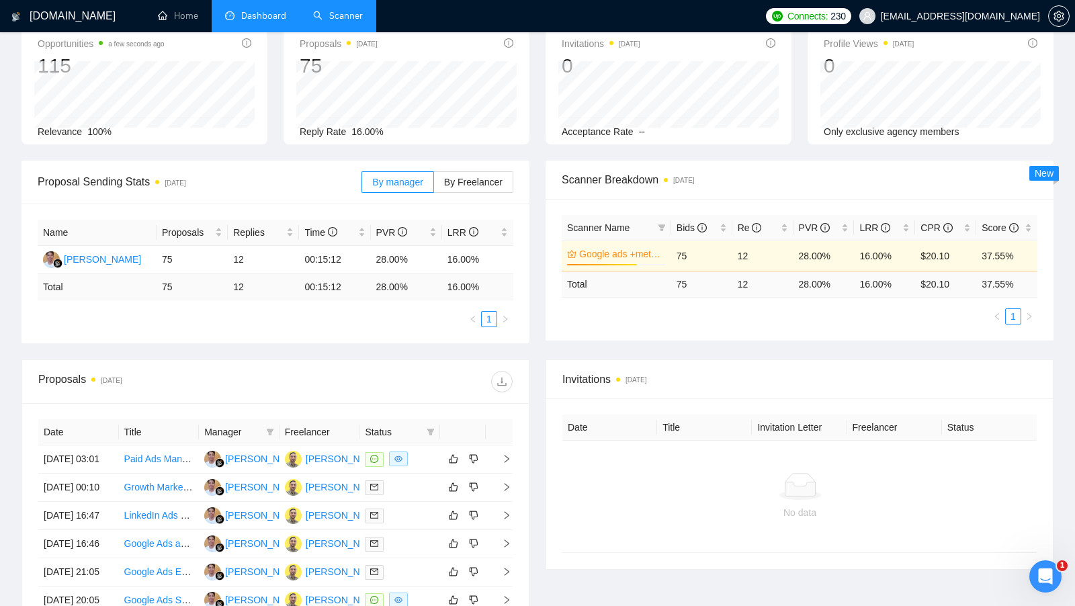
scroll to position [111, 0]
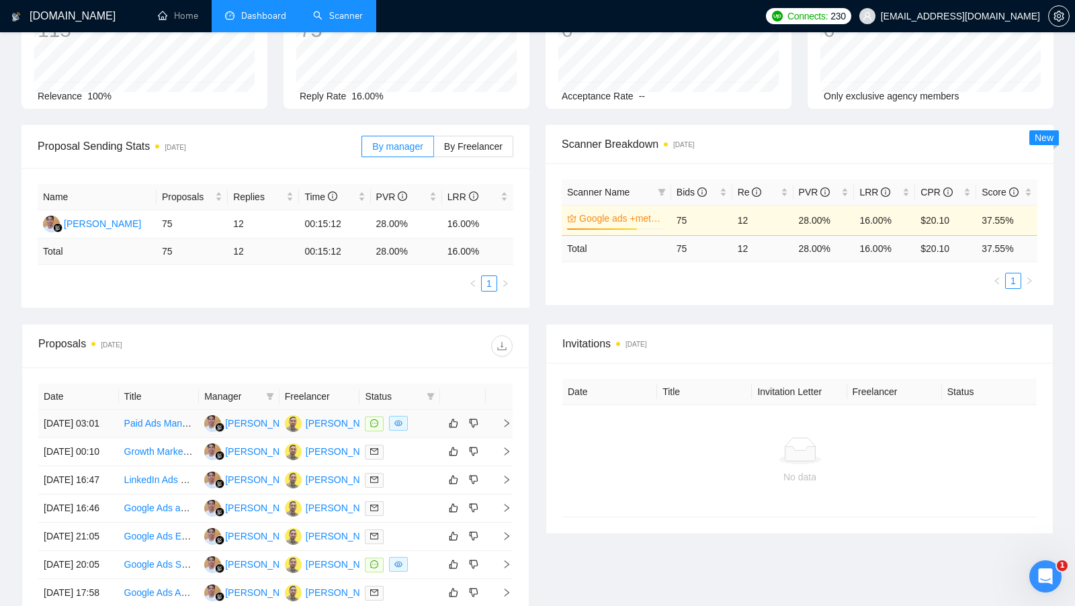
click at [425, 431] on div at bounding box center [400, 423] width 70 height 15
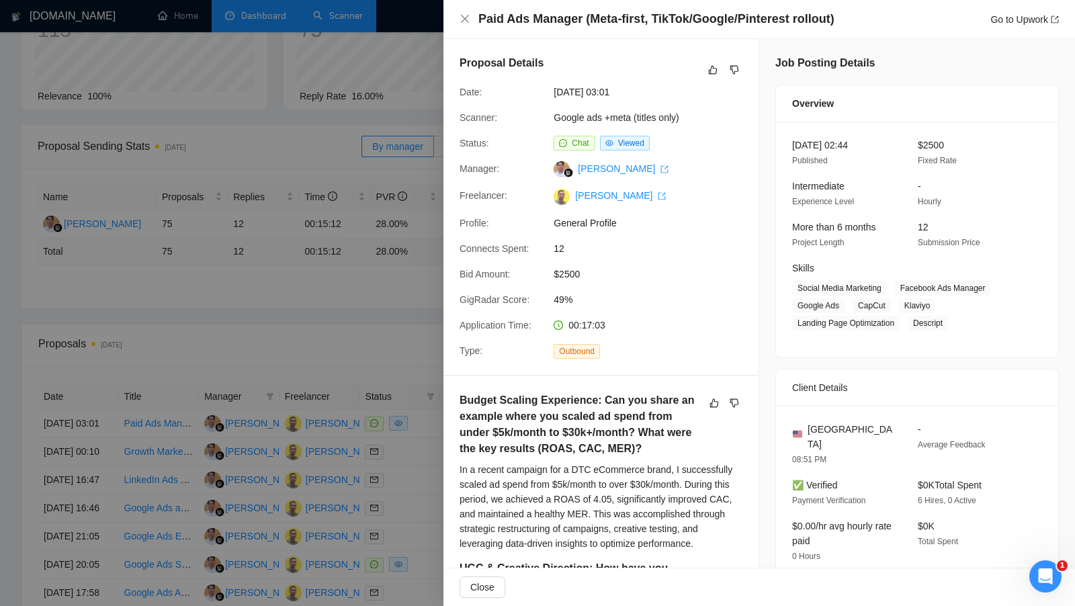
click at [422, 330] on div at bounding box center [537, 303] width 1075 height 606
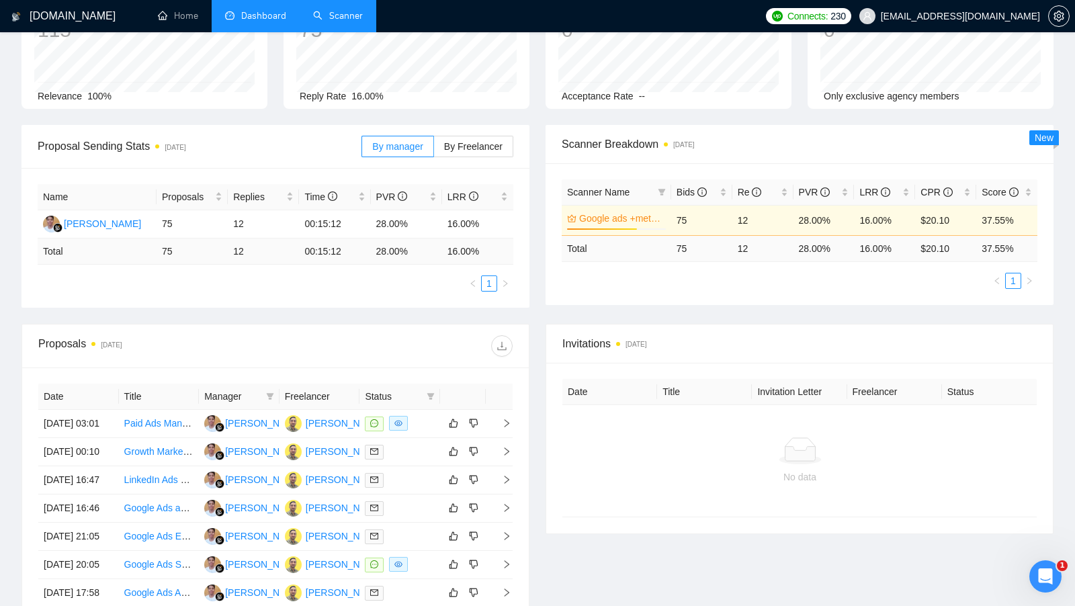
click at [348, 21] on link "Scanner" at bounding box center [338, 15] width 50 height 11
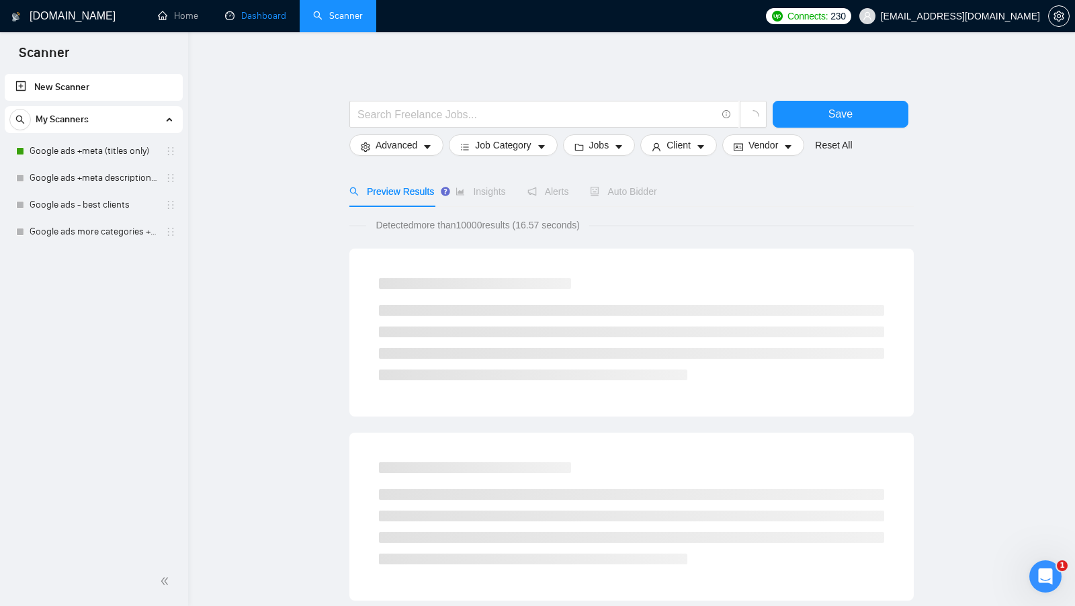
click at [261, 21] on link "Dashboard" at bounding box center [255, 15] width 61 height 11
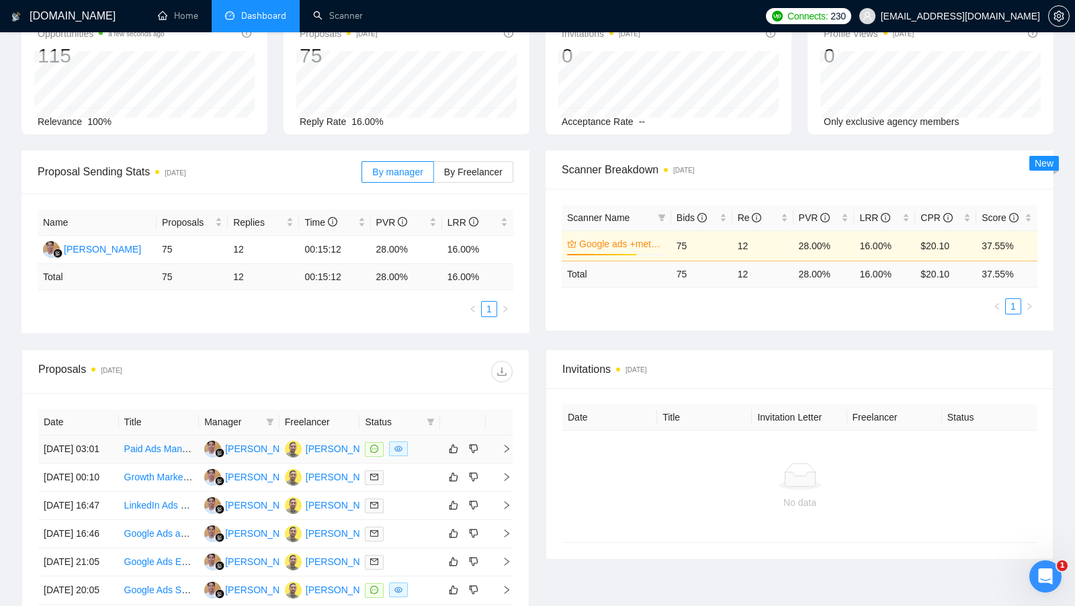
scroll to position [89, 0]
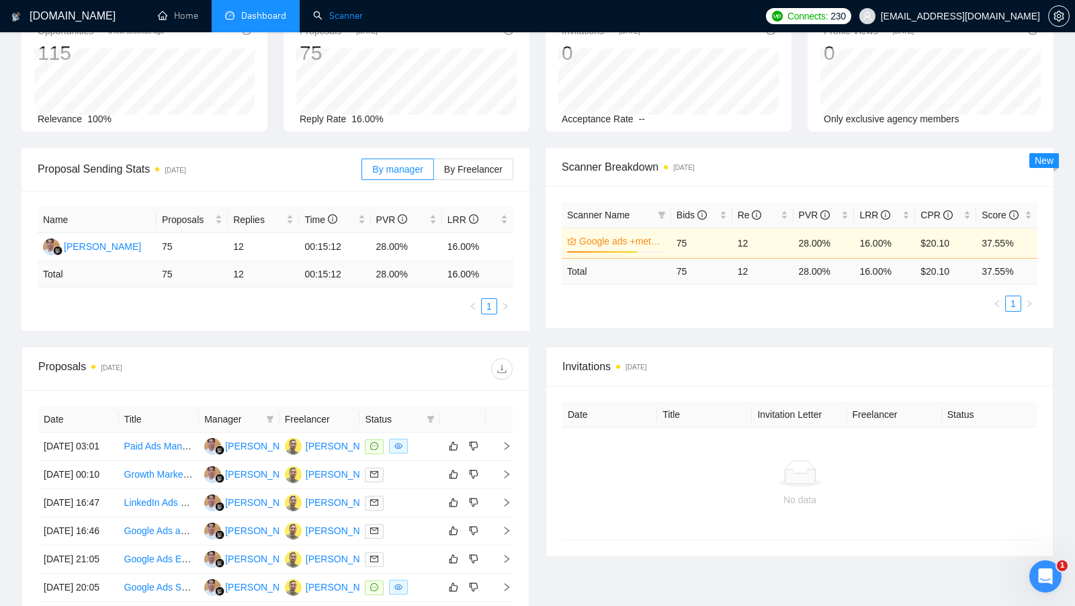
click at [319, 13] on link "Scanner" at bounding box center [338, 15] width 50 height 11
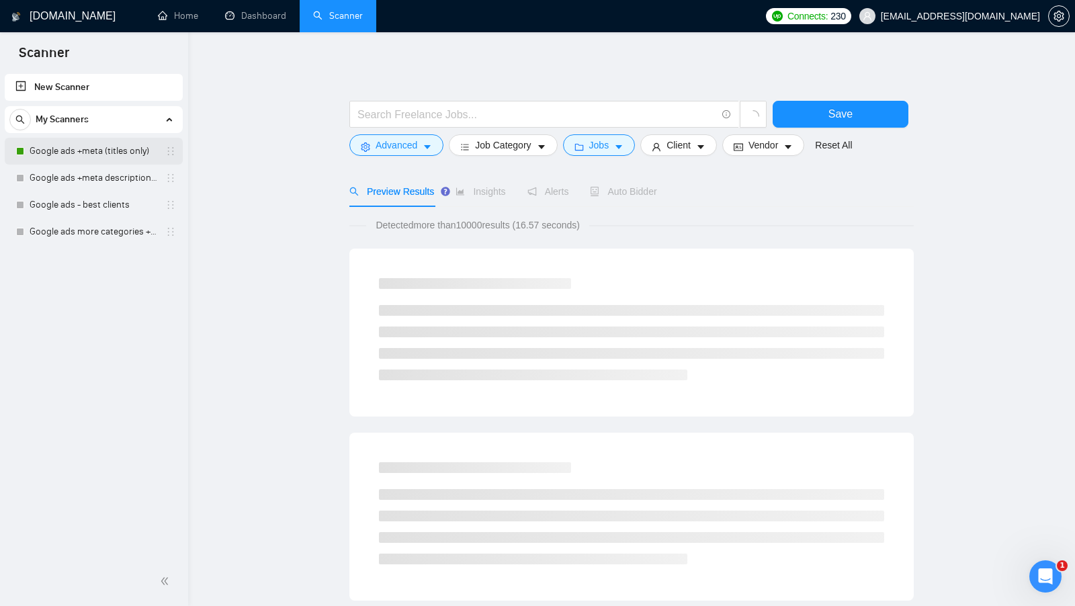
click at [111, 152] on link "Google ads +meta (titles only)" at bounding box center [94, 151] width 128 height 27
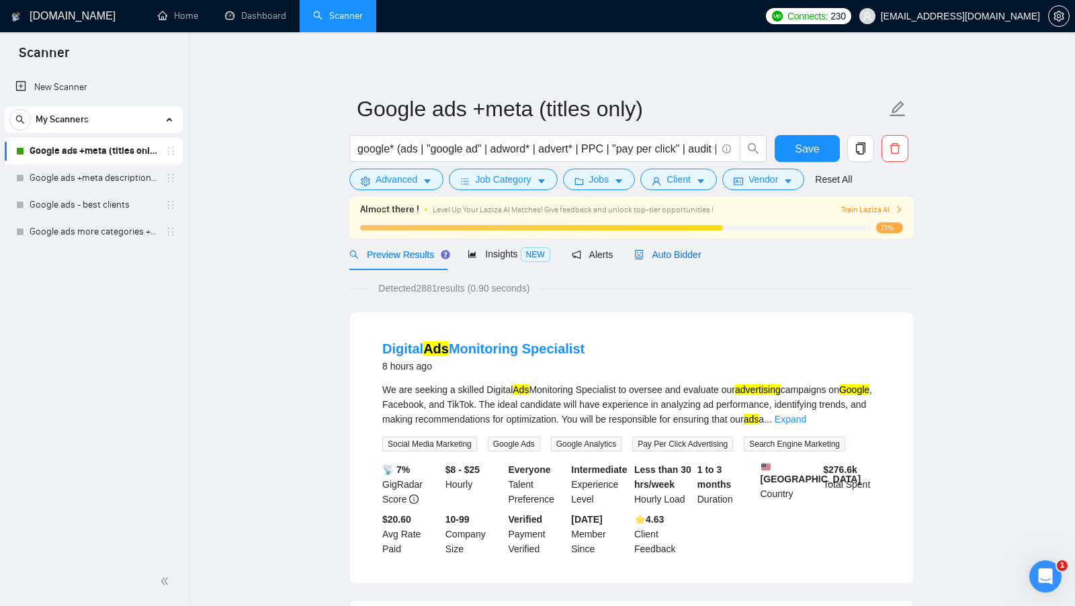
click at [672, 257] on span "Auto Bidder" at bounding box center [667, 254] width 66 height 11
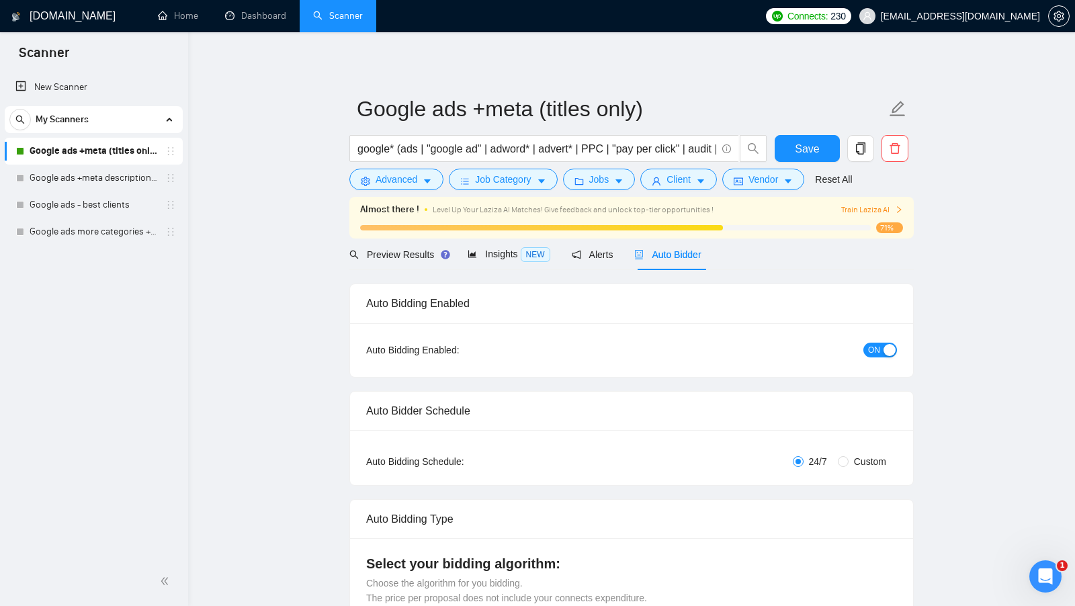
checkbox input "true"
click at [184, 15] on link "Home" at bounding box center [178, 15] width 40 height 11
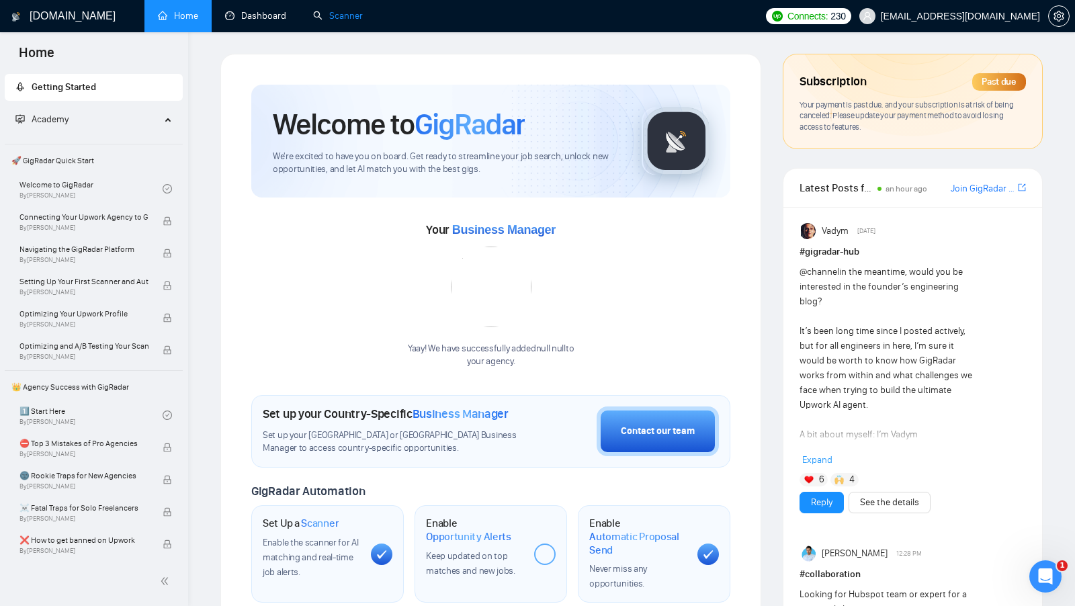
click at [313, 15] on link "Scanner" at bounding box center [338, 15] width 50 height 11
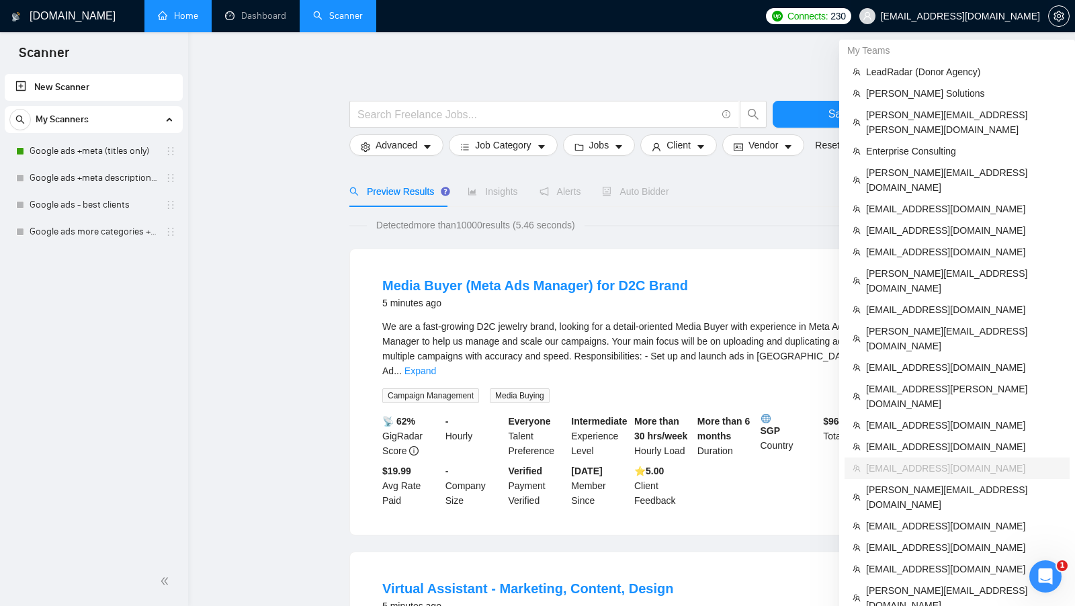
click at [983, 16] on span "[EMAIL_ADDRESS][DOMAIN_NAME]" at bounding box center [960, 16] width 159 height 0
copy div "[EMAIL_ADDRESS][DOMAIN_NAME]"
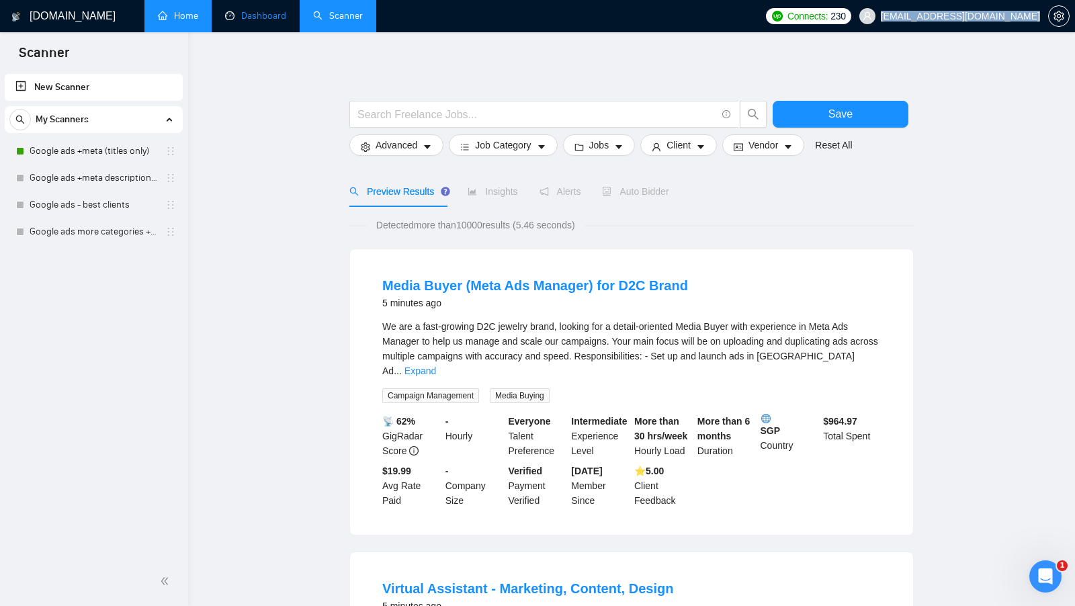
click at [259, 21] on link "Dashboard" at bounding box center [255, 15] width 61 height 11
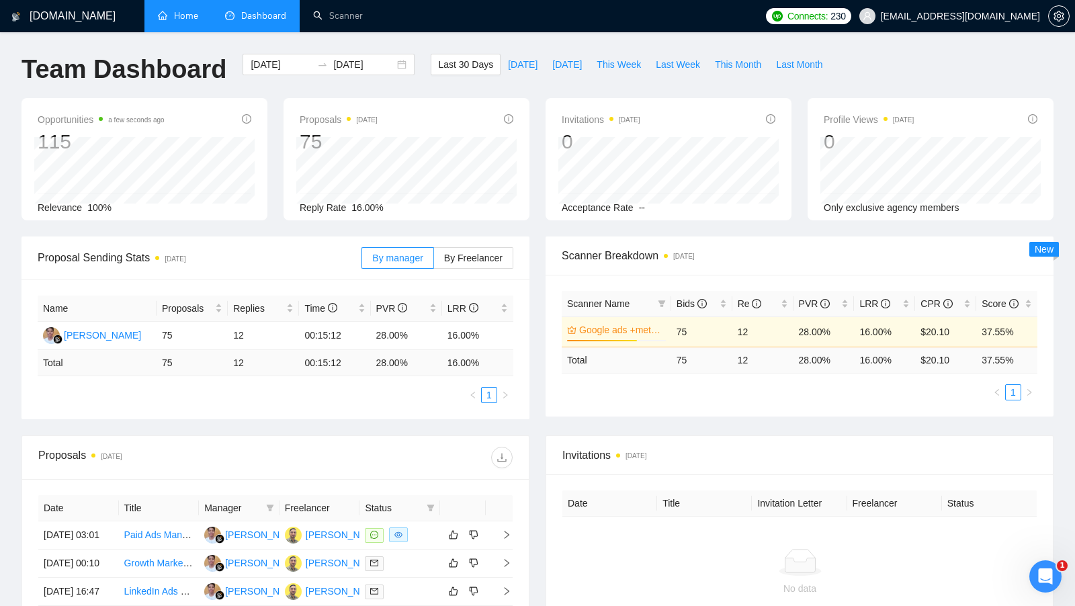
click at [1016, 87] on div "Team Dashboard 2025-09-02 2025-10-02 Last 30 Days Today Yesterday This Week Las…" at bounding box center [537, 76] width 1048 height 44
click at [388, 67] on div "2025-09-02 2025-10-02" at bounding box center [328, 64] width 172 height 21
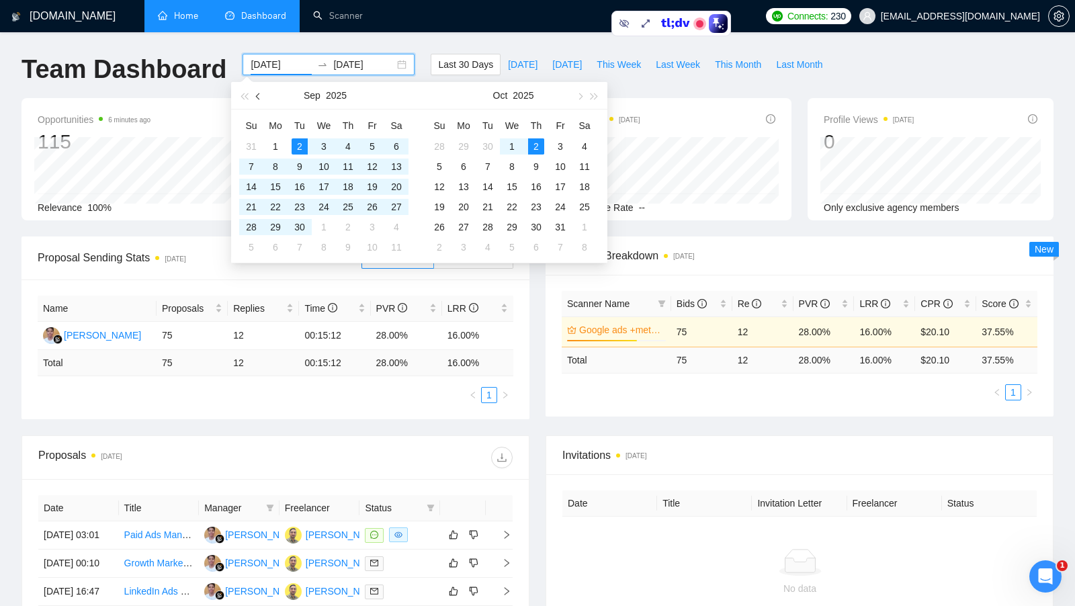
click at [261, 94] on button "button" at bounding box center [258, 95] width 15 height 27
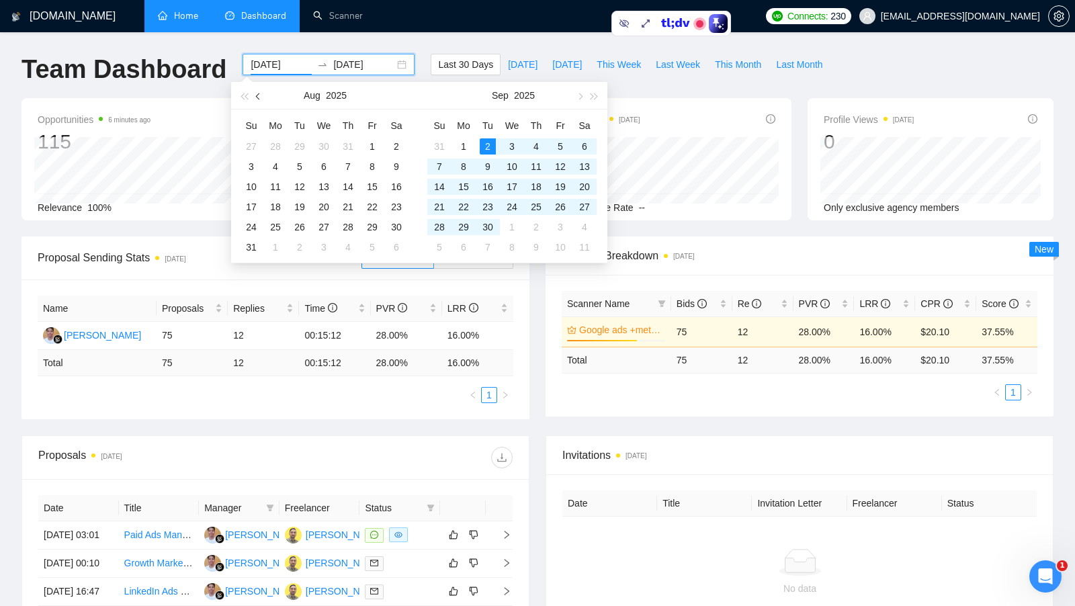
click at [261, 94] on span "button" at bounding box center [259, 96] width 7 height 7
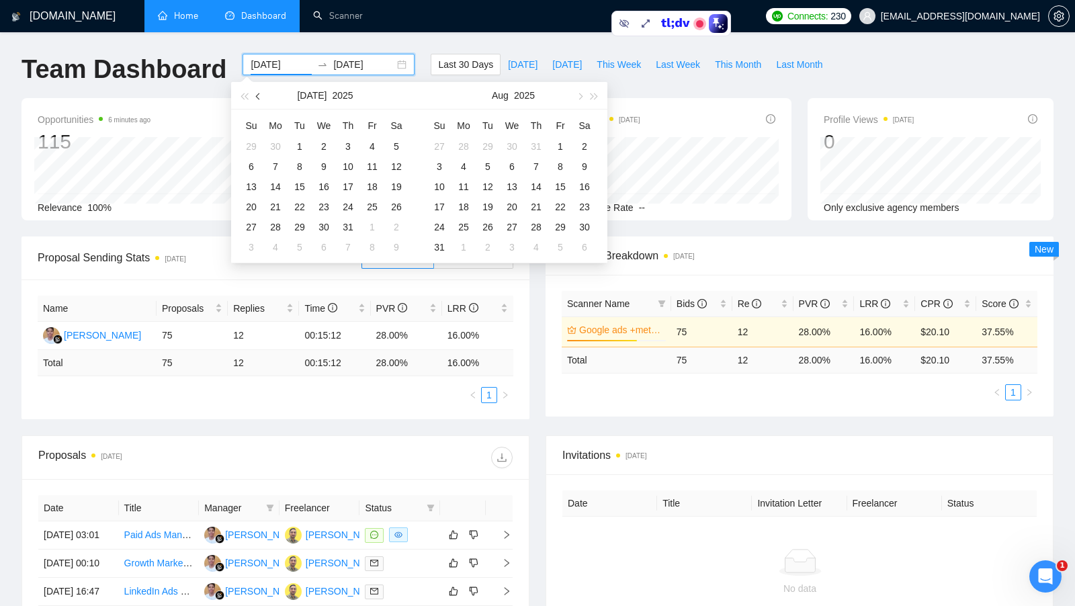
click at [261, 94] on span "button" at bounding box center [259, 96] width 7 height 7
type input "2025-06-01"
click at [247, 144] on div "1" at bounding box center [251, 146] width 16 height 16
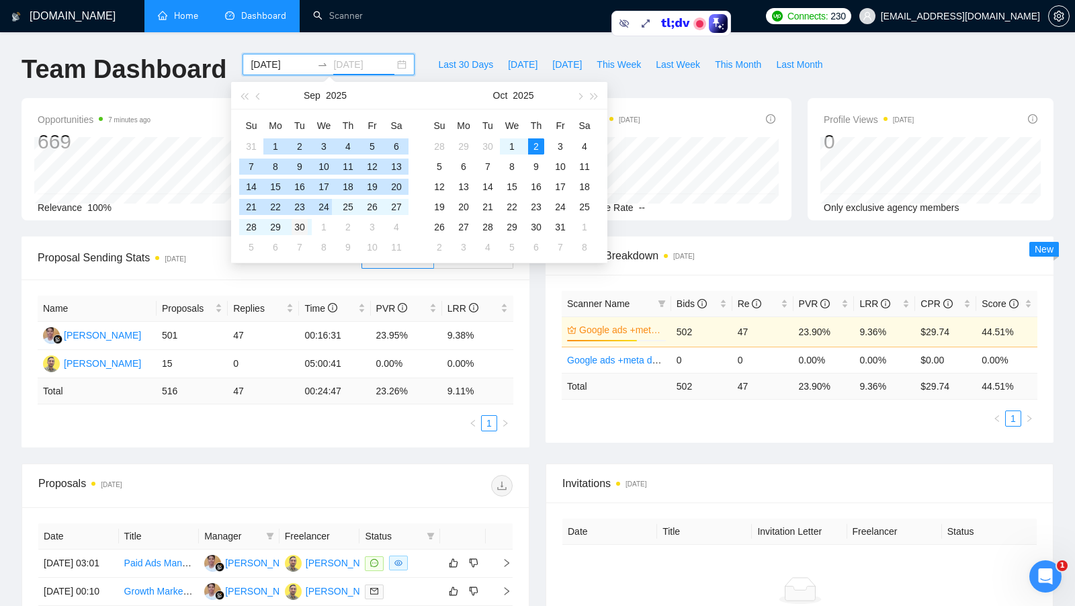
type input "2025-09-30"
click at [304, 221] on div "30" at bounding box center [300, 227] width 16 height 16
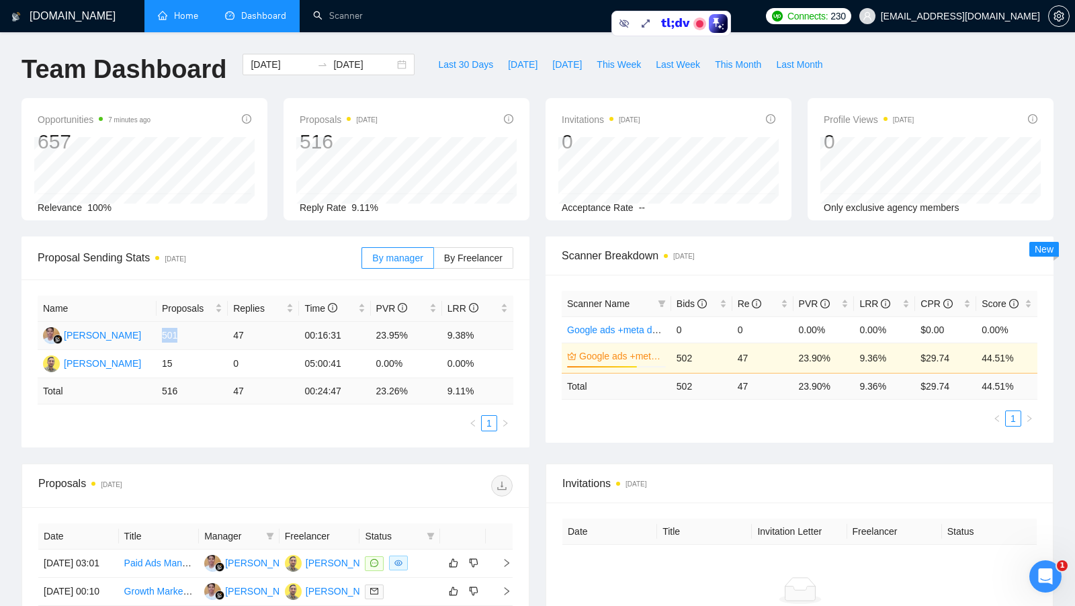
drag, startPoint x: 161, startPoint y: 332, endPoint x: 180, endPoint y: 332, distance: 18.8
click at [180, 332] on td "501" at bounding box center [191, 336] width 71 height 28
drag, startPoint x: 222, startPoint y: 332, endPoint x: 246, endPoint y: 332, distance: 24.2
click at [246, 332] on tr "Antonio Caitano Amaral 501 47 00:16:31 23.95% 9.38%" at bounding box center [276, 336] width 476 height 28
click at [246, 332] on td "47" at bounding box center [263, 336] width 71 height 28
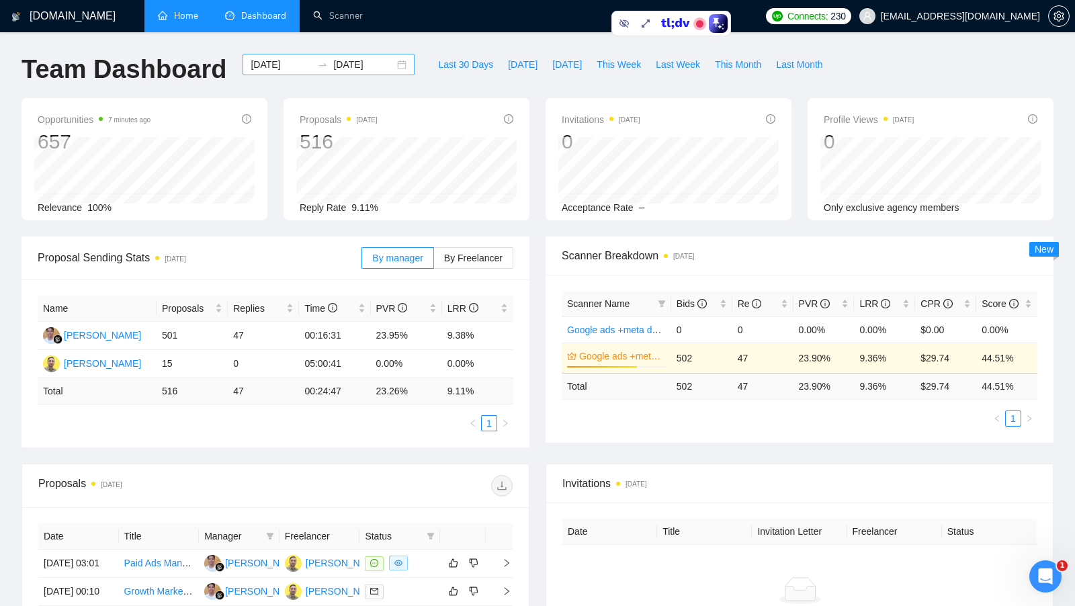
click at [393, 66] on div "2025-06-01 2025-09-30" at bounding box center [328, 64] width 172 height 21
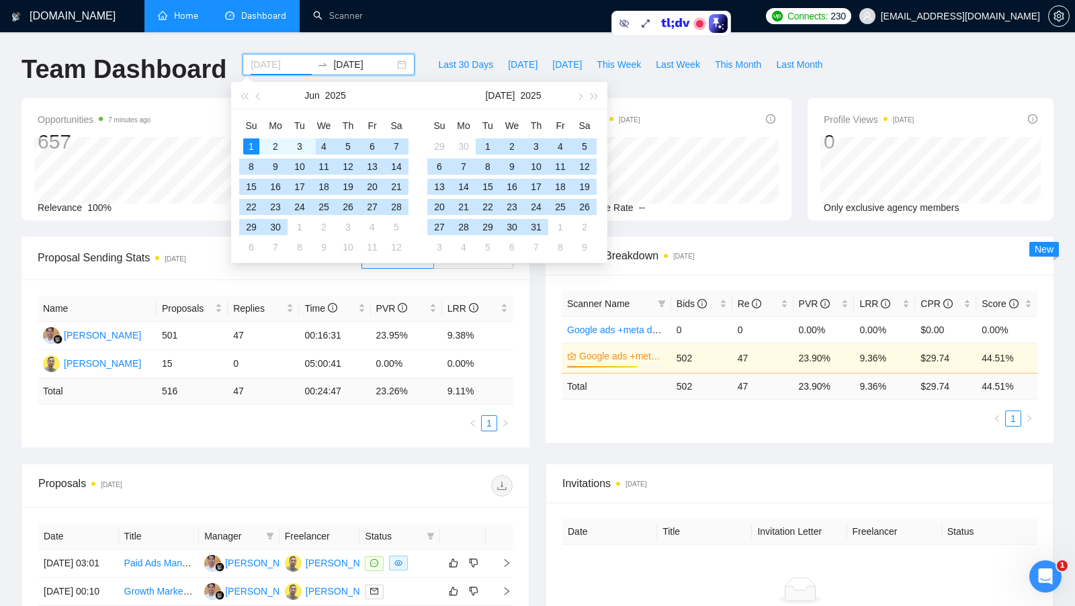
type input "2025-06-01"
click at [252, 146] on div "1" at bounding box center [251, 146] width 16 height 16
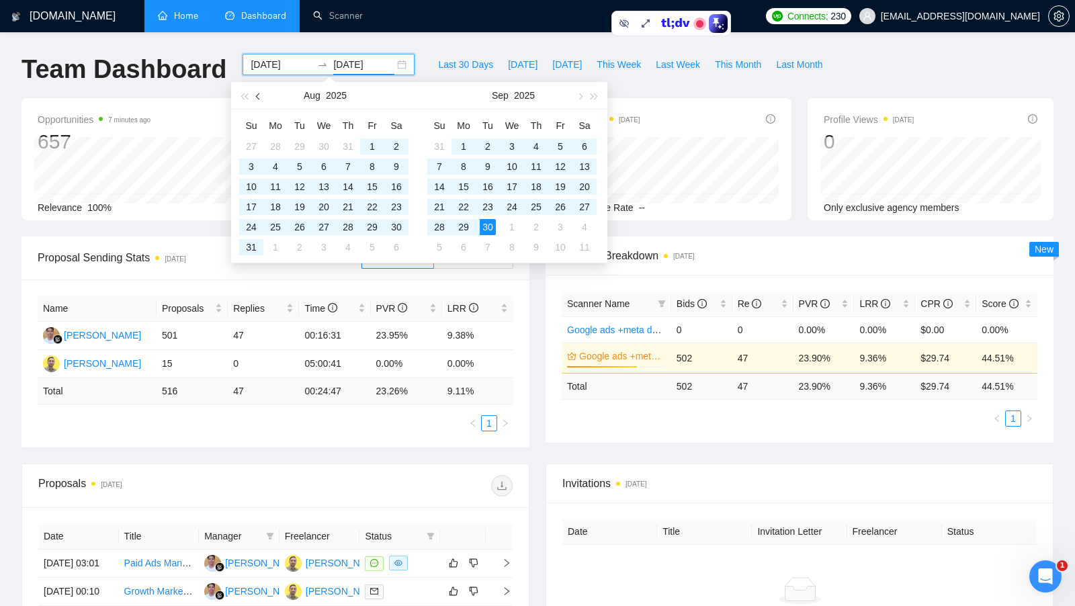
click at [260, 97] on span "button" at bounding box center [259, 96] width 7 height 7
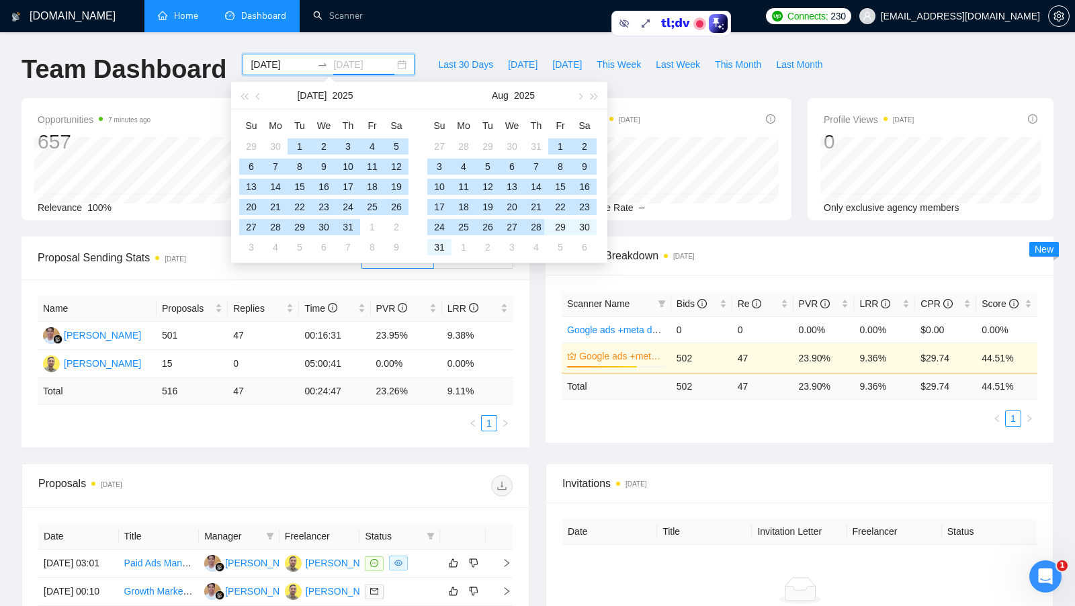
type input "2025-08-28"
click at [529, 228] on div "28" at bounding box center [536, 227] width 16 height 16
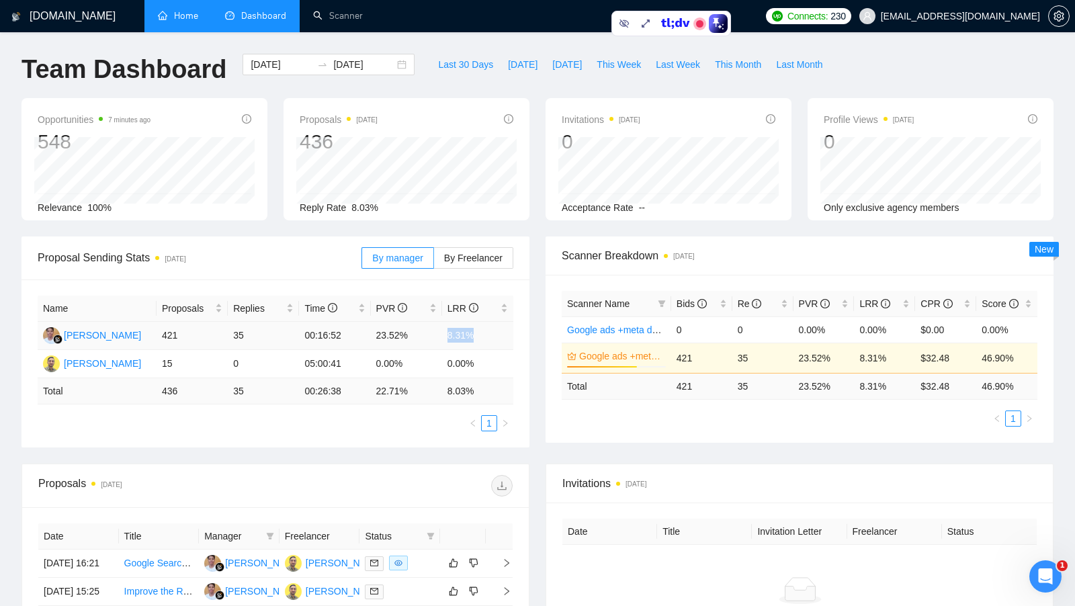
drag, startPoint x: 445, startPoint y: 337, endPoint x: 486, endPoint y: 338, distance: 41.7
click at [486, 338] on td "8.31%" at bounding box center [477, 336] width 71 height 28
drag, startPoint x: 230, startPoint y: 337, endPoint x: 253, endPoint y: 337, distance: 22.2
click at [253, 337] on td "35" at bounding box center [263, 336] width 71 height 28
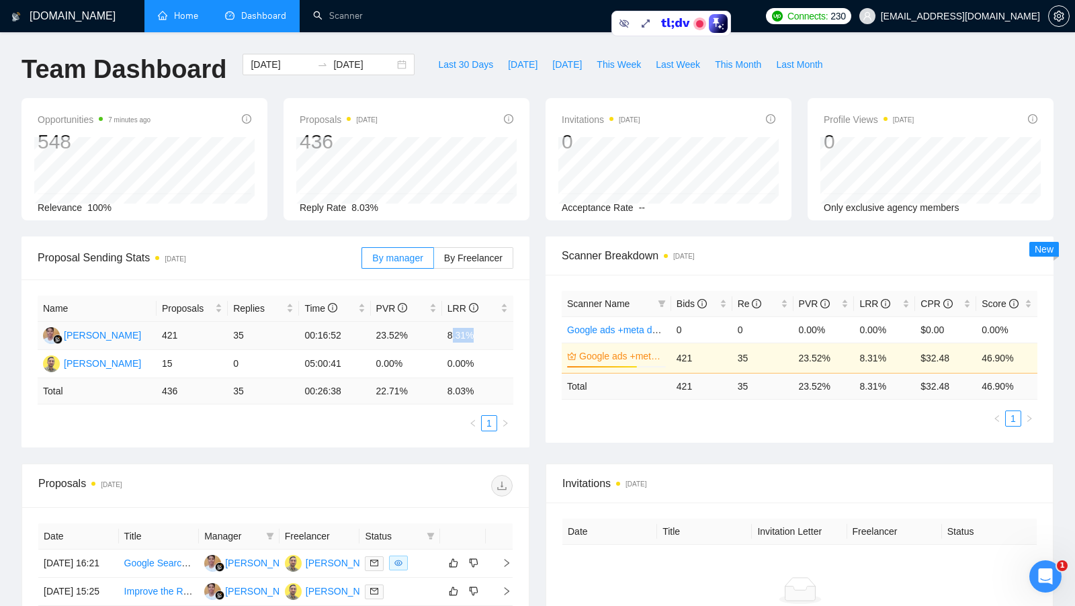
drag, startPoint x: 451, startPoint y: 337, endPoint x: 474, endPoint y: 337, distance: 23.5
click at [474, 337] on td "8.31%" at bounding box center [477, 336] width 71 height 28
click at [463, 69] on span "Last 30 Days" at bounding box center [465, 64] width 55 height 15
type input "[DATE]"
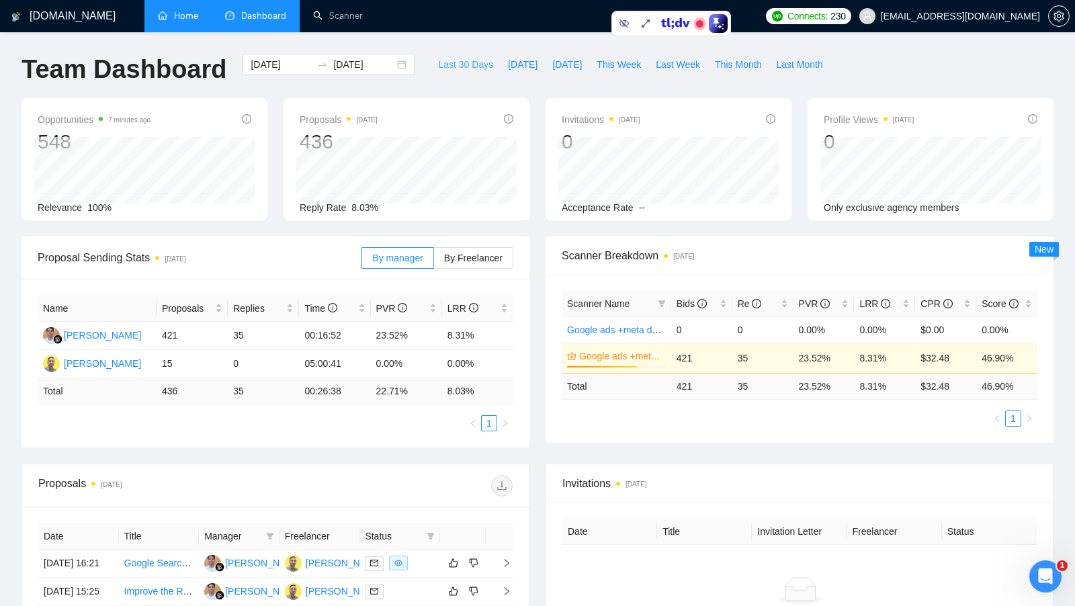
type input "[DATE]"
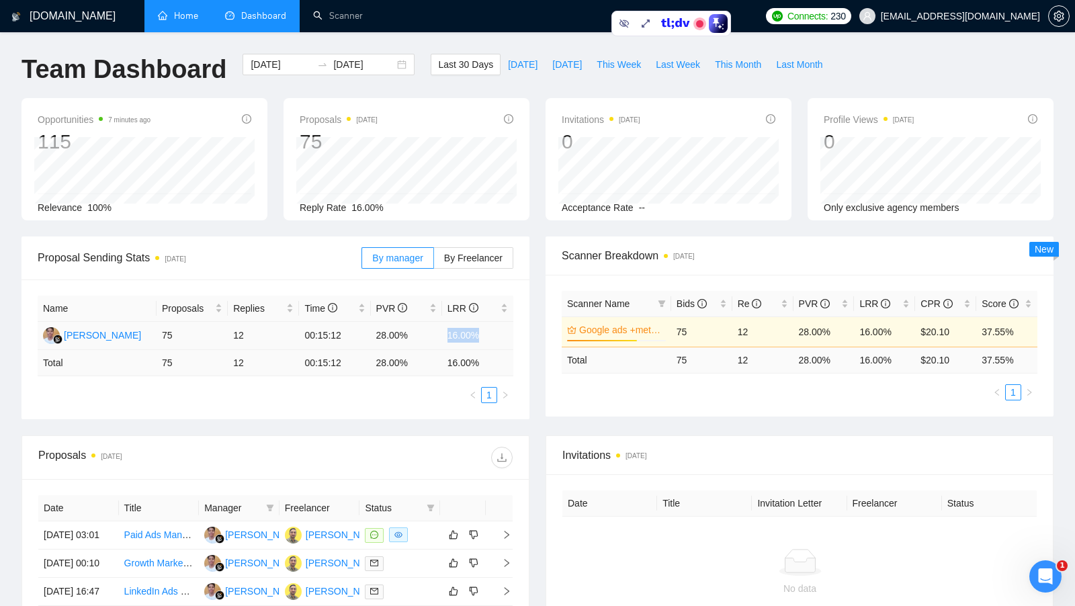
drag, startPoint x: 447, startPoint y: 335, endPoint x: 508, endPoint y: 339, distance: 61.3
click at [508, 339] on td "16.00%" at bounding box center [477, 336] width 71 height 28
click at [451, 350] on td "16.00 %" at bounding box center [477, 363] width 71 height 26
click at [1057, 18] on icon "setting" at bounding box center [1058, 16] width 11 height 11
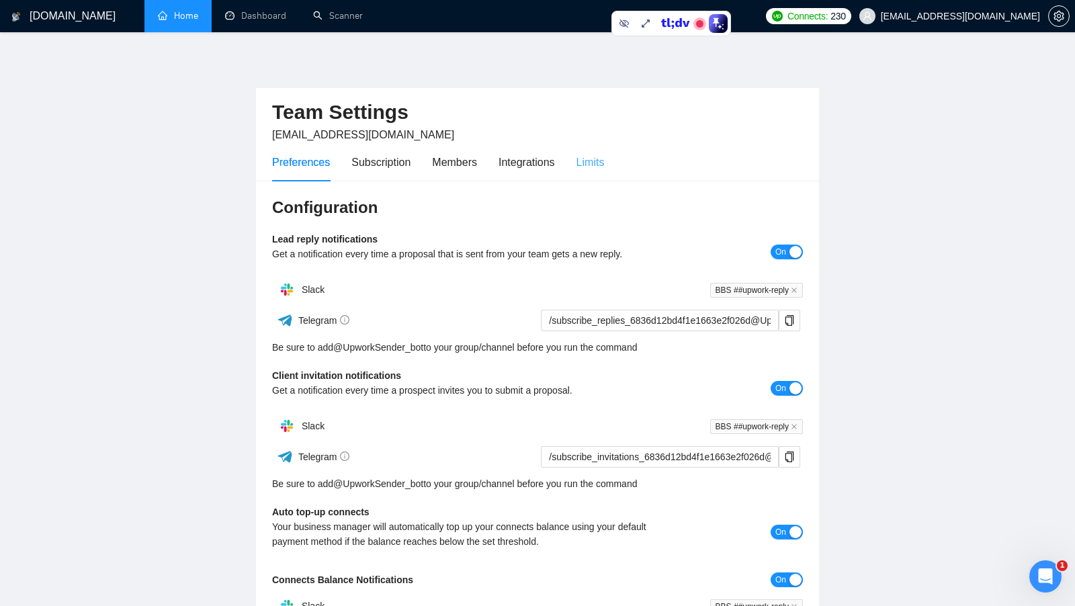
click at [594, 170] on div "Limits" at bounding box center [590, 162] width 28 height 38
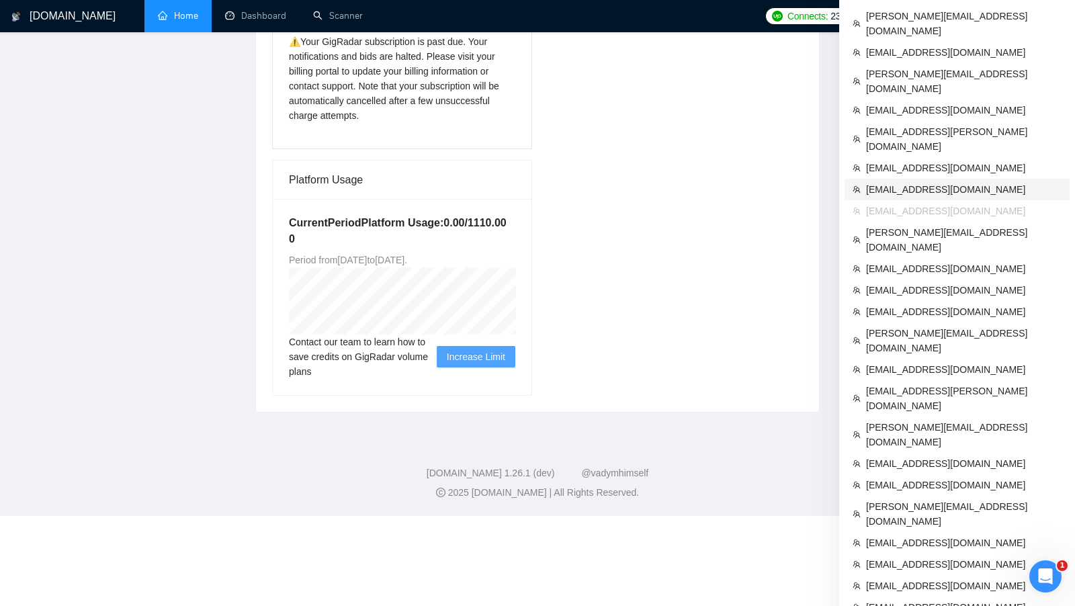
scroll to position [227, 0]
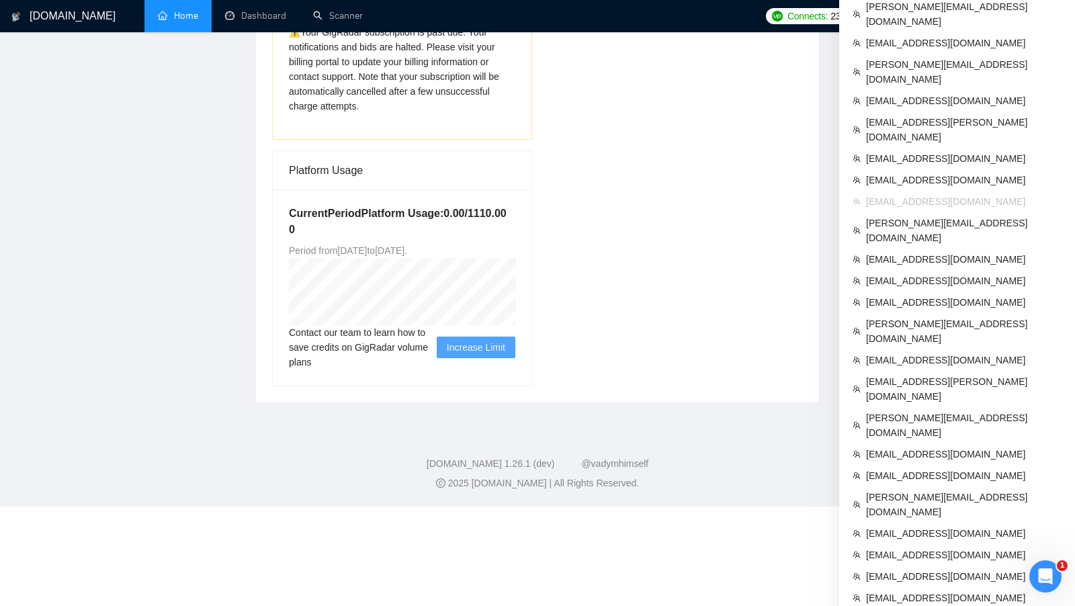
click at [930, 194] on span "[EMAIL_ADDRESS][DOMAIN_NAME]" at bounding box center [963, 201] width 195 height 15
copy ul "[EMAIL_ADDRESS][DOMAIN_NAME]"
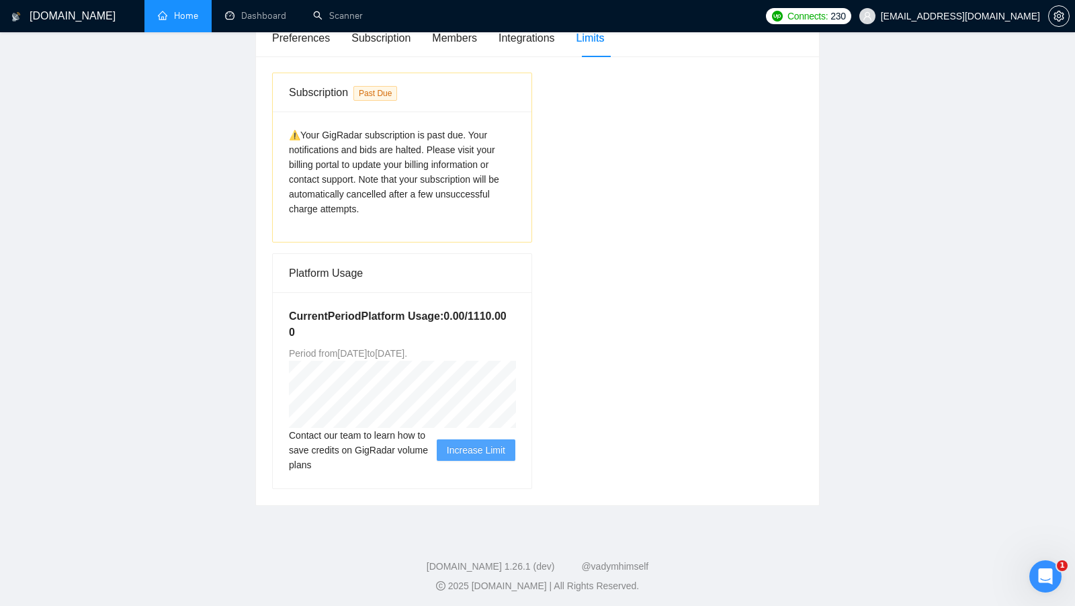
scroll to position [0, 0]
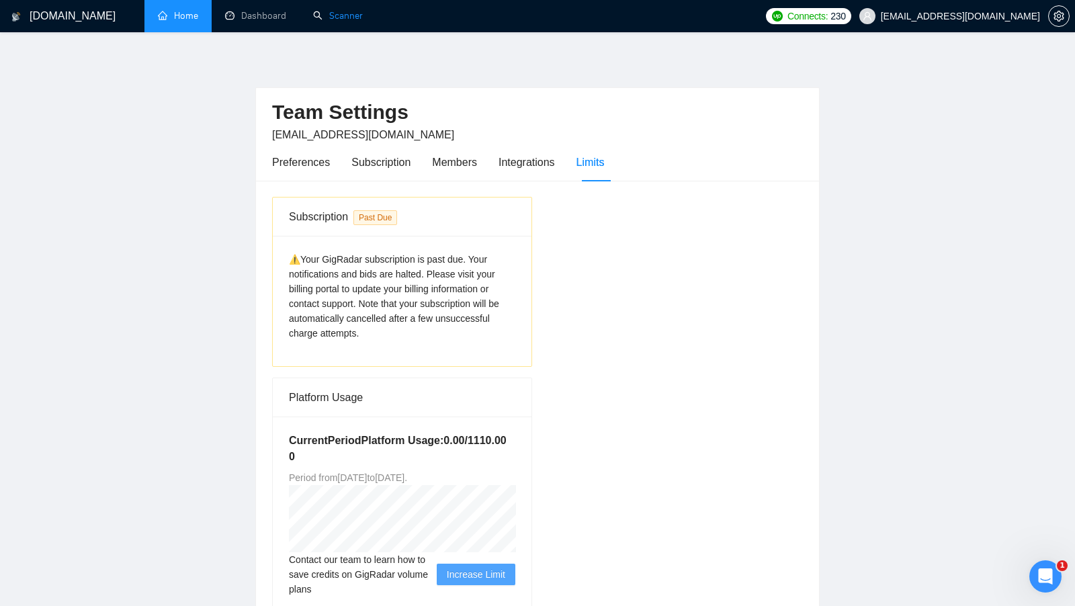
click at [344, 21] on link "Scanner" at bounding box center [338, 15] width 50 height 11
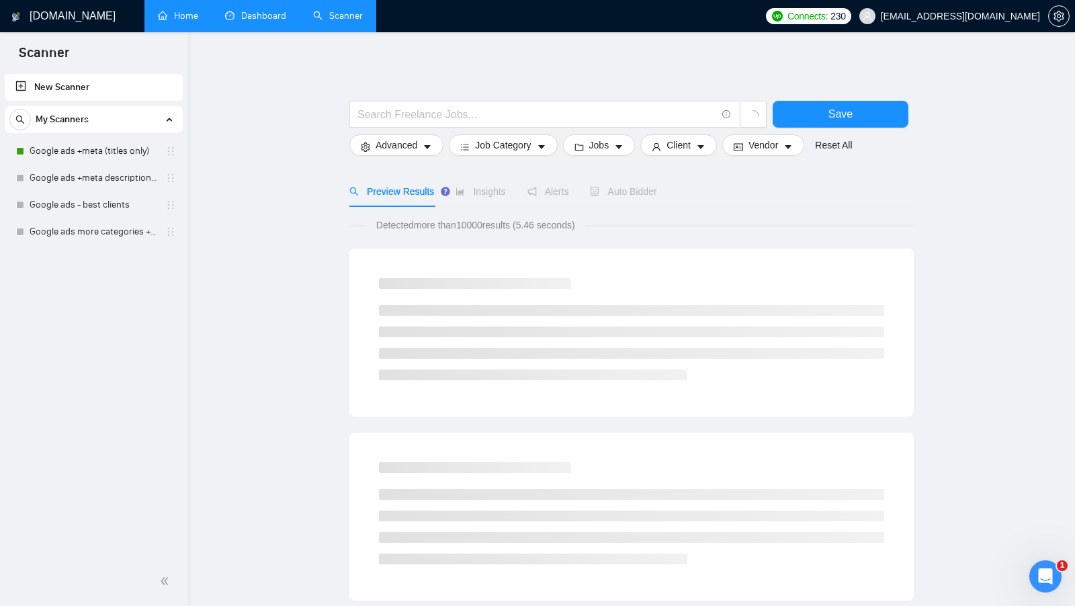
click at [251, 21] on link "Dashboard" at bounding box center [255, 15] width 61 height 11
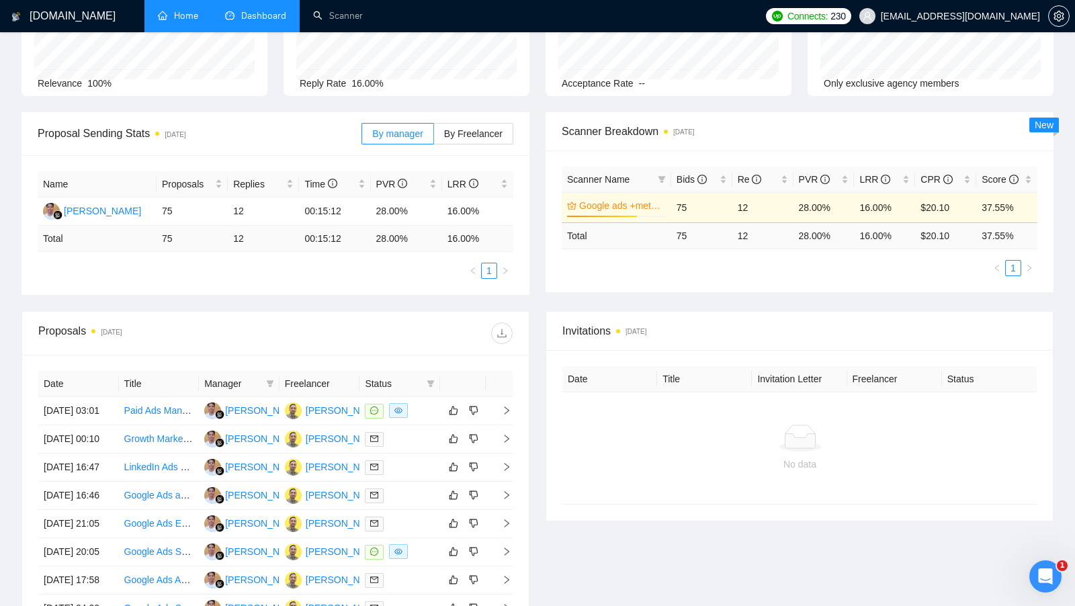
scroll to position [124, 0]
click at [353, 21] on link "Scanner" at bounding box center [338, 15] width 50 height 11
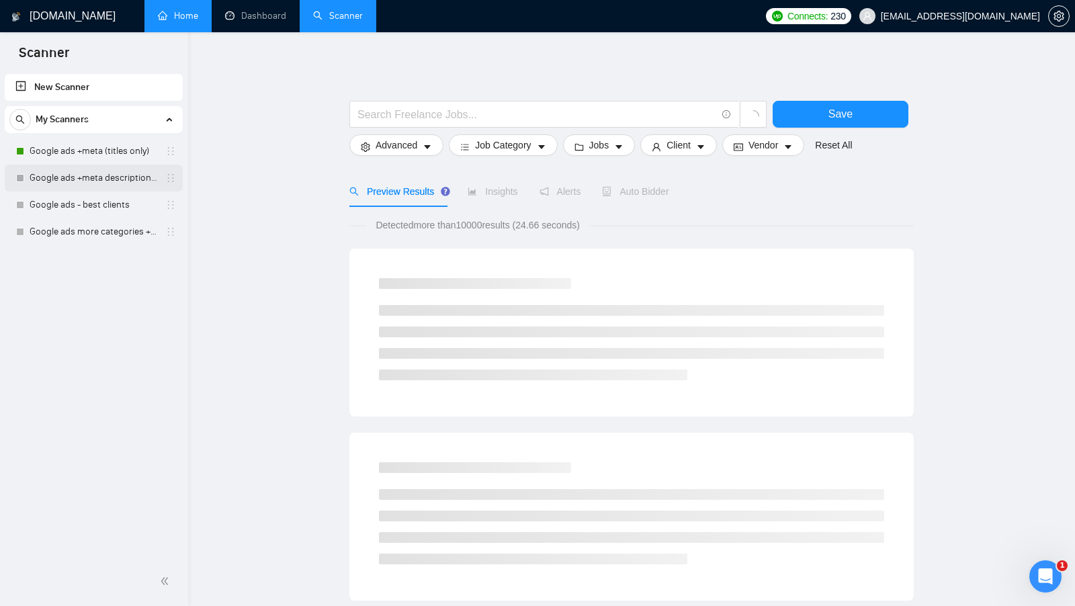
click at [106, 179] on link "Google ads +meta descriptions (Exact)" at bounding box center [94, 178] width 128 height 27
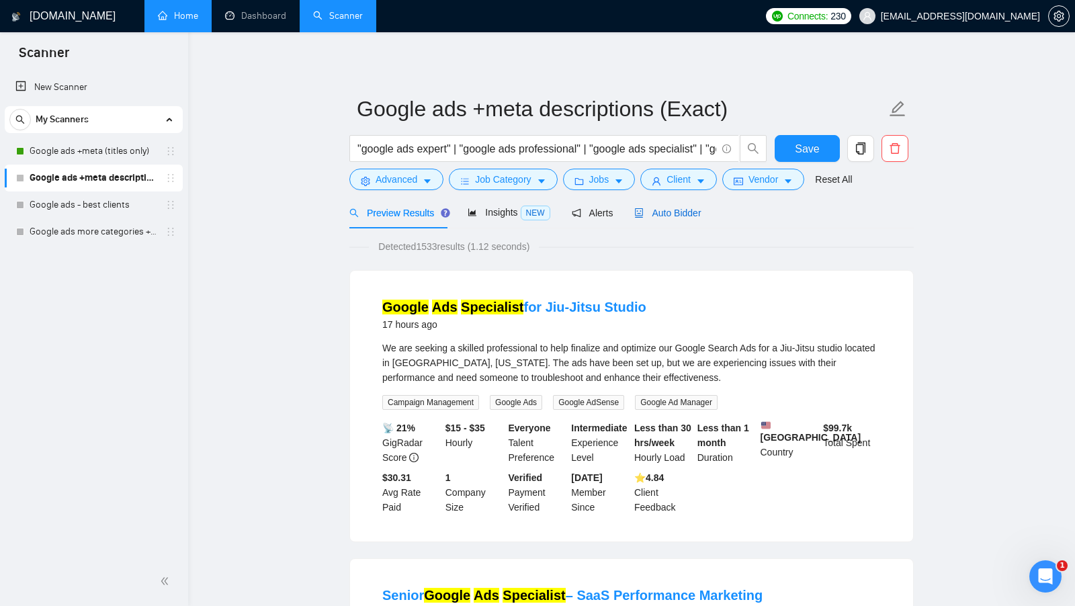
click at [680, 210] on span "Auto Bidder" at bounding box center [667, 213] width 66 height 11
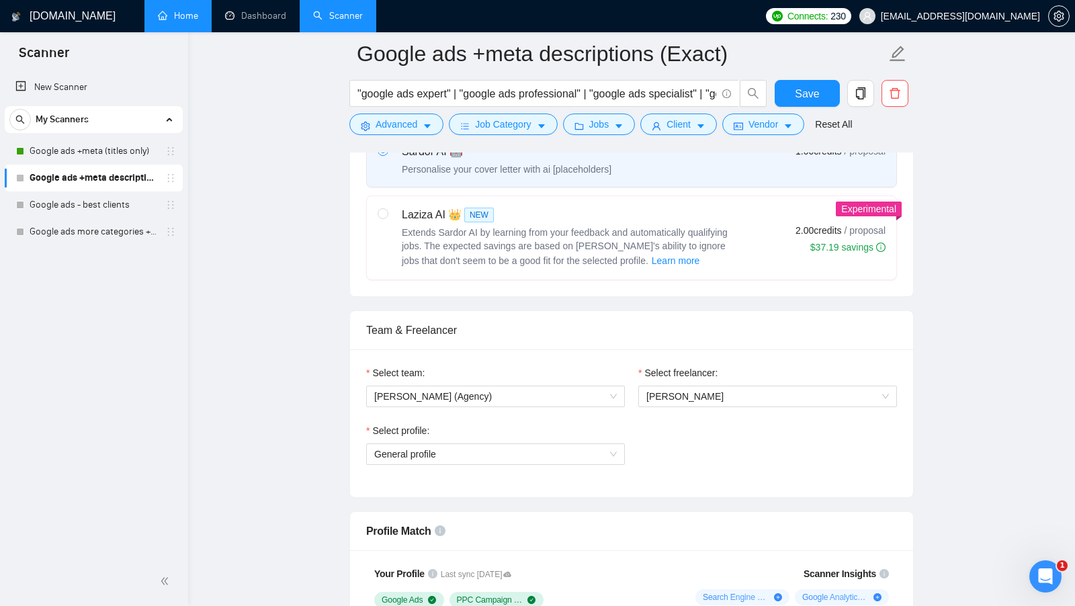
scroll to position [461, 0]
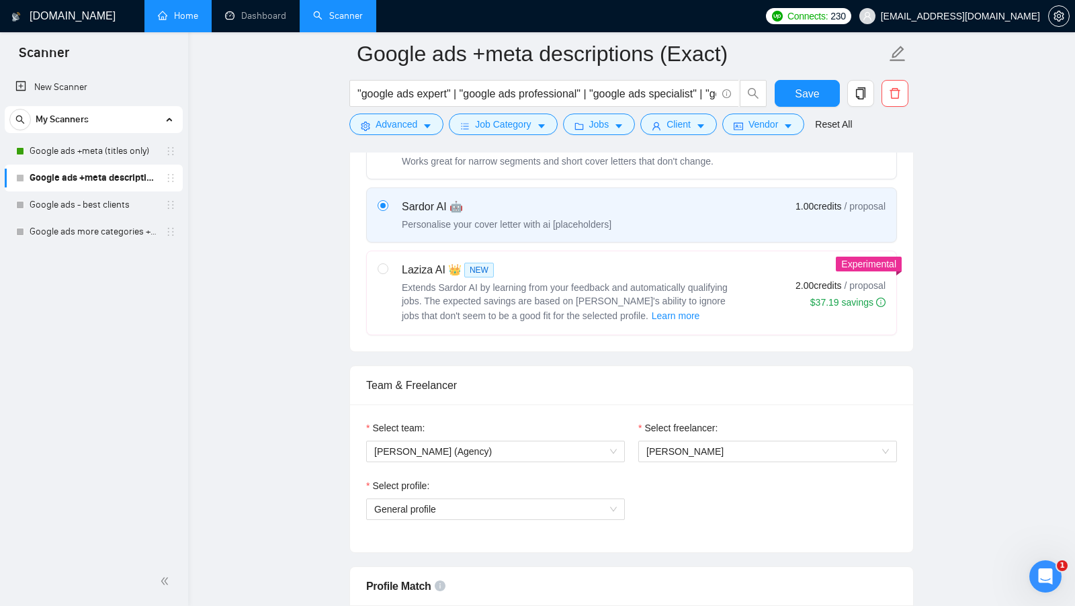
click at [265, 31] on li "Dashboard" at bounding box center [256, 16] width 88 height 32
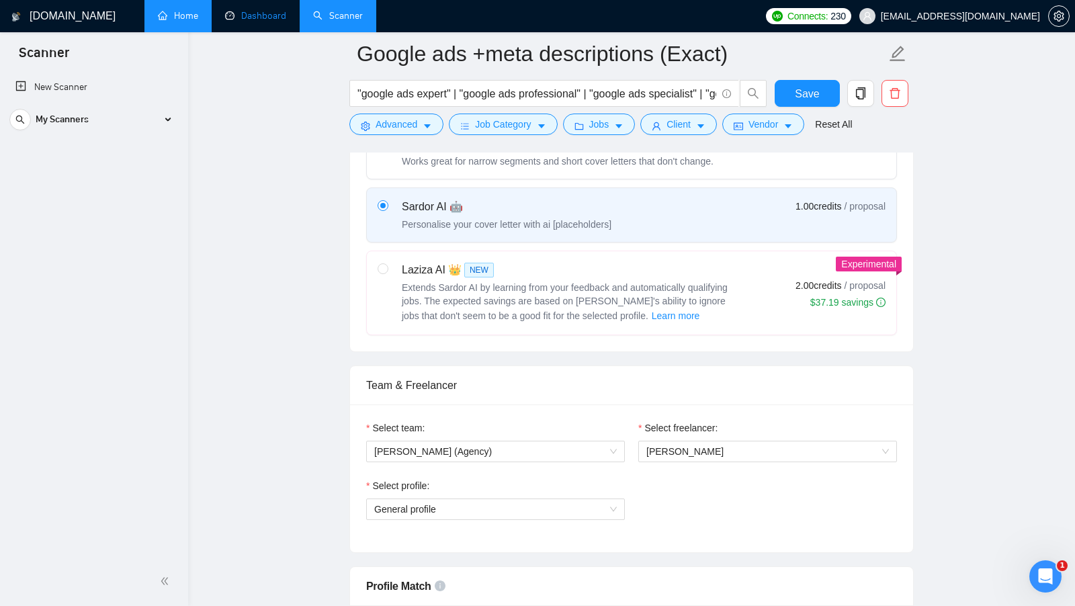
click at [264, 21] on link "Dashboard" at bounding box center [255, 15] width 61 height 11
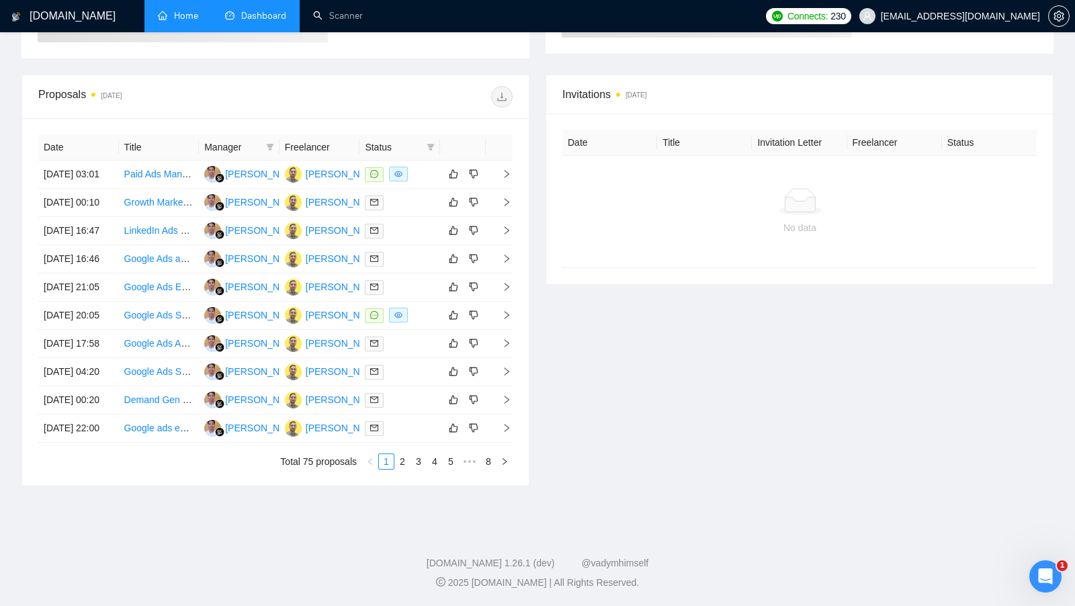
scroll to position [97, 0]
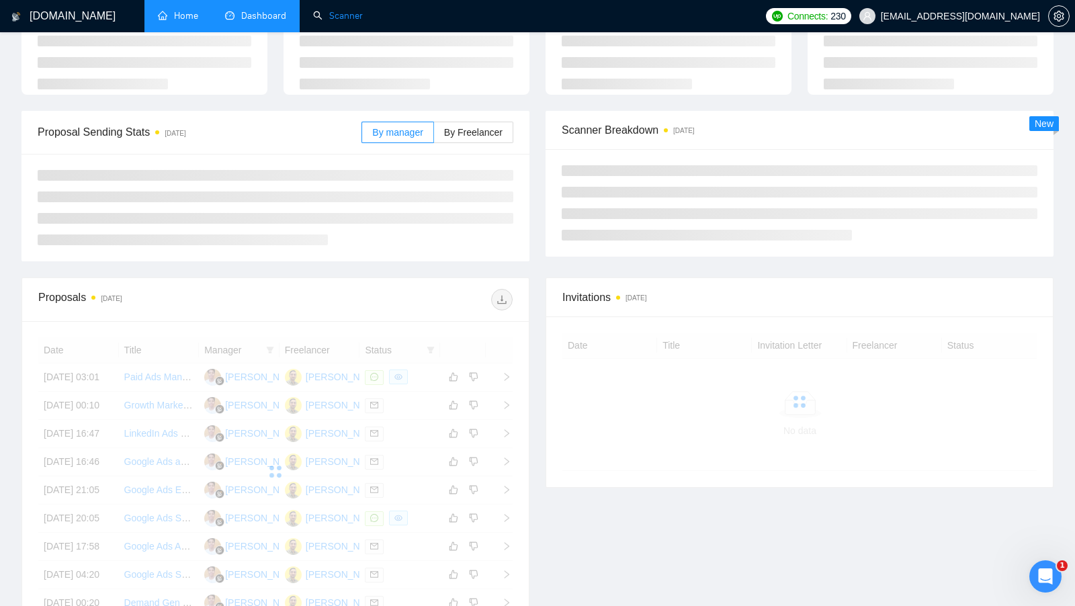
click at [345, 21] on link "Scanner" at bounding box center [338, 15] width 50 height 11
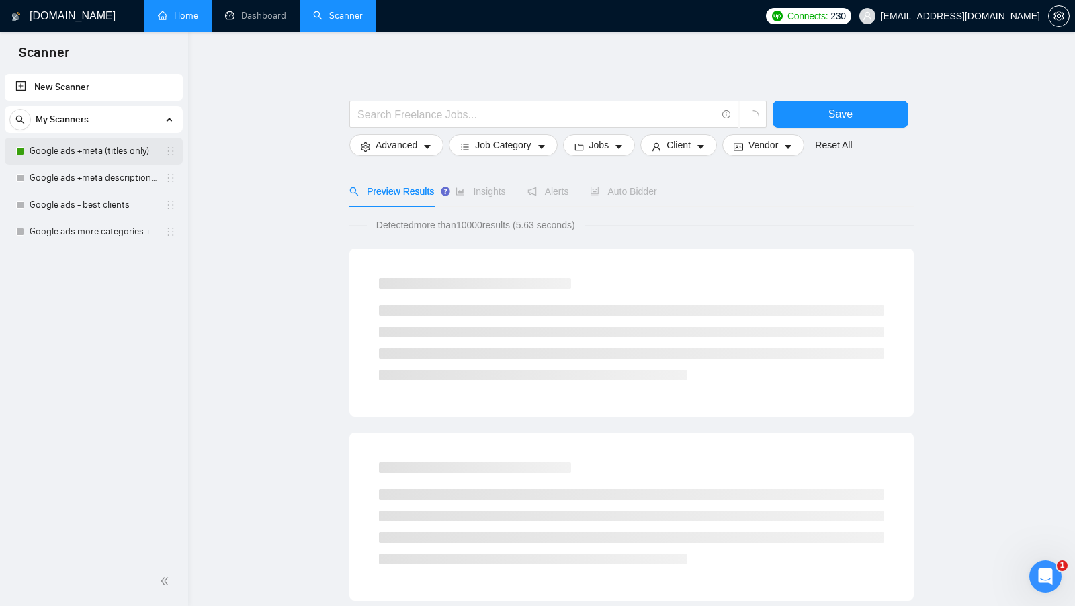
click at [141, 142] on link "Google ads +meta (titles only)" at bounding box center [94, 151] width 128 height 27
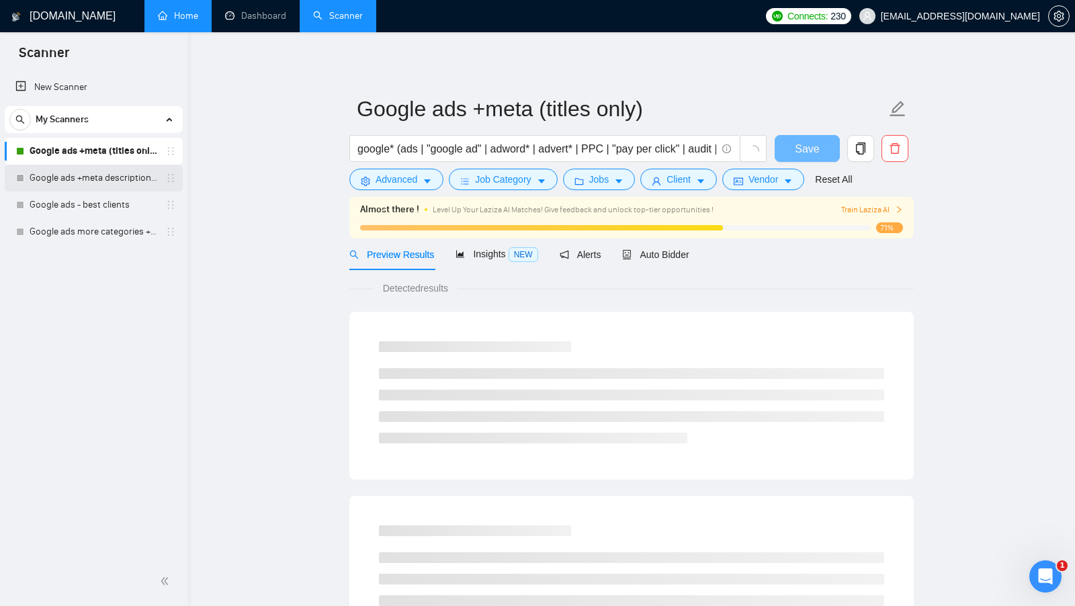
click at [104, 177] on link "Google ads +meta descriptions (Exact)" at bounding box center [94, 178] width 128 height 27
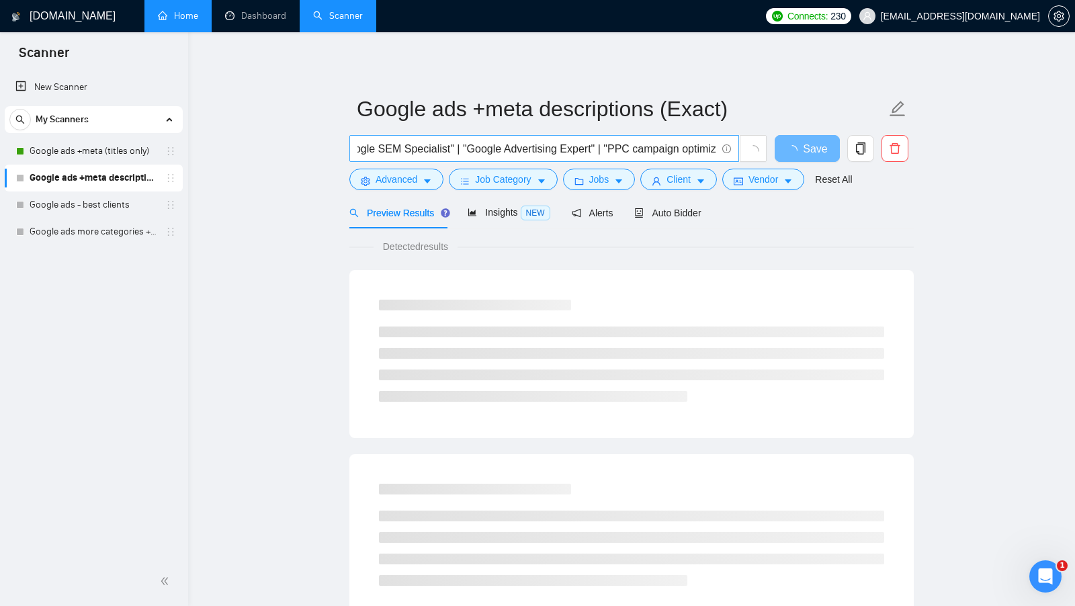
scroll to position [0, 2072]
click at [413, 172] on span "Advanced" at bounding box center [396, 179] width 42 height 15
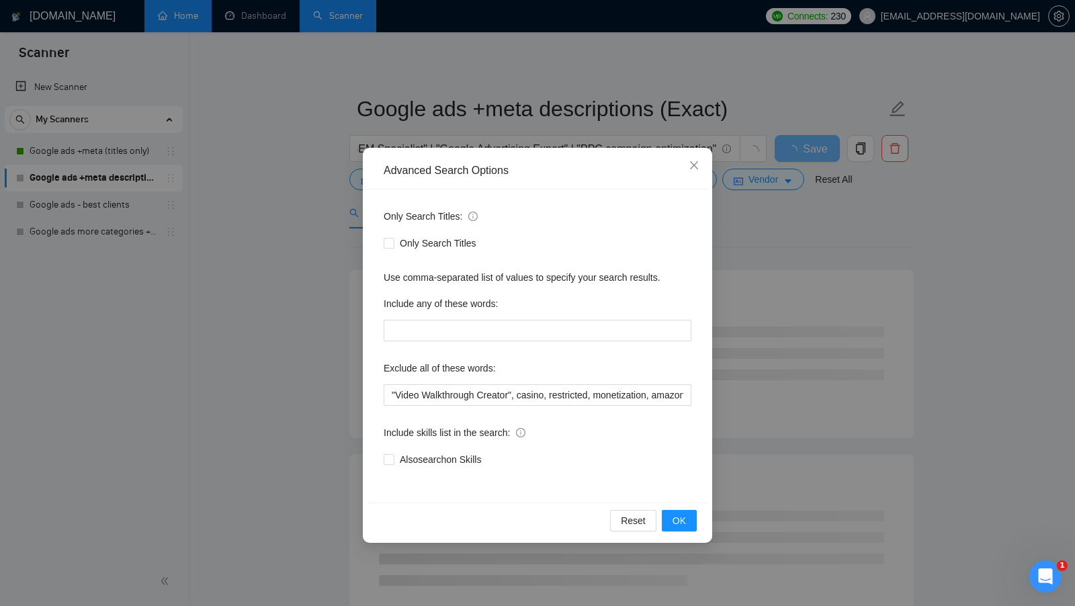
click at [337, 349] on div "Advanced Search Options Only Search Titles: Only Search Titles Use comma-separa…" at bounding box center [537, 303] width 1075 height 606
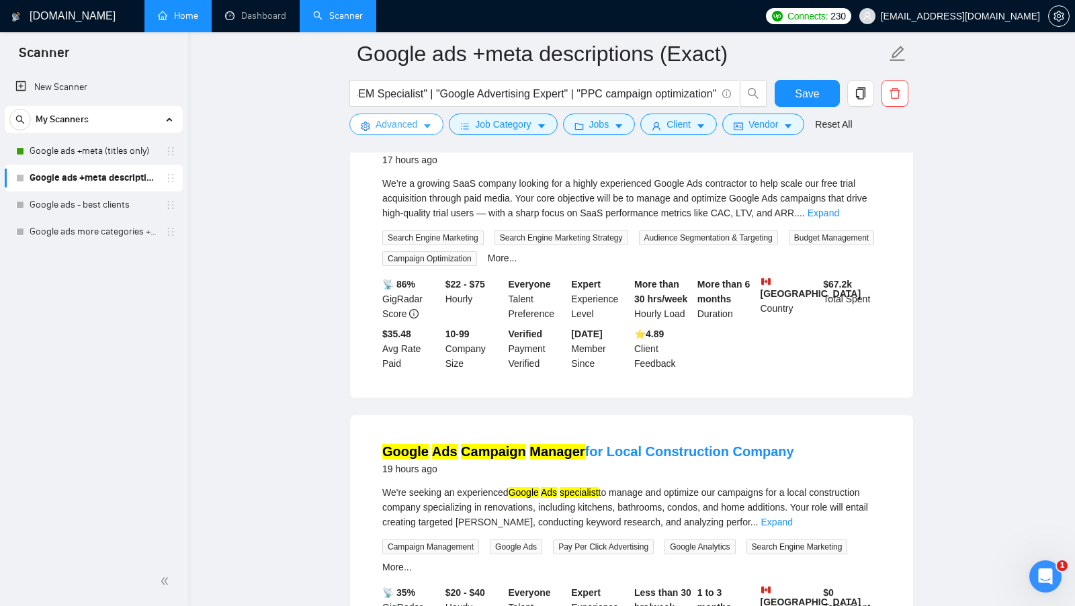
scroll to position [181, 0]
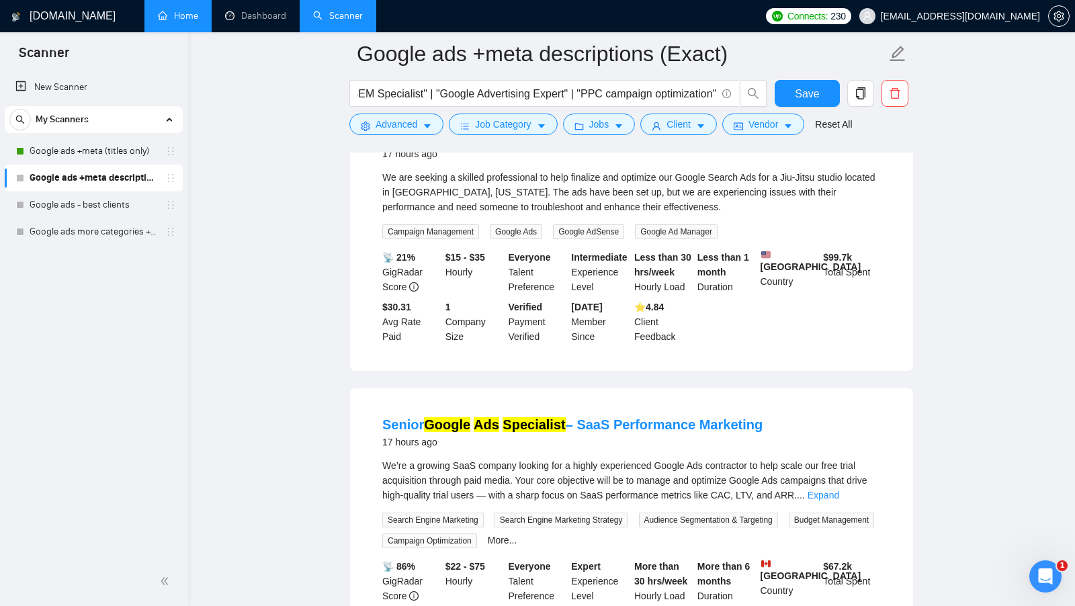
click at [507, 136] on form "Google ads +meta descriptions (Exact) "google ads expert" | "google ads profess…" at bounding box center [631, 86] width 564 height 109
click at [506, 134] on button "Job Category" at bounding box center [503, 124] width 108 height 21
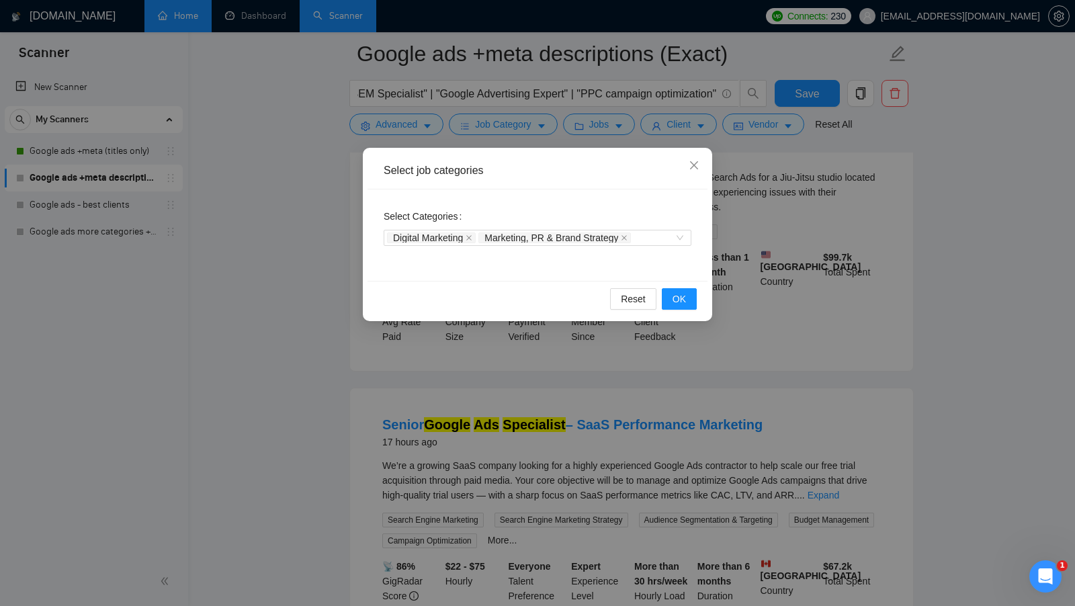
click at [506, 128] on div "Select job categories Select Categories Digital Marketing Marketing, PR & Brand…" at bounding box center [537, 303] width 1075 height 606
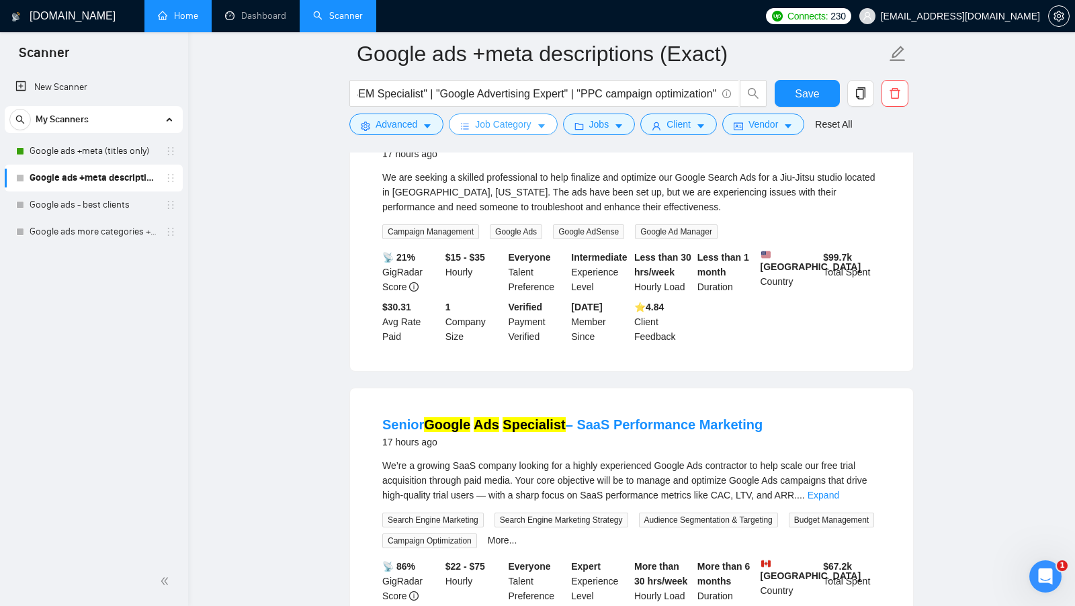
click at [506, 128] on span "Job Category" at bounding box center [503, 124] width 56 height 15
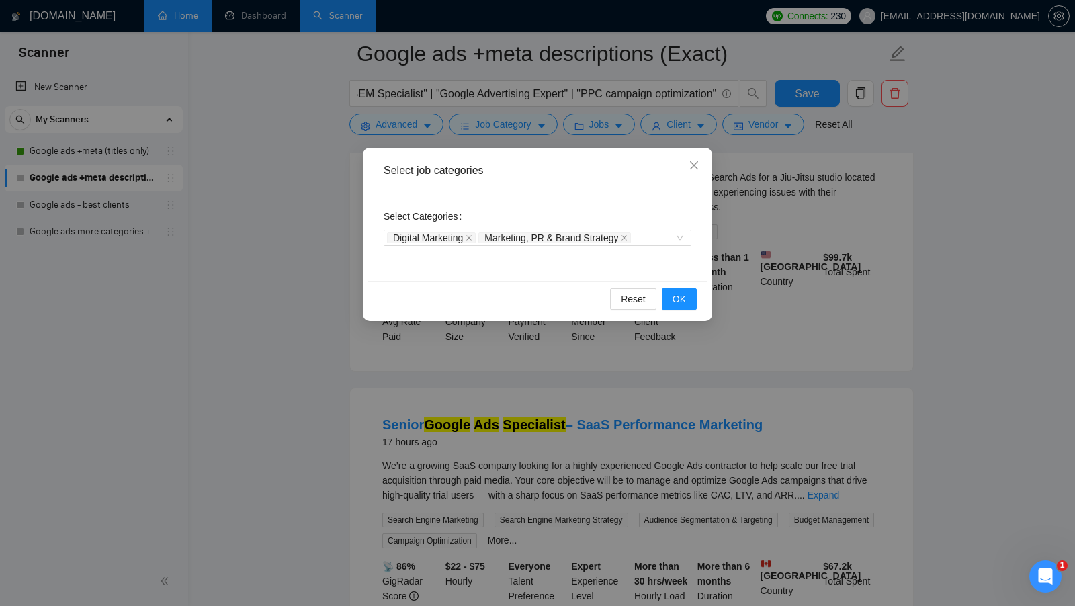
click at [609, 138] on div "Select job categories Select Categories Digital Marketing Marketing, PR & Brand…" at bounding box center [537, 303] width 1075 height 606
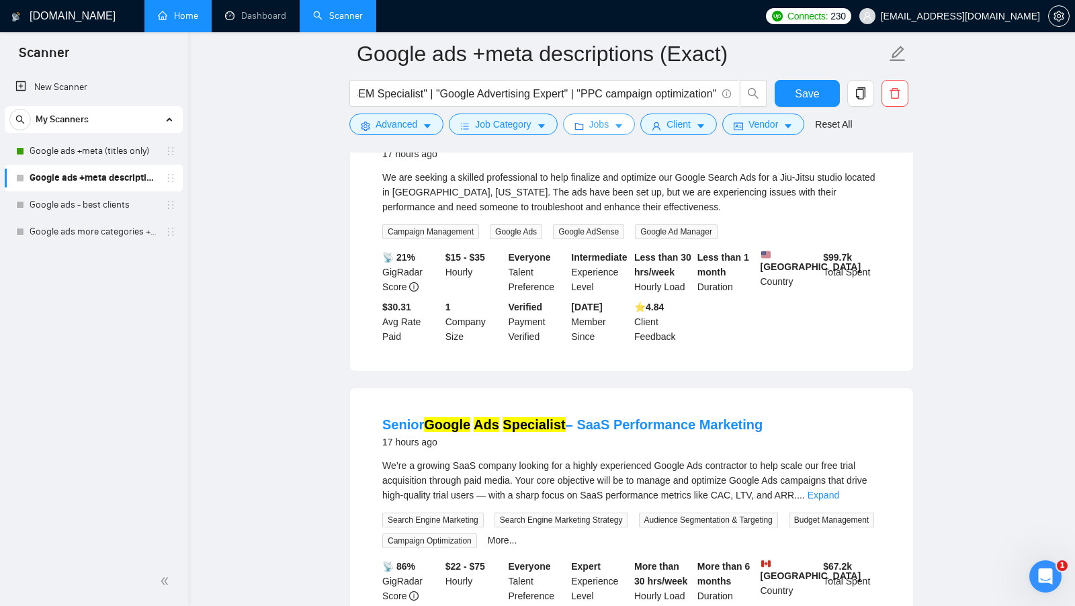
click at [608, 123] on span "Jobs" at bounding box center [599, 124] width 20 height 15
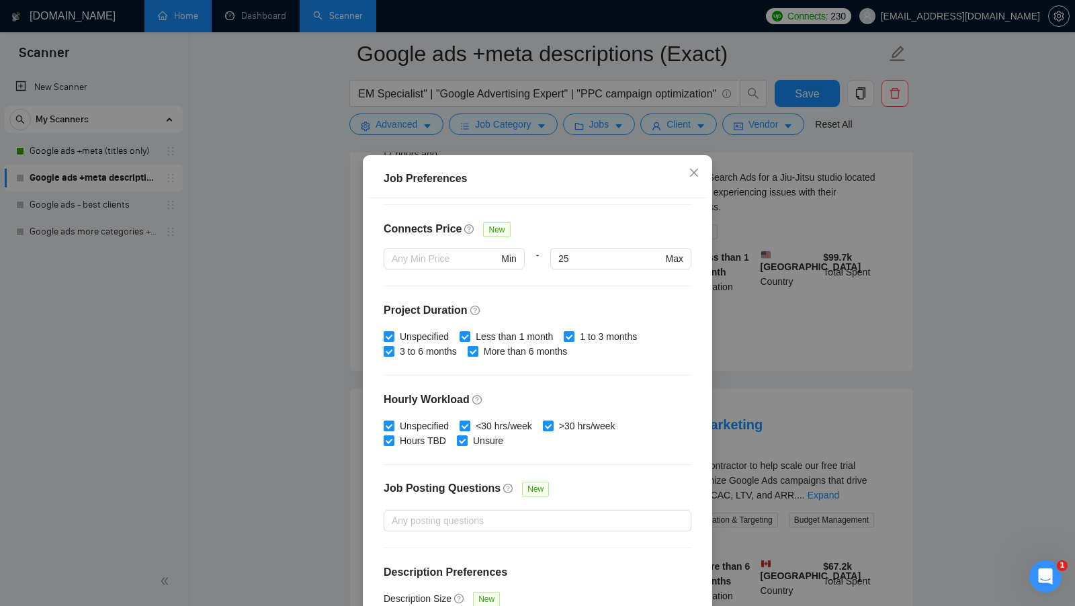
scroll to position [331, 0]
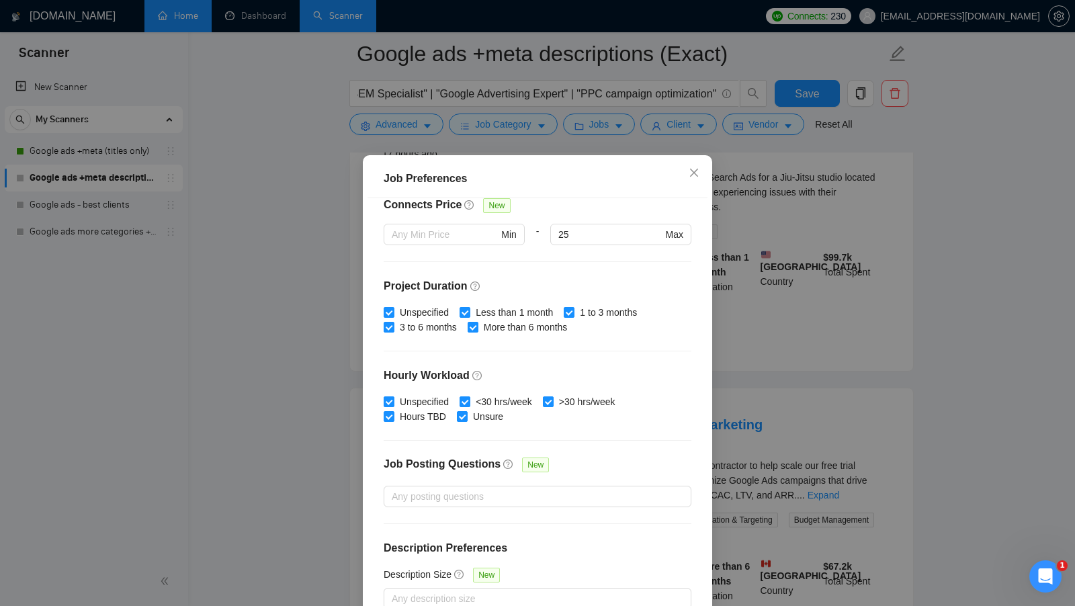
click at [799, 330] on div "Job Preferences Budget Project Type All Fixed Price Hourly Rate Fixed Price Bud…" at bounding box center [537, 303] width 1075 height 606
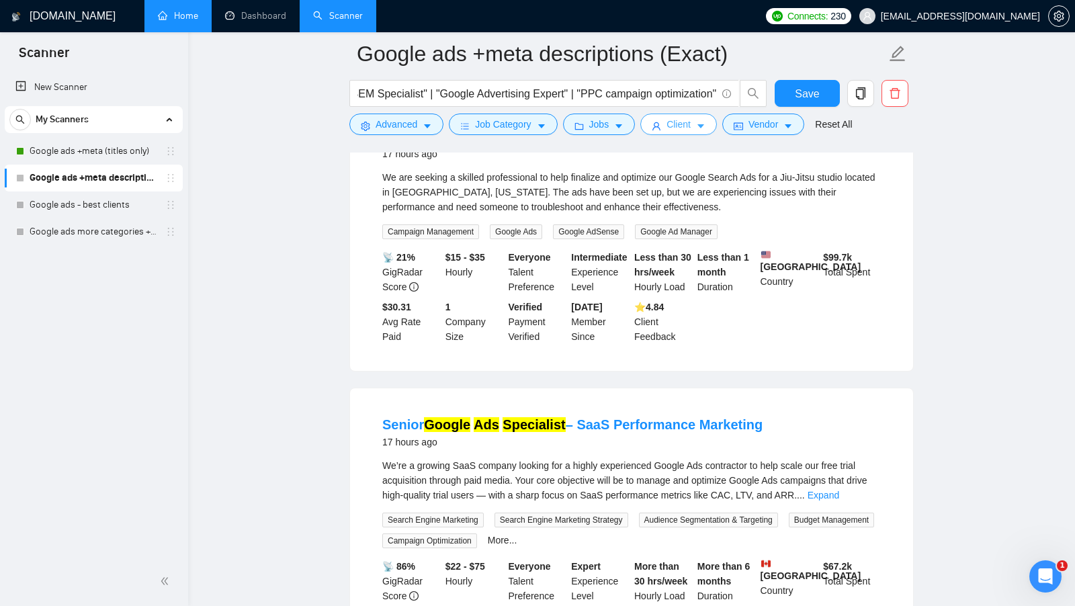
click at [688, 128] on span "Client" at bounding box center [678, 124] width 24 height 15
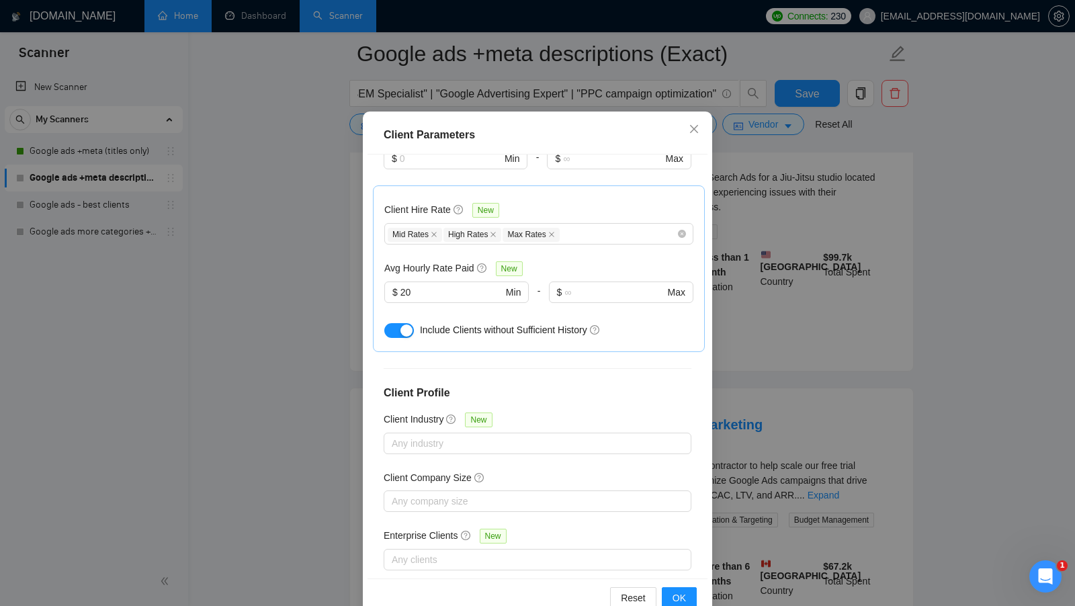
scroll to position [75, 0]
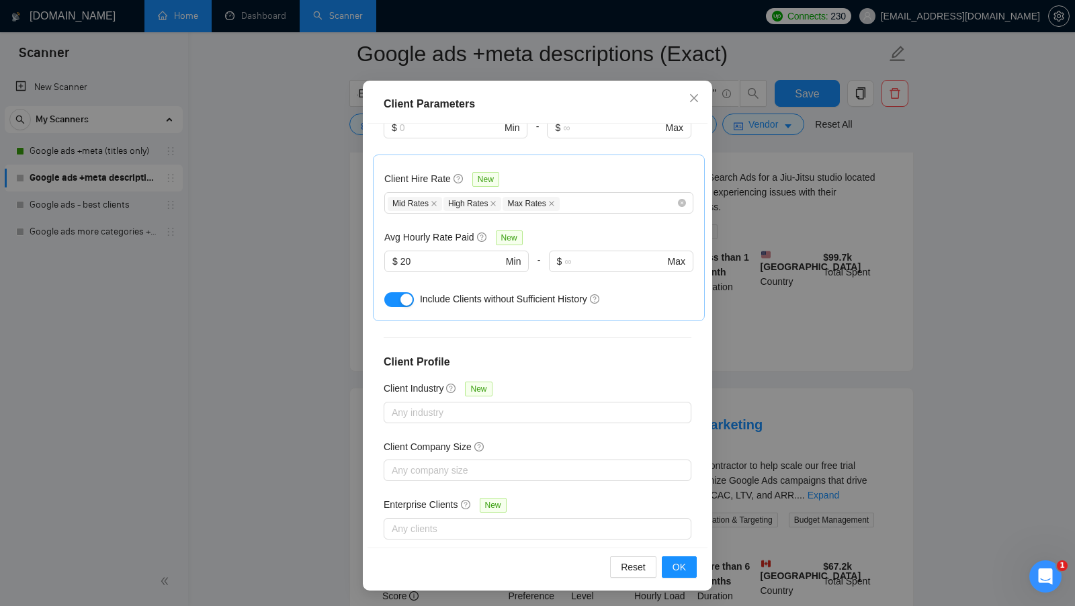
click at [748, 230] on div "Client Parameters Client Location Include Client Countries United States Canada…" at bounding box center [537, 303] width 1075 height 606
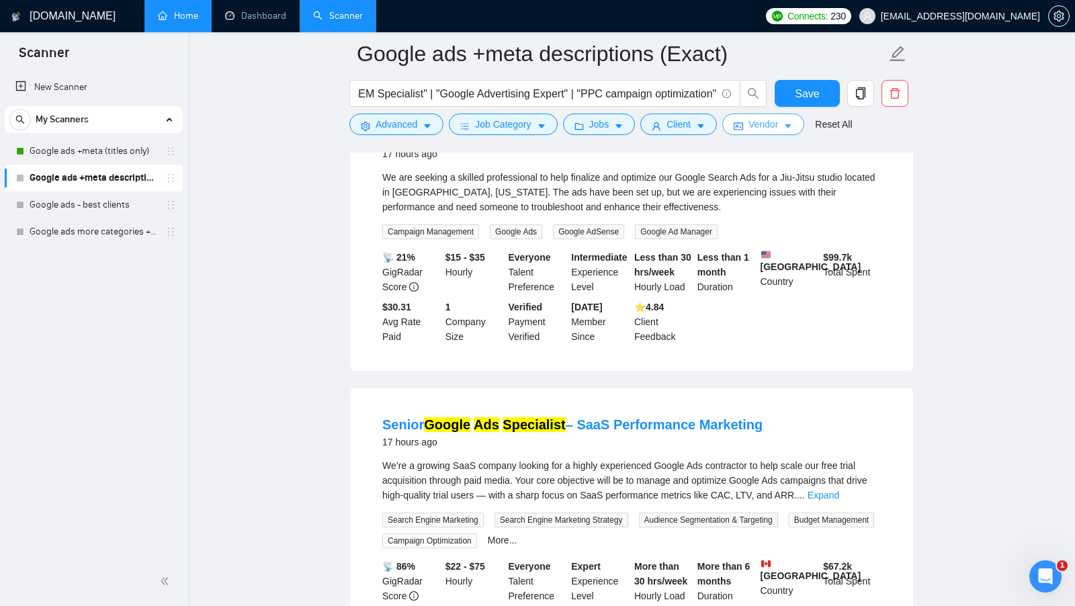
click at [744, 117] on button "Vendor" at bounding box center [763, 124] width 82 height 21
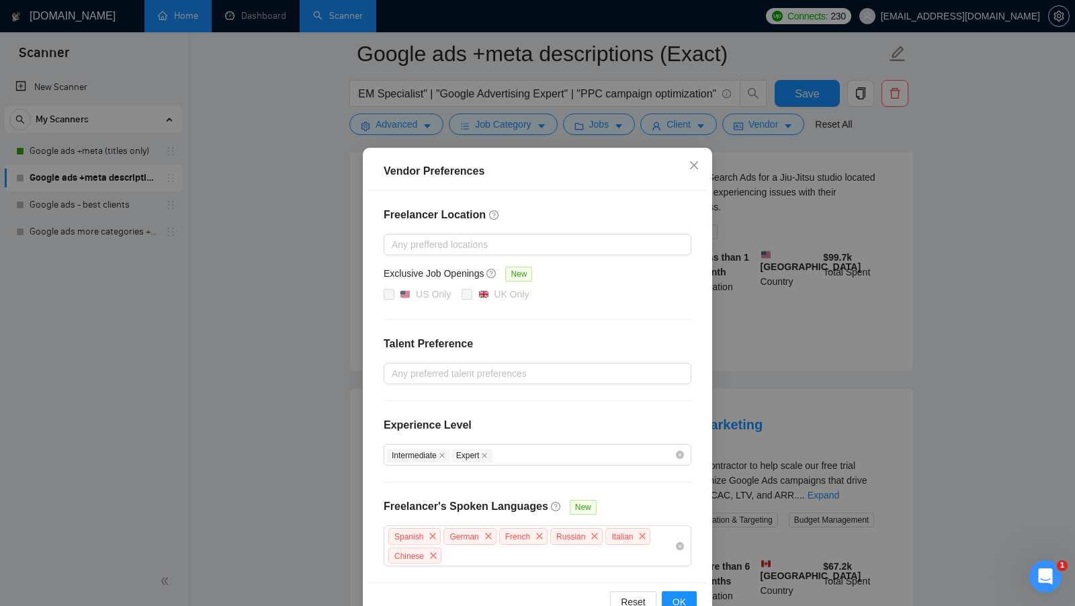
click at [737, 371] on div "Vendor Preferences Freelancer Location Any preffered locations Exclusive Job Op…" at bounding box center [537, 303] width 1075 height 606
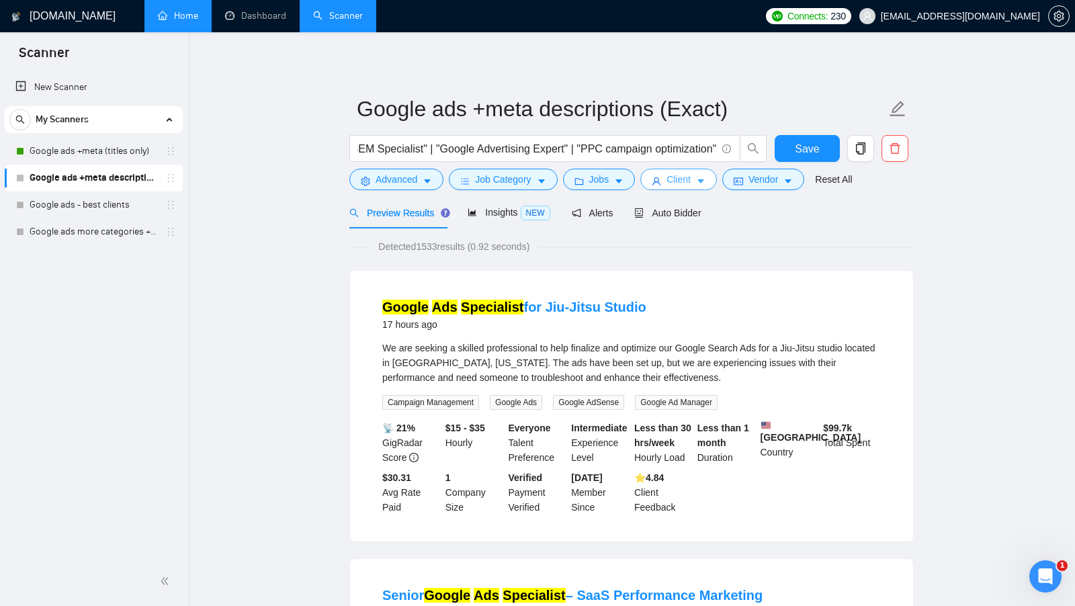
click at [700, 185] on icon "caret-down" at bounding box center [700, 181] width 9 height 9
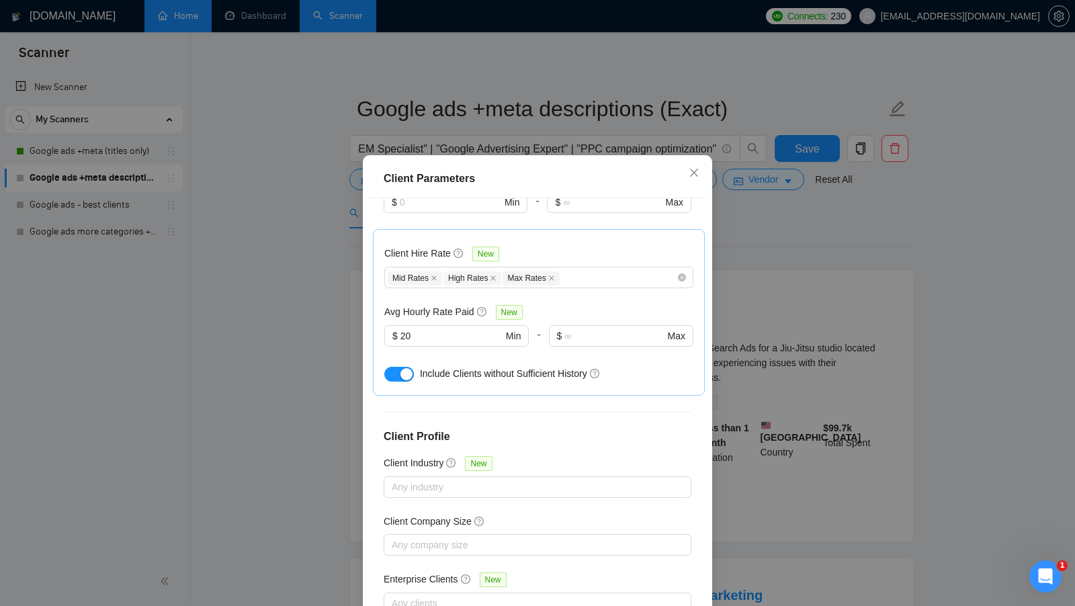
click at [736, 244] on div "Client Parameters Client Location Include Client Countries United States Canada…" at bounding box center [537, 303] width 1075 height 606
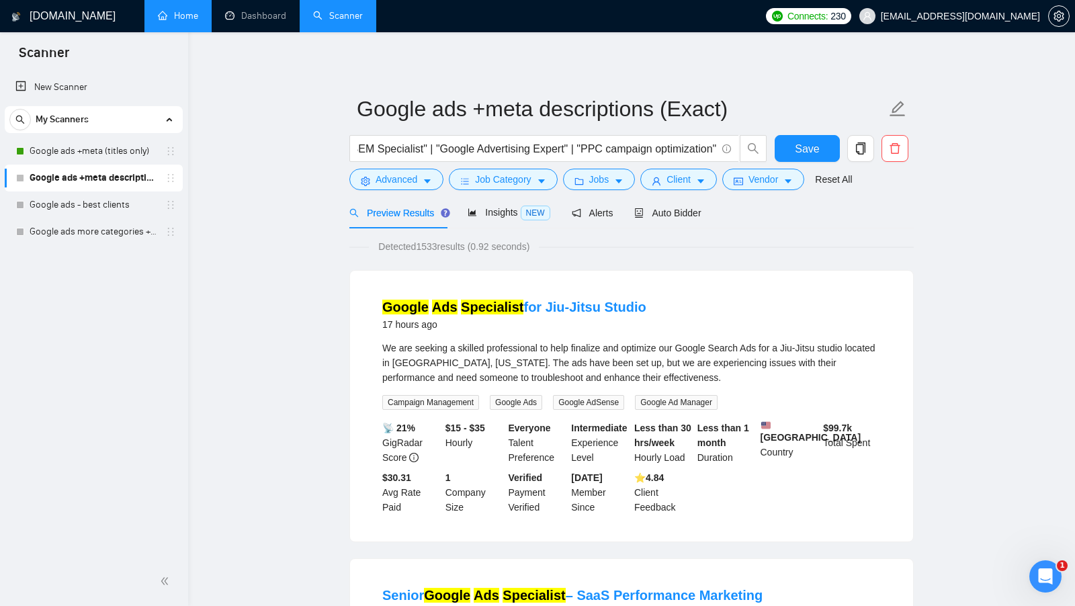
click at [772, 190] on form "Google ads +meta descriptions (Exact) "google ads expert" | "google ads profess…" at bounding box center [631, 141] width 564 height 109
click at [773, 185] on span "Vendor" at bounding box center [763, 179] width 30 height 15
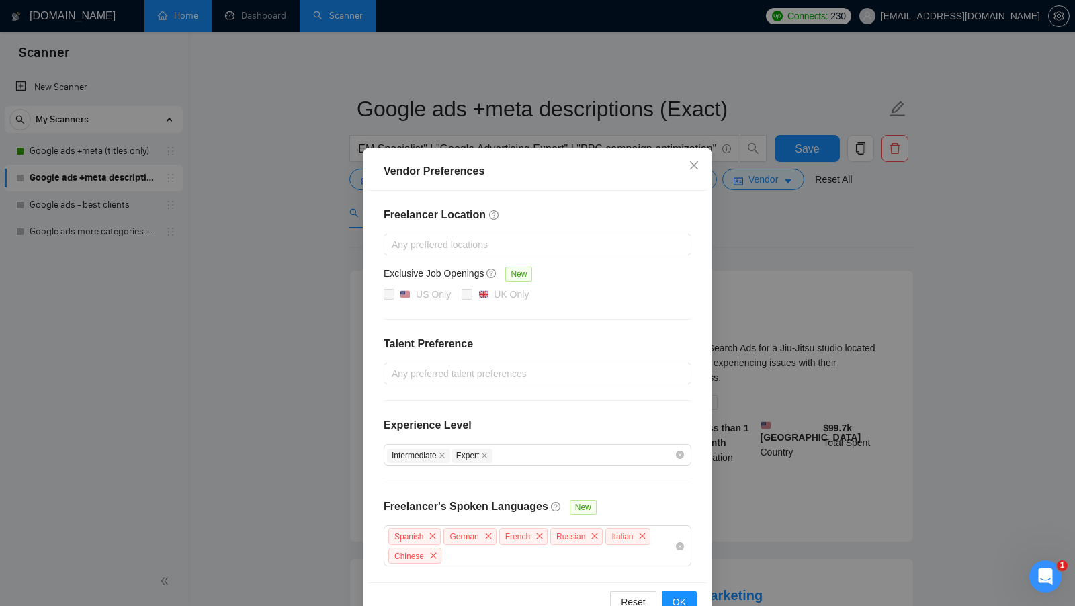
click at [772, 228] on div "Vendor Preferences Freelancer Location Any preffered locations Exclusive Job Op…" at bounding box center [537, 303] width 1075 height 606
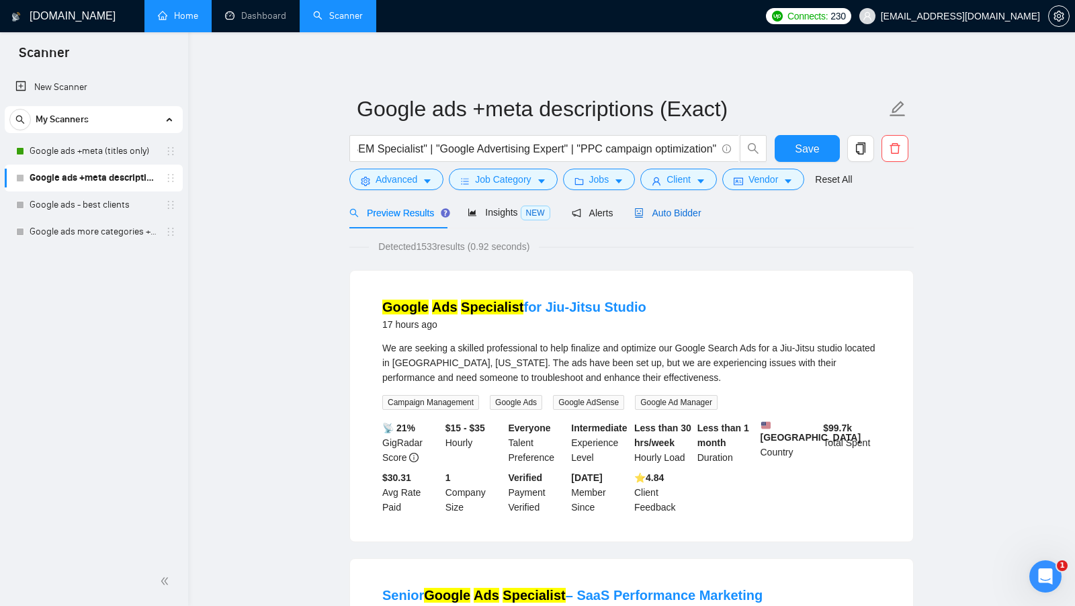
click at [670, 216] on span "Auto Bidder" at bounding box center [667, 213] width 66 height 11
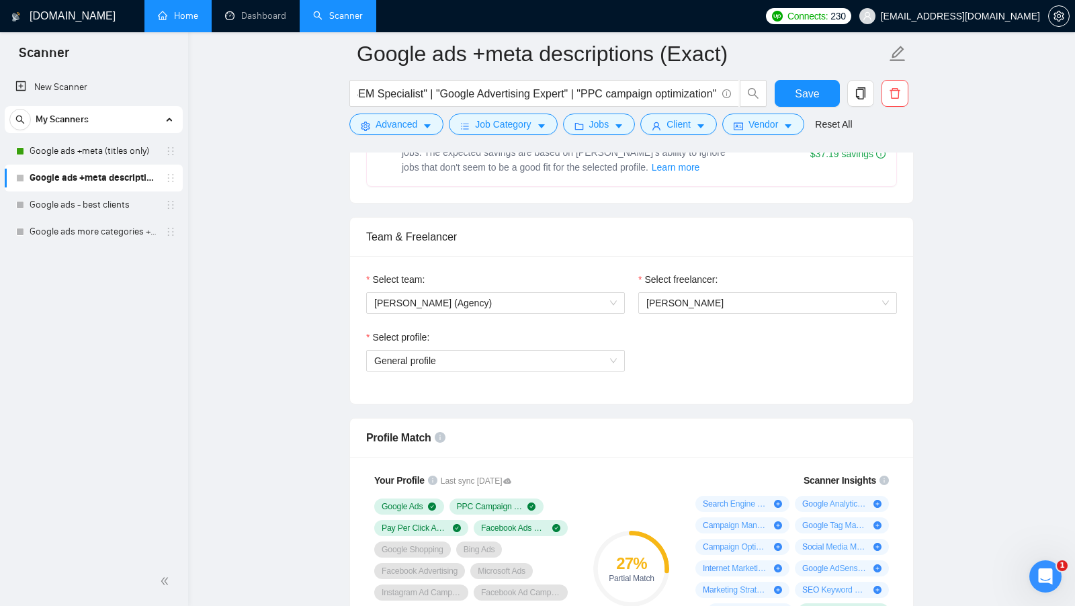
scroll to position [607, 0]
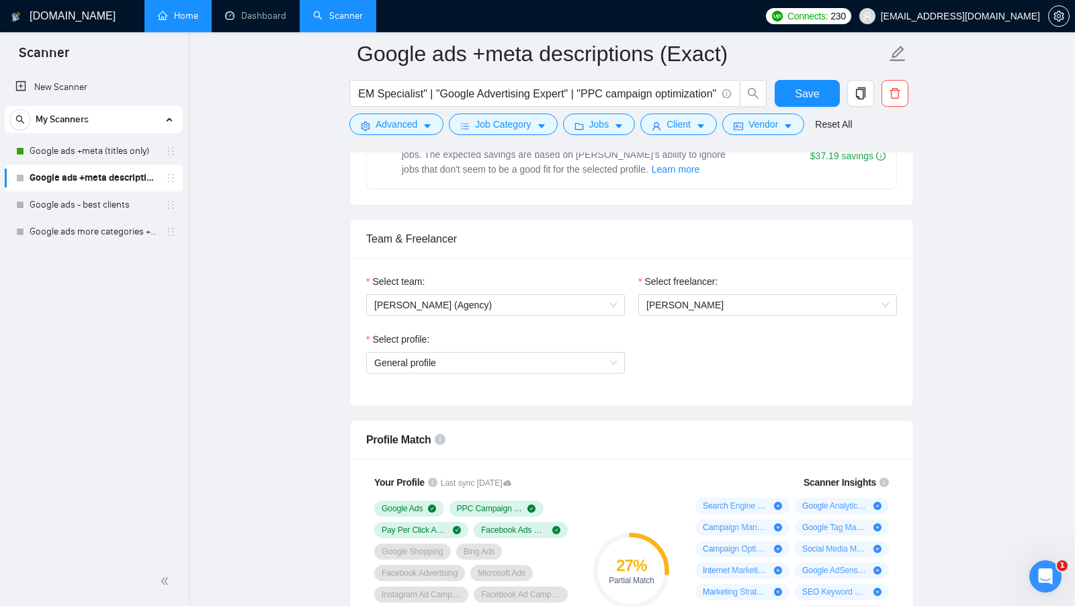
click at [664, 351] on div "Select profile: General profile" at bounding box center [631, 361] width 544 height 58
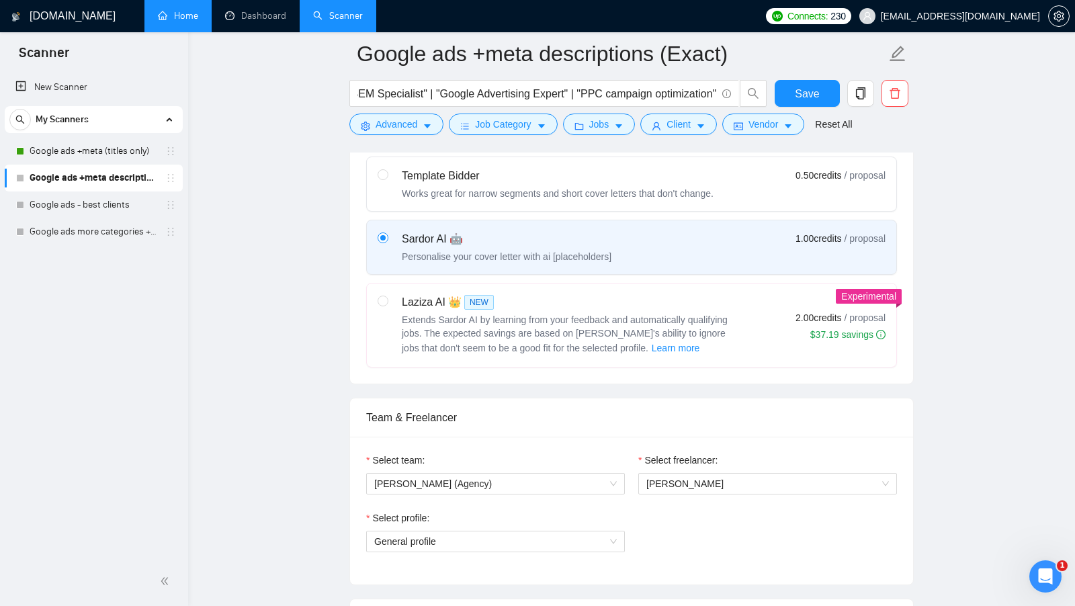
scroll to position [427, 0]
click at [598, 331] on span "Extends Sardor AI by learning from your feedback and automatically qualifying j…" at bounding box center [565, 335] width 326 height 39
click at [387, 306] on input "radio" at bounding box center [381, 301] width 9 height 9
radio input "true"
radio input "false"
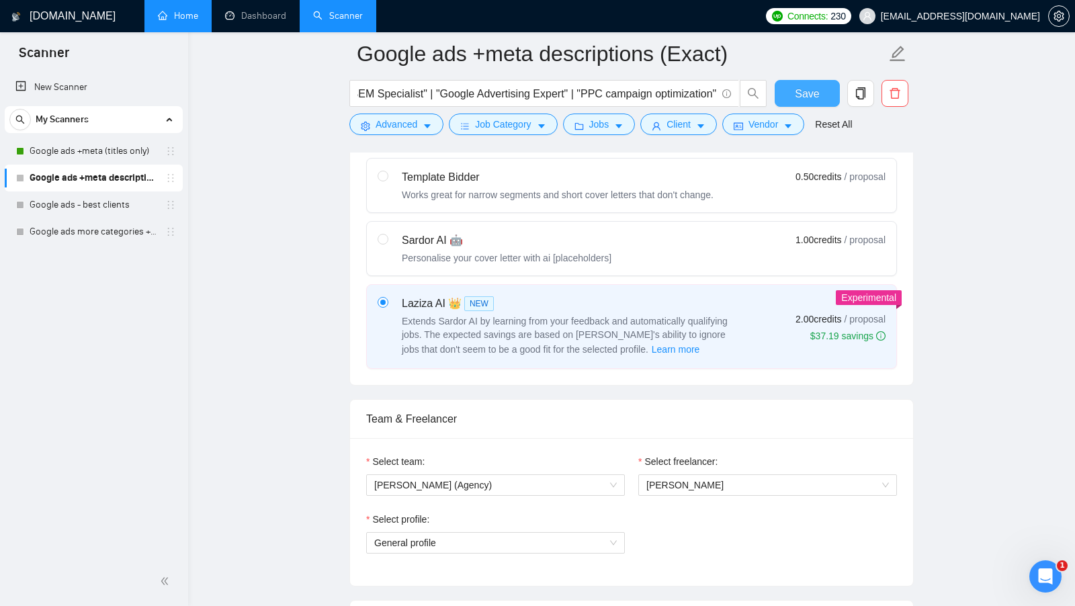
click at [821, 86] on button "Save" at bounding box center [806, 93] width 65 height 27
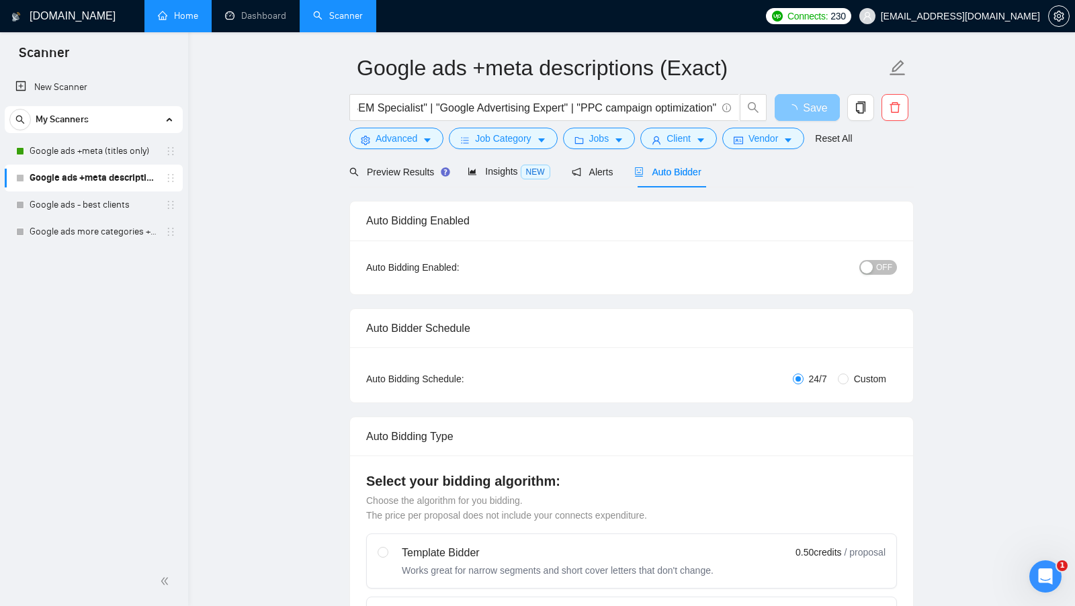
scroll to position [0, 0]
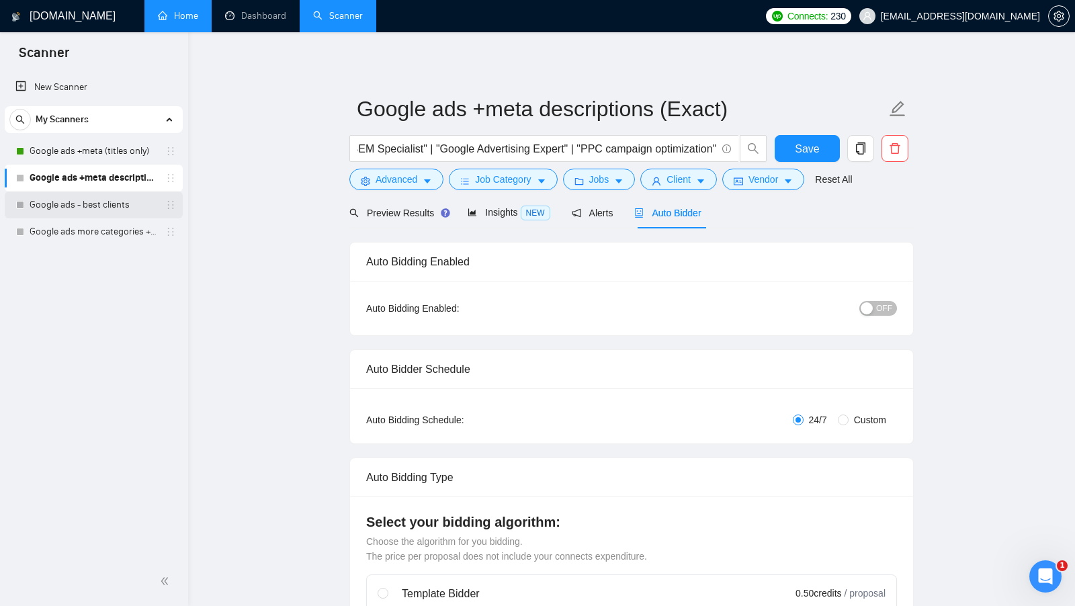
click at [111, 210] on link "Google ads - best clients" at bounding box center [94, 204] width 128 height 27
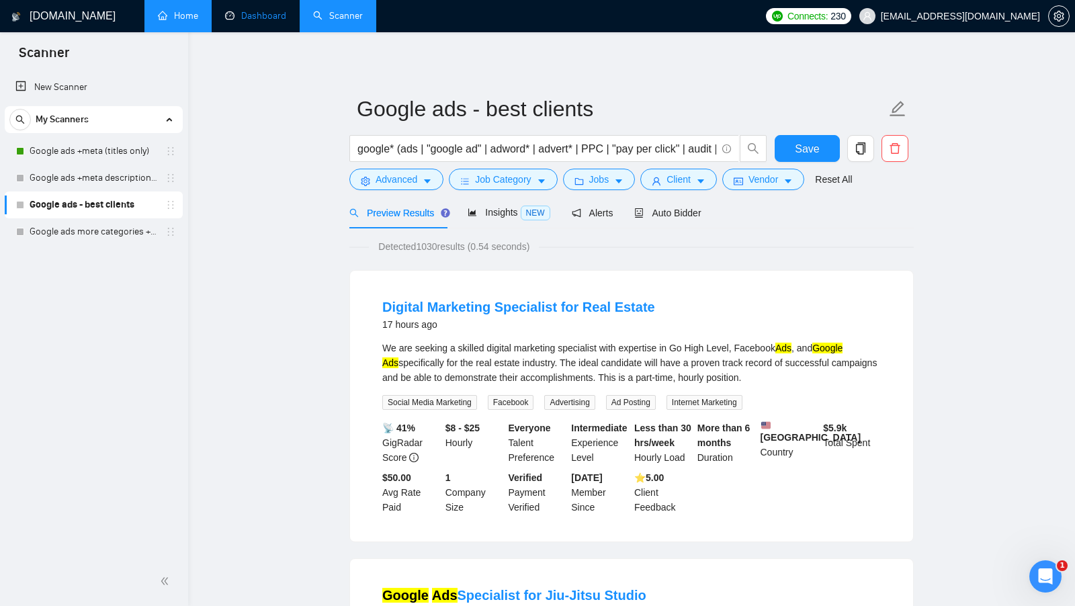
click at [265, 21] on link "Dashboard" at bounding box center [255, 15] width 61 height 11
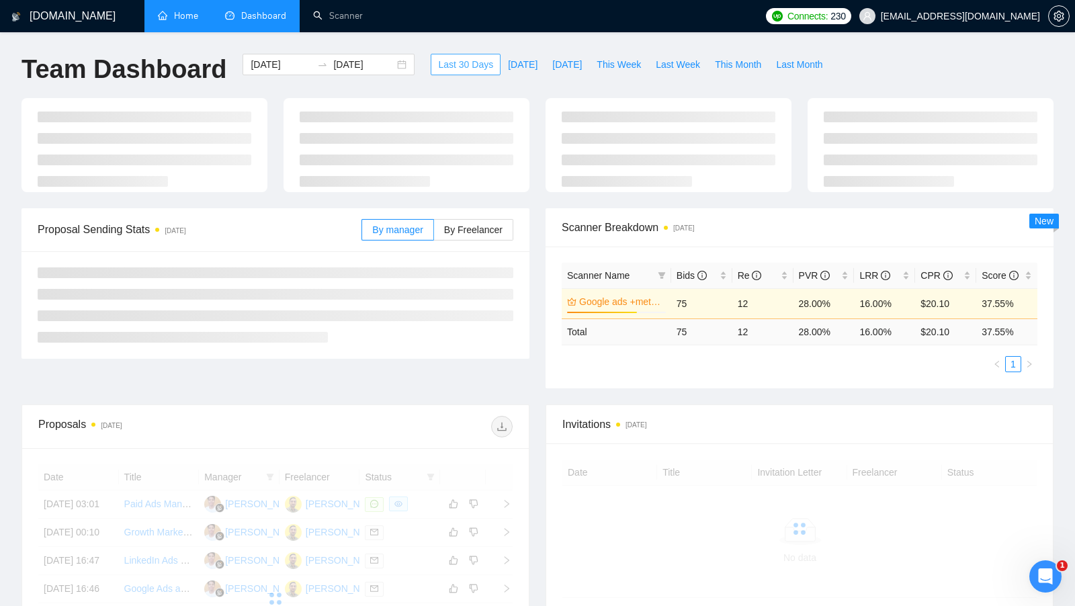
click at [465, 62] on span "Last 30 Days" at bounding box center [465, 64] width 55 height 15
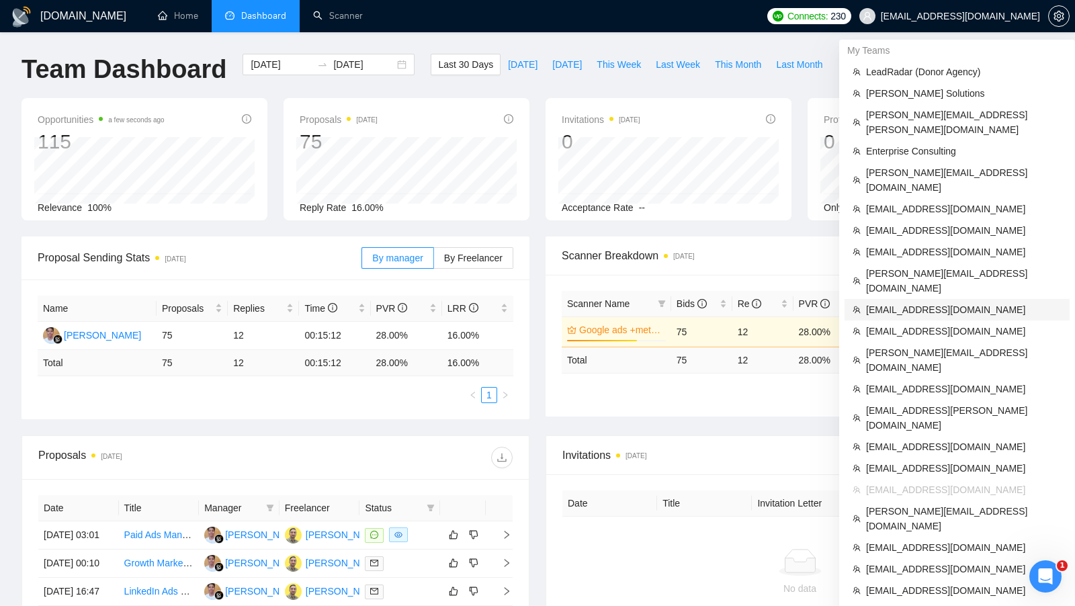
click at [942, 302] on span "[EMAIL_ADDRESS][DOMAIN_NAME]" at bounding box center [963, 309] width 195 height 15
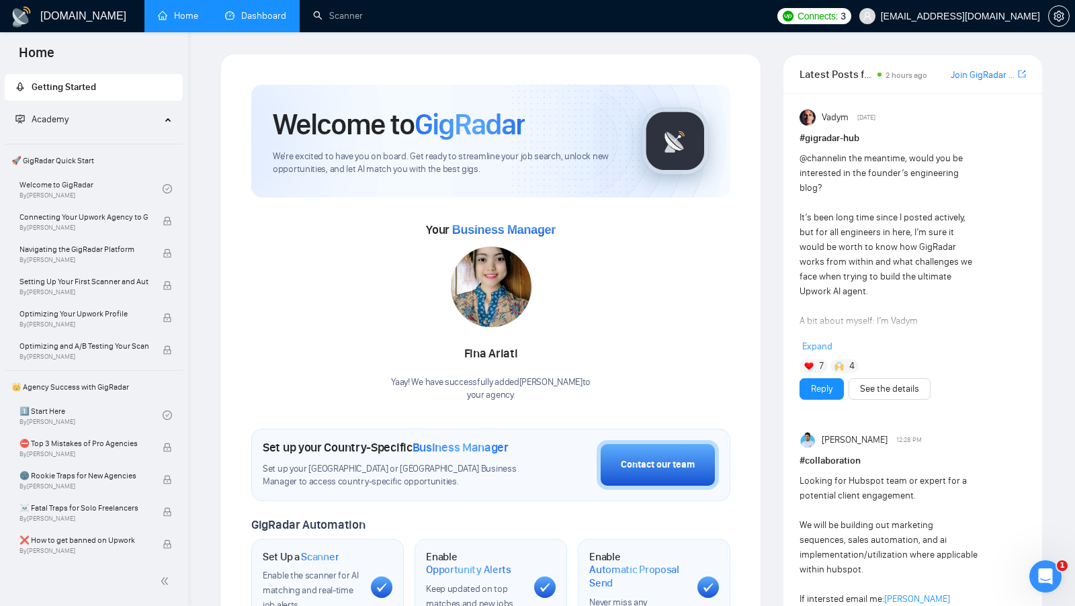
click at [270, 10] on link "Dashboard" at bounding box center [255, 15] width 61 height 11
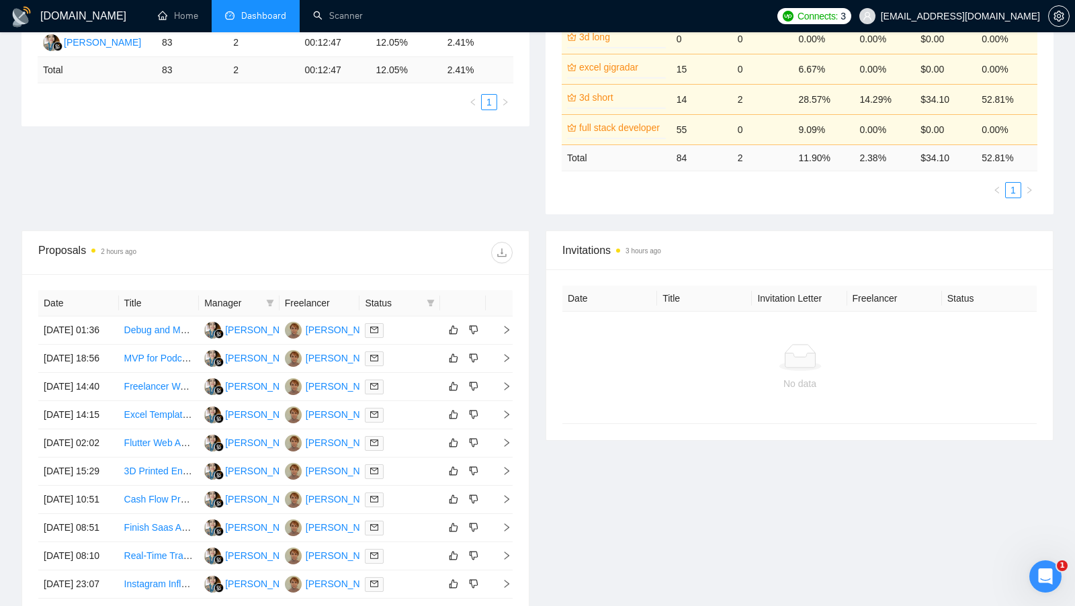
scroll to position [388, 0]
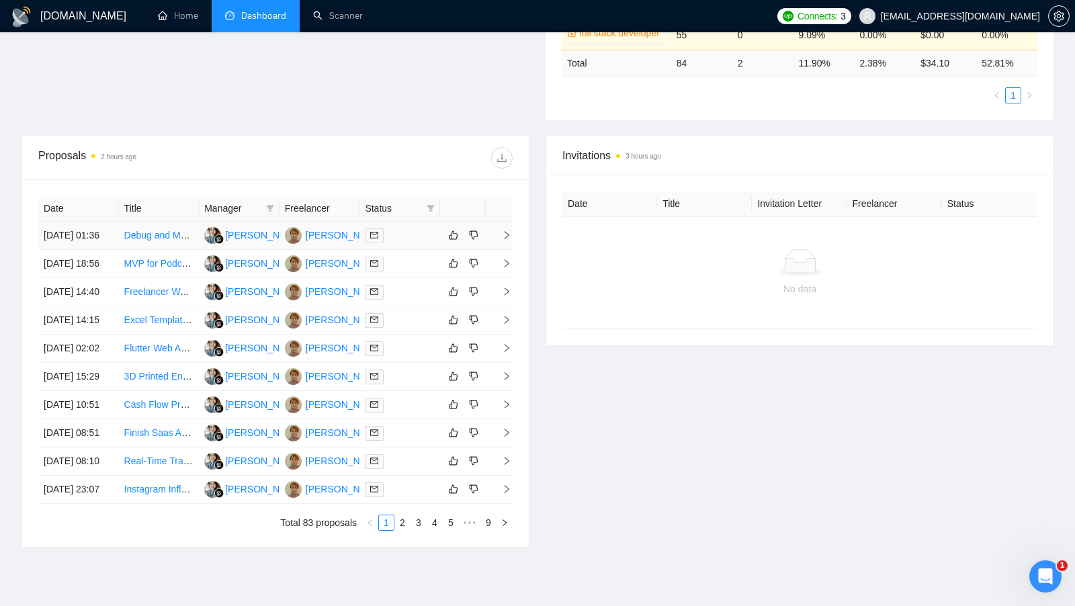
click at [414, 249] on td at bounding box center [399, 236] width 81 height 28
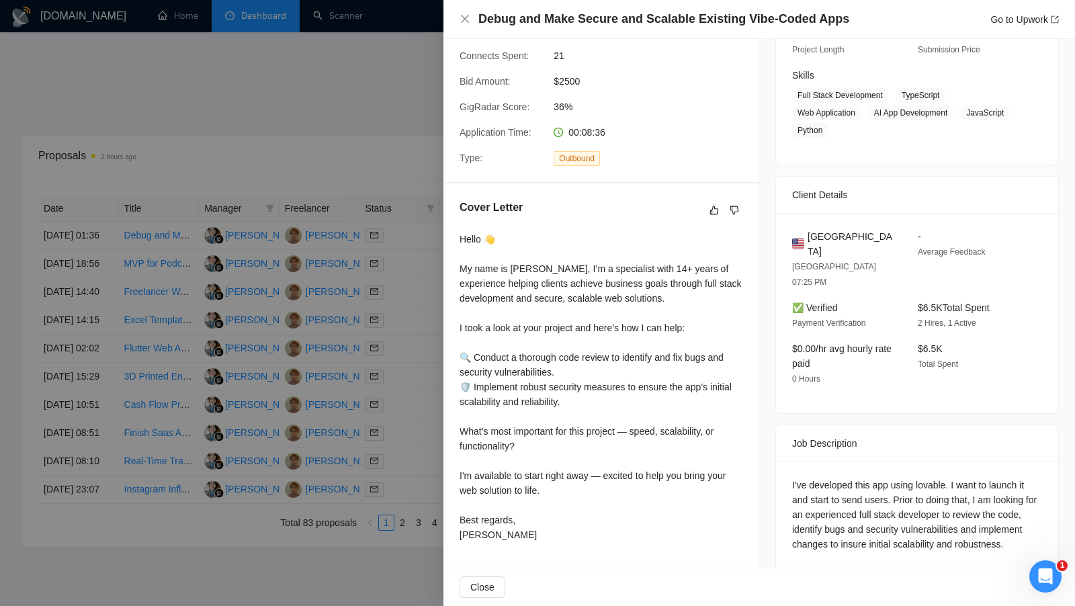
scroll to position [195, 0]
click at [379, 165] on div at bounding box center [537, 303] width 1075 height 606
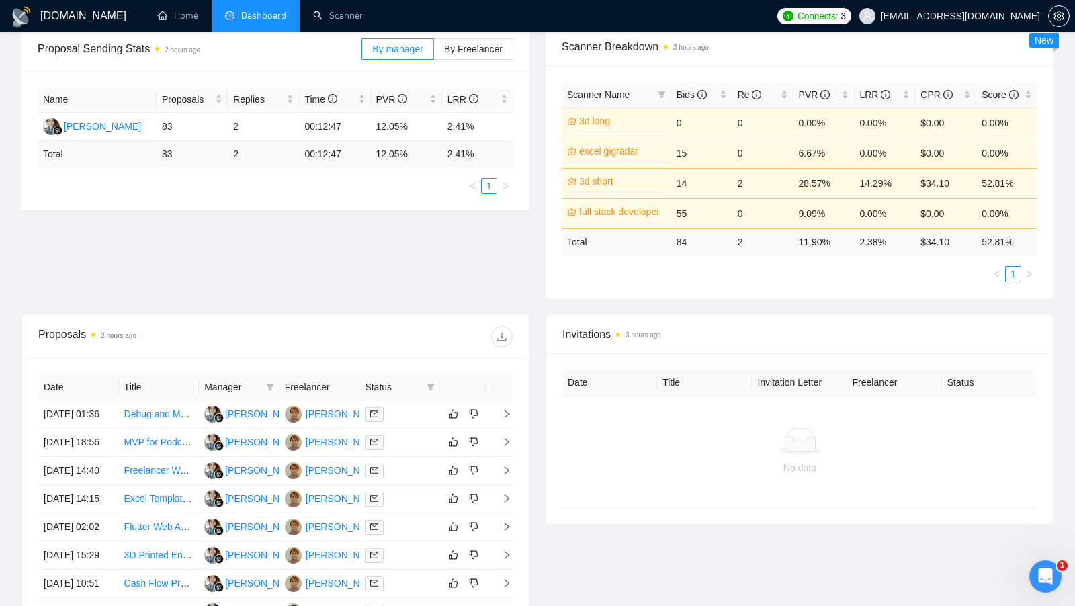
scroll to position [106, 0]
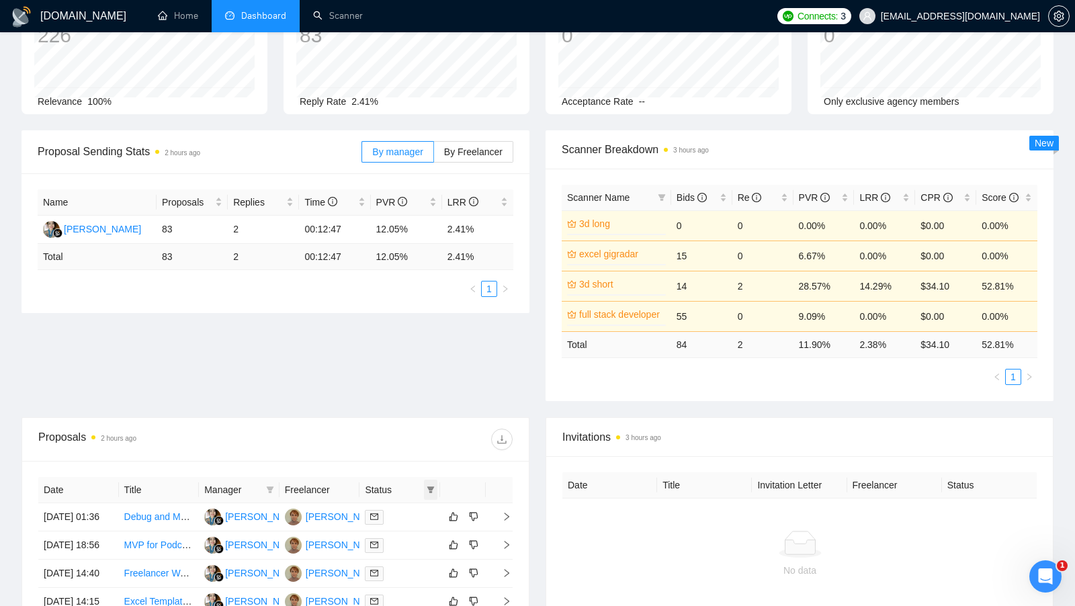
click at [428, 486] on icon "filter" at bounding box center [431, 490] width 8 height 8
click at [365, 512] on input "checkbox" at bounding box center [369, 511] width 11 height 11
checkbox input "true"
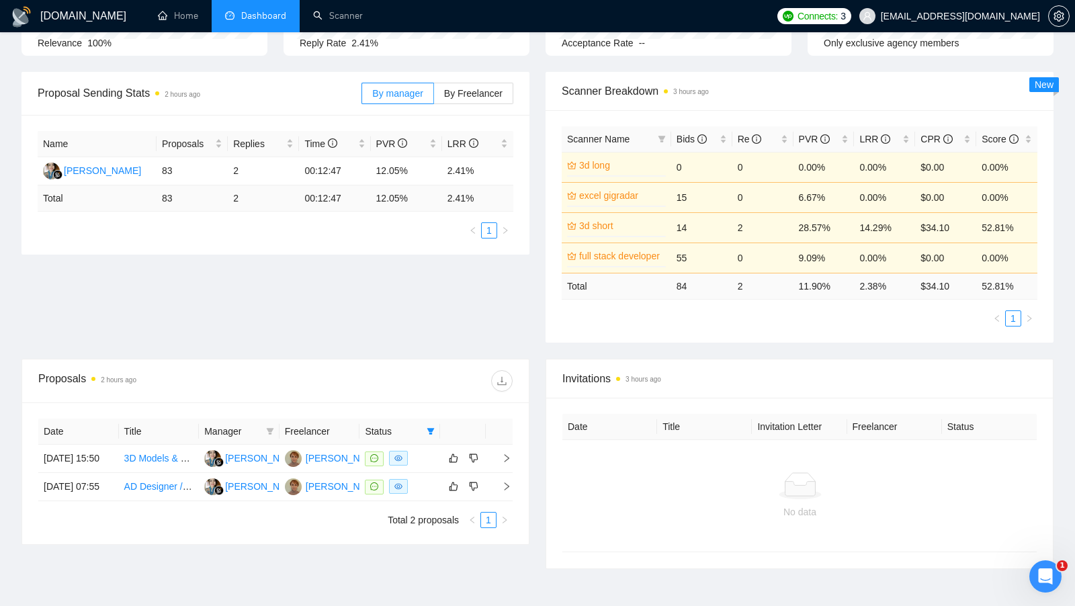
scroll to position [165, 0]
click at [420, 462] on div at bounding box center [400, 457] width 70 height 15
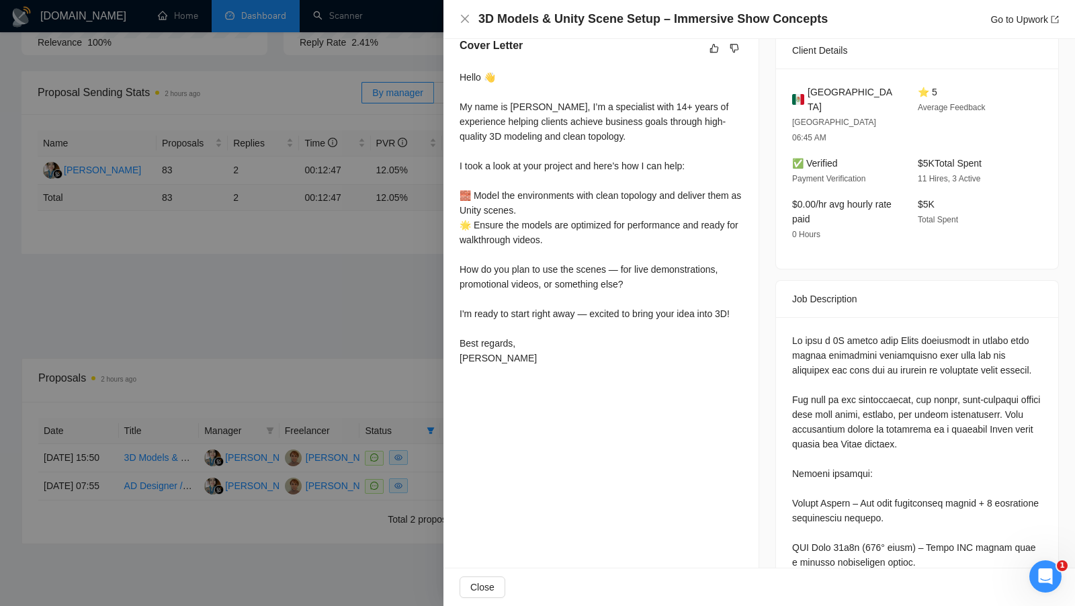
scroll to position [402, 0]
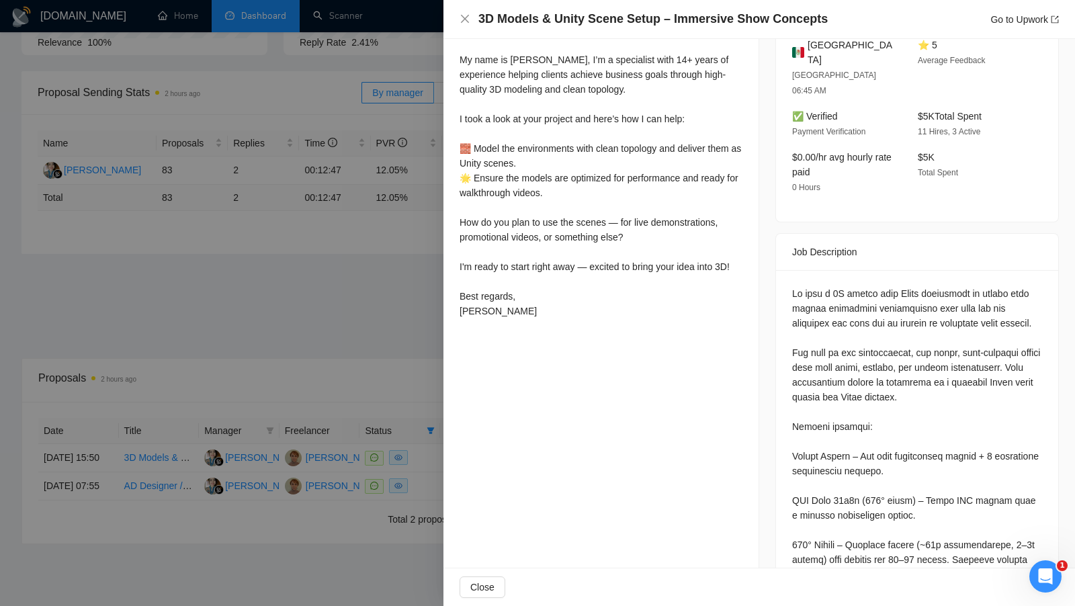
click at [432, 468] on div at bounding box center [537, 303] width 1075 height 606
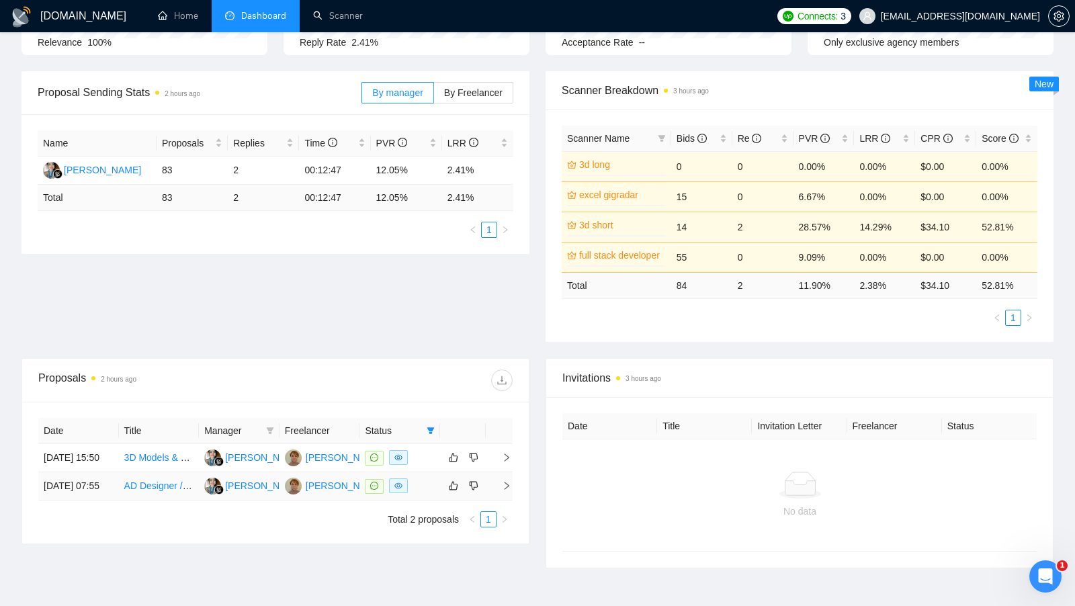
click at [427, 490] on td at bounding box center [399, 486] width 81 height 28
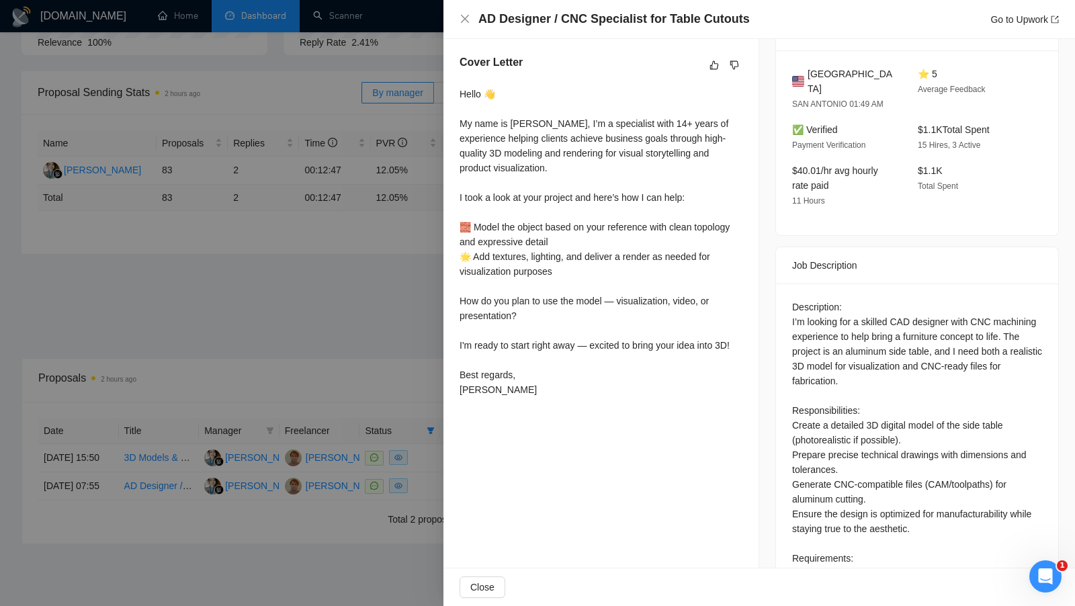
scroll to position [260, 0]
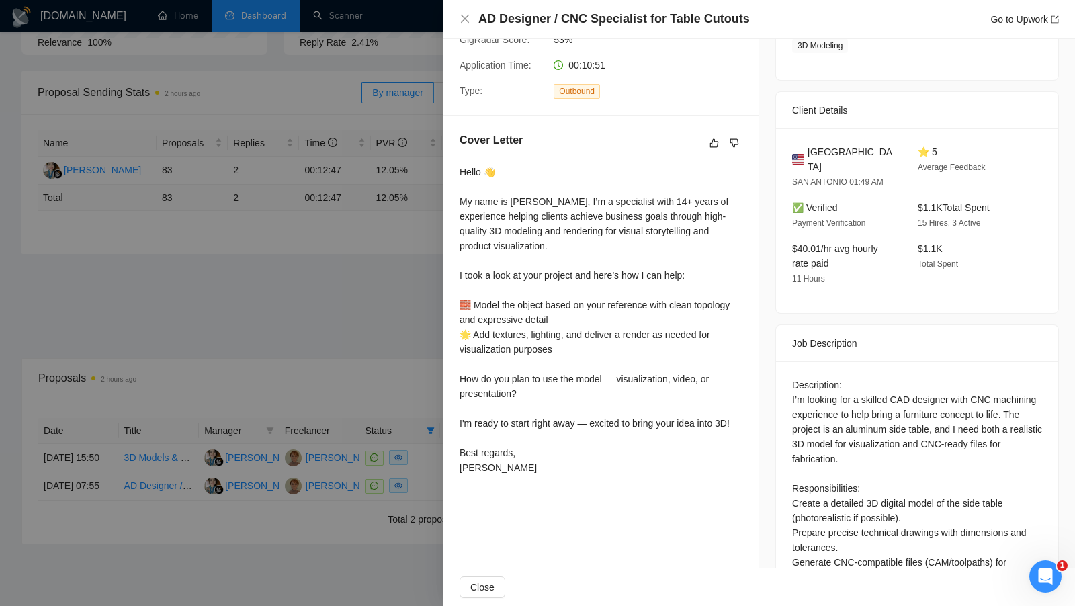
click at [410, 369] on div at bounding box center [537, 303] width 1075 height 606
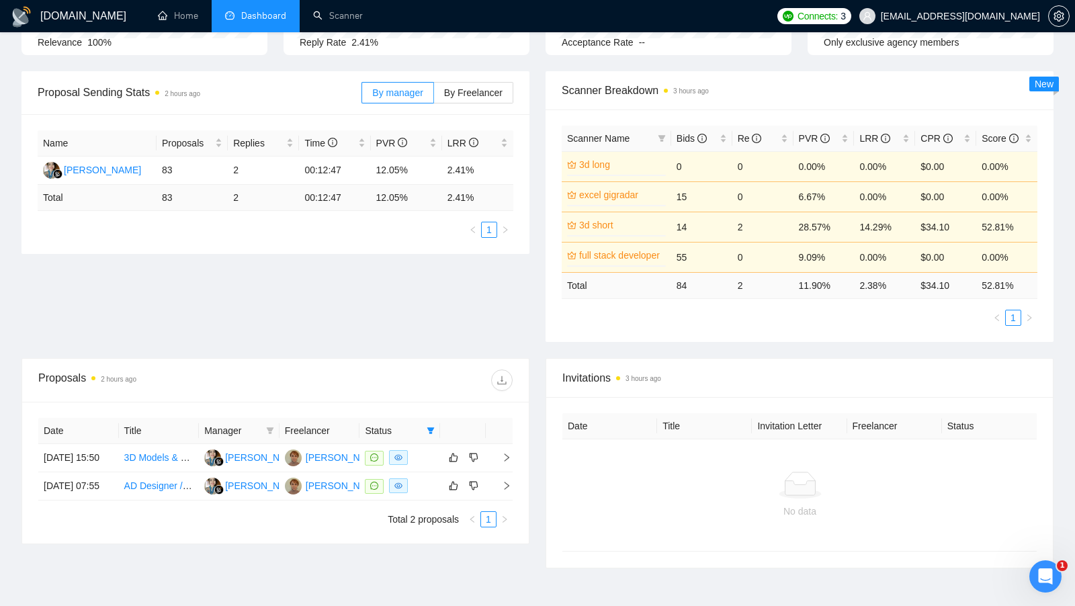
scroll to position [0, 0]
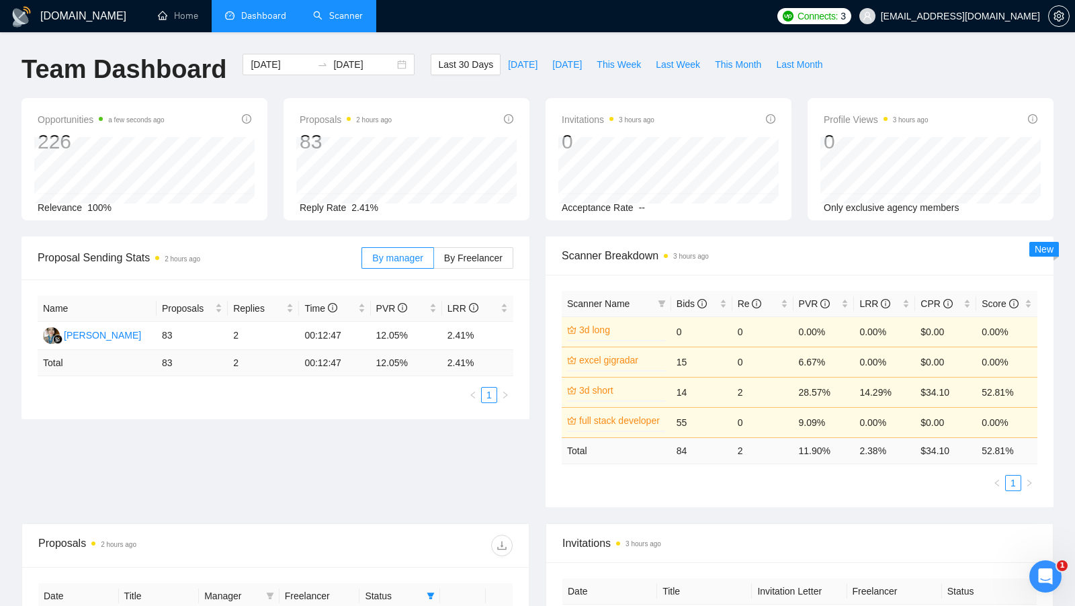
click at [315, 10] on link "Scanner" at bounding box center [338, 15] width 50 height 11
